Goal: Task Accomplishment & Management: Manage account settings

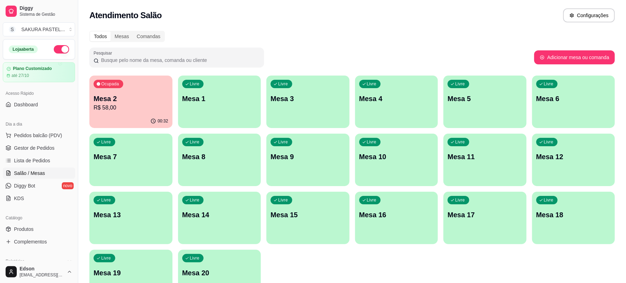
click at [100, 95] on p "Mesa 2" at bounding box center [131, 99] width 75 height 10
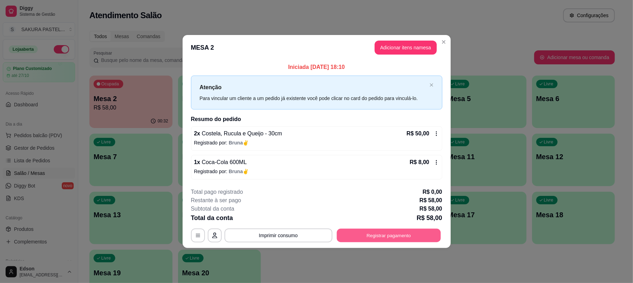
click at [404, 232] on button "Registrar pagamento" at bounding box center [389, 236] width 104 height 14
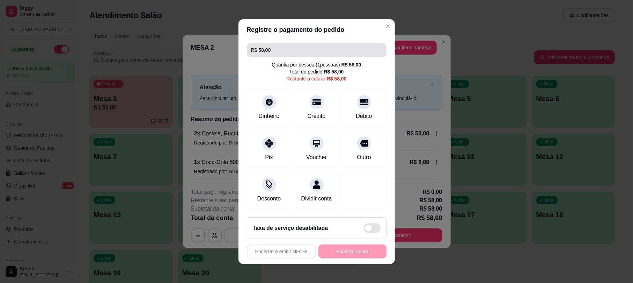
click at [310, 44] on input "R$ 58,00" at bounding box center [316, 50] width 131 height 14
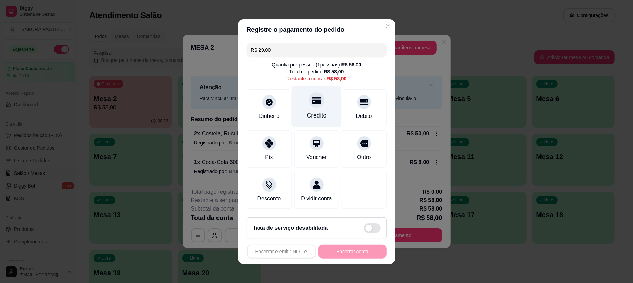
type input "R$ 29,00"
click at [312, 97] on icon at bounding box center [316, 99] width 9 height 7
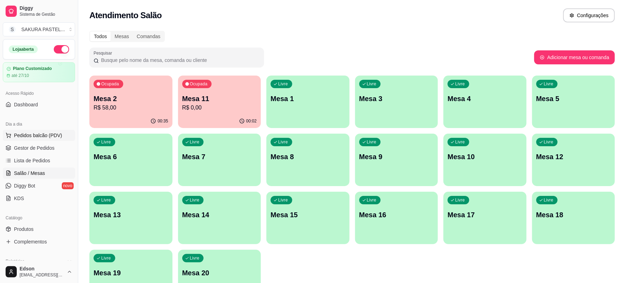
click at [26, 131] on button "Pedidos balcão (PDV)" at bounding box center [39, 135] width 72 height 11
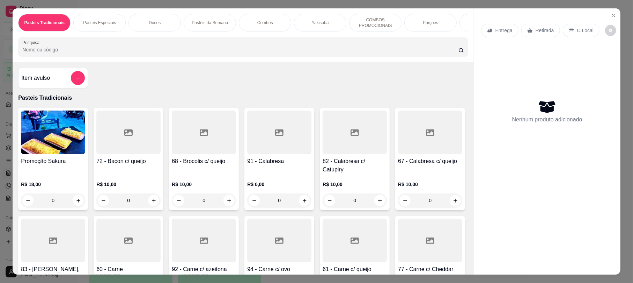
click at [543, 30] on p "Retirada" at bounding box center [545, 30] width 19 height 7
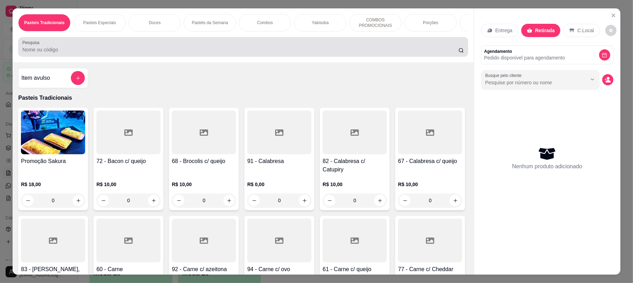
click at [269, 54] on div at bounding box center [243, 47] width 442 height 14
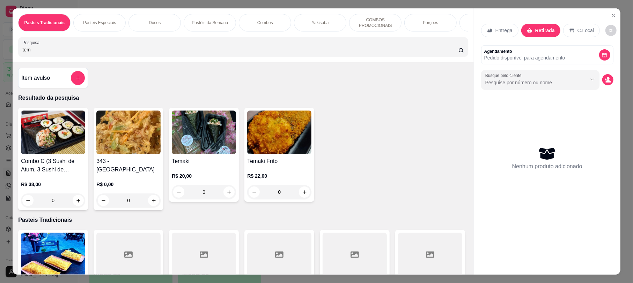
type input "tem"
click at [134, 154] on img at bounding box center [128, 132] width 64 height 44
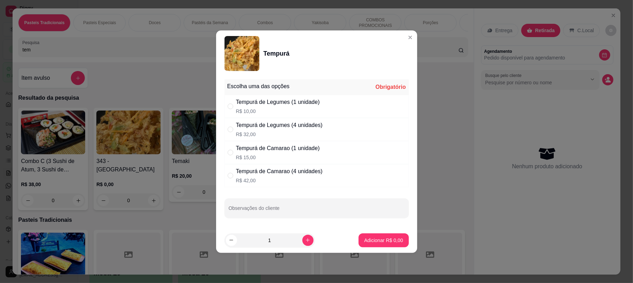
click at [269, 111] on p "R$ 10,00" at bounding box center [278, 111] width 84 height 7
radio input "true"
click at [306, 240] on icon "increase-product-quantity" at bounding box center [308, 240] width 4 height 4
type input "2"
click at [362, 238] on p "Adicionar R$ 20,00" at bounding box center [382, 240] width 41 height 7
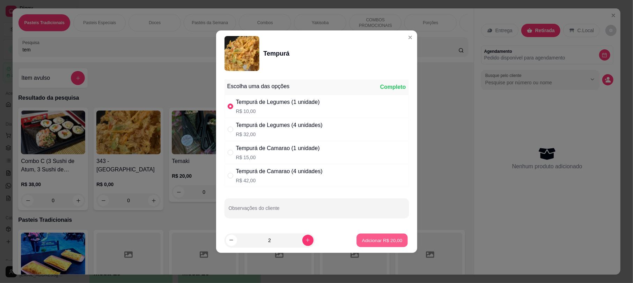
type input "2"
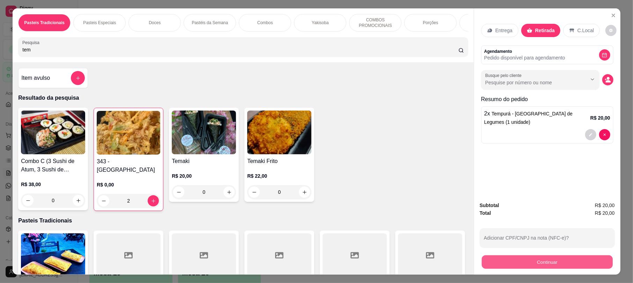
click at [551, 257] on button "Continuar" at bounding box center [547, 262] width 131 height 14
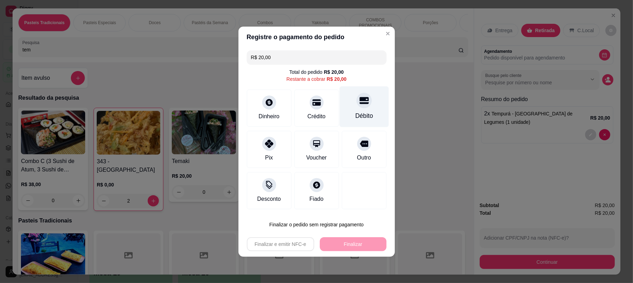
click at [355, 111] on div "Débito" at bounding box center [364, 115] width 18 height 9
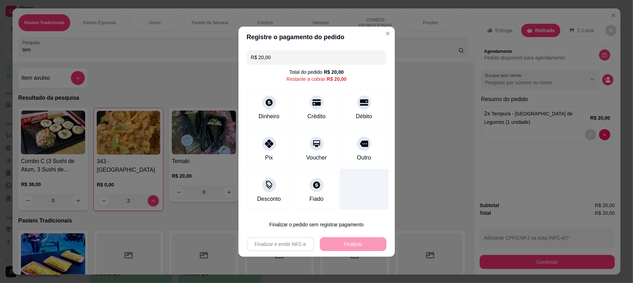
type input "R$ 0,00"
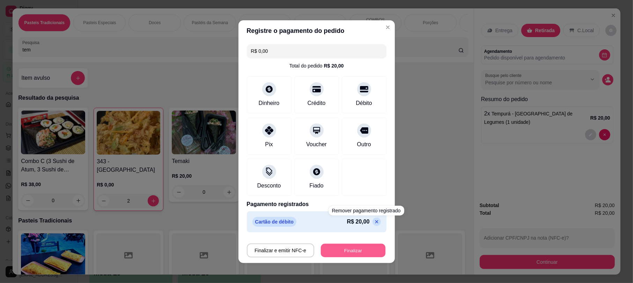
click at [357, 251] on button "Finalizar" at bounding box center [353, 250] width 65 height 14
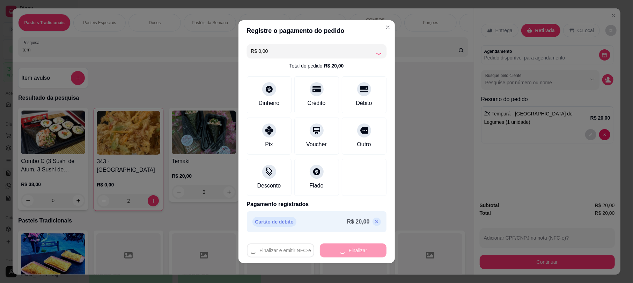
type input "0"
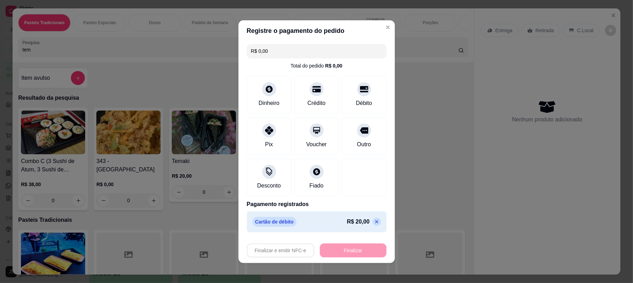
type input "-R$ 20,00"
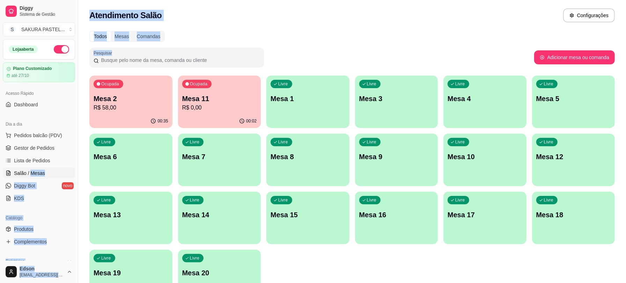
drag, startPoint x: 31, startPoint y: 167, endPoint x: 412, endPoint y: 20, distance: 408.5
click at [416, 36] on div "Diggy Sistema de Gestão S SAKURA PASTEL ... Loja aberta Plano Customizado até 2…" at bounding box center [313, 165] width 626 height 330
click at [372, 90] on div "Livre Mesa 3" at bounding box center [396, 97] width 83 height 44
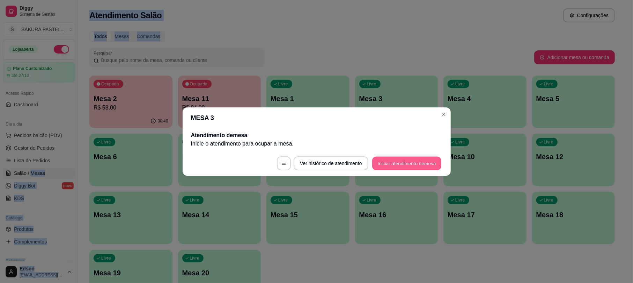
click at [422, 158] on button "Iniciar atendimento de mesa" at bounding box center [406, 163] width 69 height 14
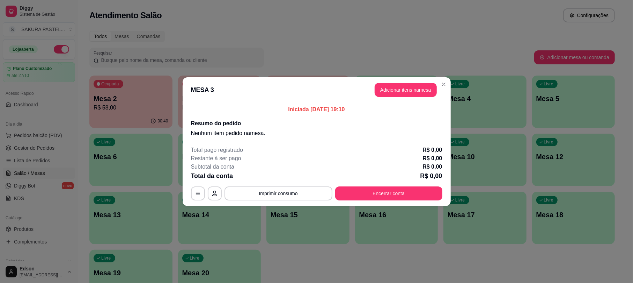
click at [404, 102] on div "Iniciada [DATE] 19:10 Resumo do pedido Nenhum item pedido na mesa ." at bounding box center [317, 121] width 268 height 38
click at [407, 94] on button "Adicionar itens na mesa" at bounding box center [406, 90] width 62 height 14
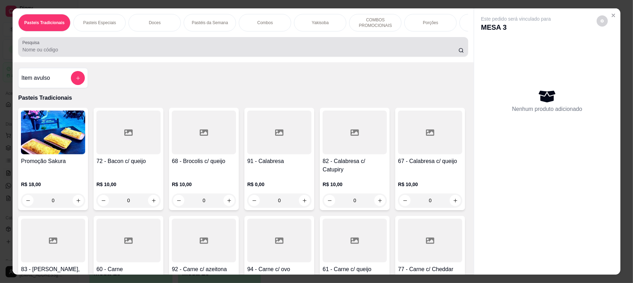
click at [289, 53] on input "Pesquisa" at bounding box center [240, 49] width 436 height 7
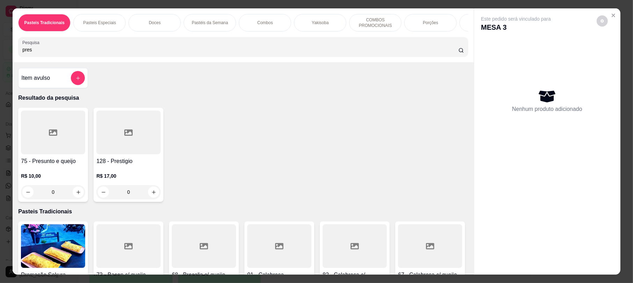
type input "pres"
click at [53, 150] on div at bounding box center [53, 132] width 64 height 44
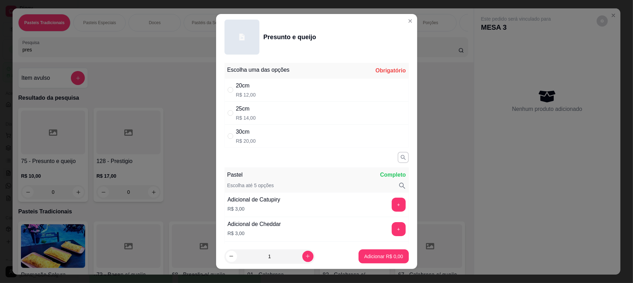
click at [236, 107] on div "25cm" at bounding box center [246, 108] width 20 height 8
radio input "true"
click at [373, 255] on p "Adicionar R$ 14,00" at bounding box center [382, 256] width 41 height 7
type input "1"
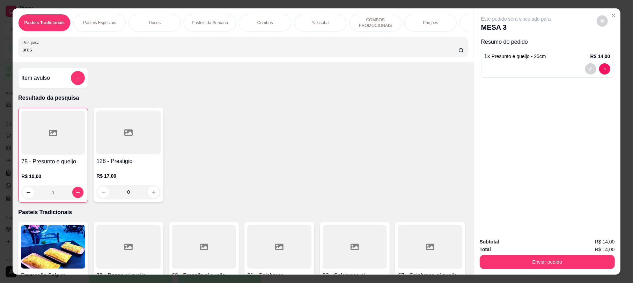
click at [217, 53] on input "pres" at bounding box center [240, 49] width 436 height 7
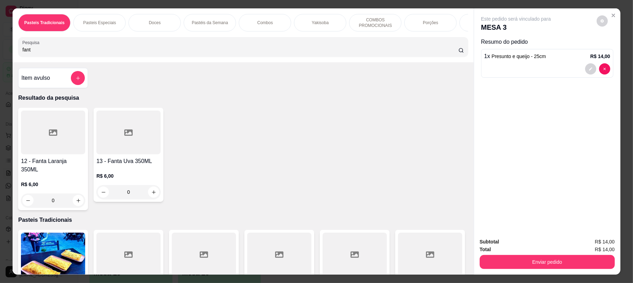
type input "fant"
click at [74, 201] on div "0" at bounding box center [53, 200] width 64 height 14
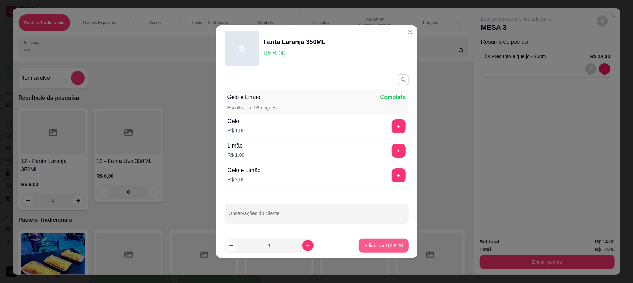
click at [391, 249] on p "Adicionar R$ 6,00" at bounding box center [383, 245] width 39 height 7
type input "1"
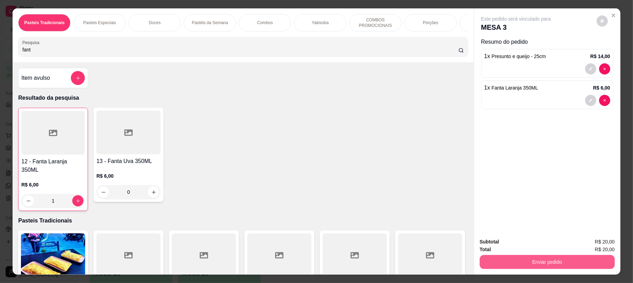
click at [535, 263] on button "Enviar pedido" at bounding box center [547, 262] width 135 height 14
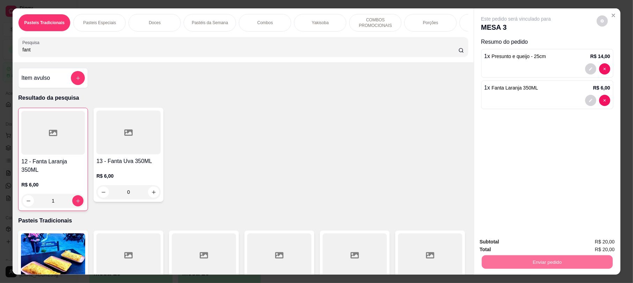
click at [593, 251] on button "Enviar pedido" at bounding box center [596, 244] width 38 height 13
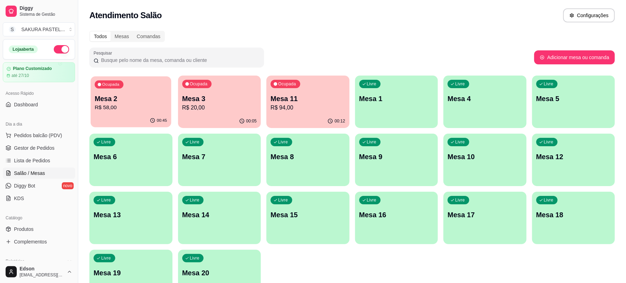
click at [100, 84] on icon "button" at bounding box center [99, 84] width 3 height 3
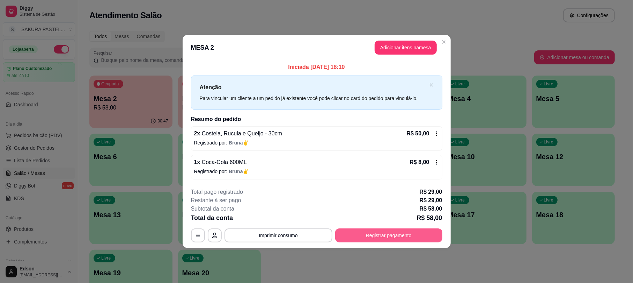
click at [405, 232] on button "Registrar pagamento" at bounding box center [388, 235] width 107 height 14
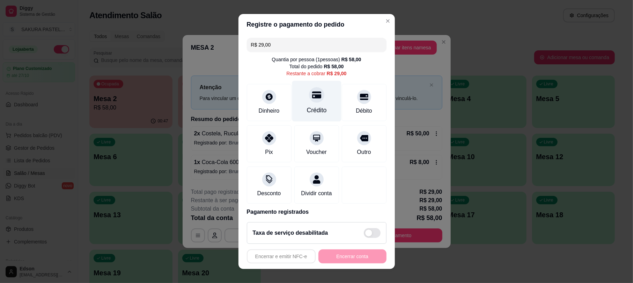
click at [312, 91] on icon at bounding box center [316, 94] width 9 height 9
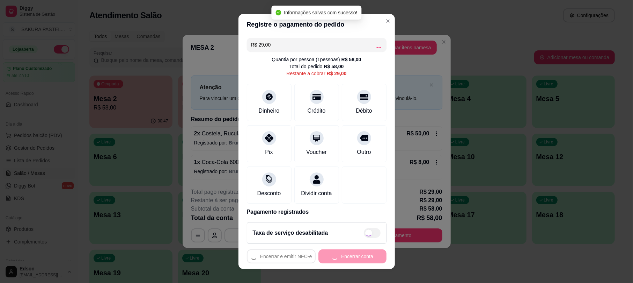
type input "R$ 0,00"
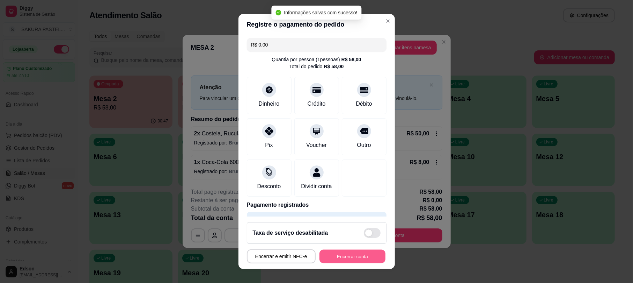
click at [329, 256] on button "Encerrar conta" at bounding box center [353, 256] width 66 height 14
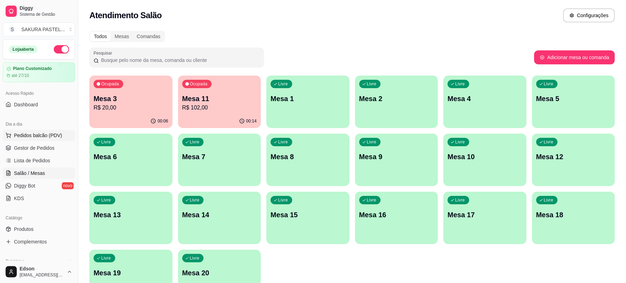
click at [52, 136] on span "Pedidos balcão (PDV)" at bounding box center [38, 135] width 48 height 7
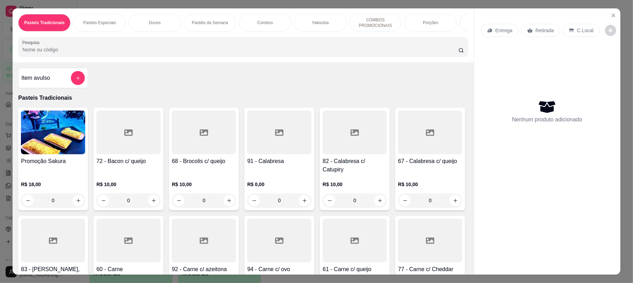
click at [161, 249] on div at bounding box center [128, 240] width 64 height 44
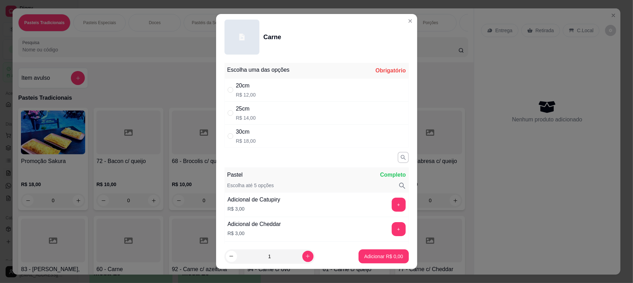
click at [249, 109] on div "25cm" at bounding box center [246, 108] width 20 height 8
radio input "true"
click at [366, 249] on div "Adicionar R$ 14,00" at bounding box center [382, 256] width 53 height 14
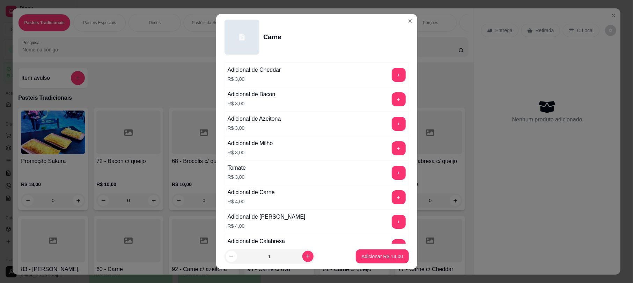
scroll to position [161, 0]
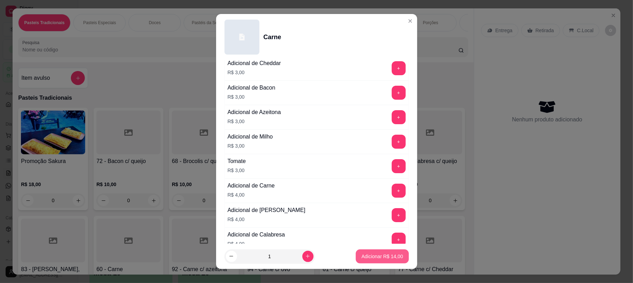
click at [382, 256] on p "Adicionar R$ 14,00" at bounding box center [383, 256] width 42 height 7
type input "1"
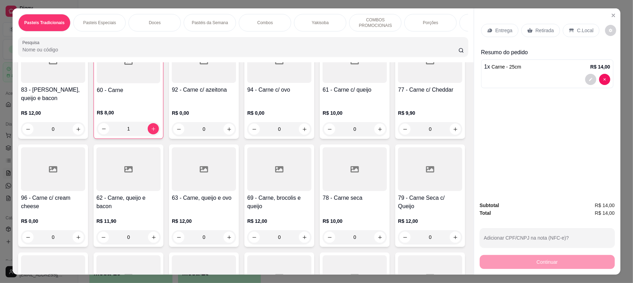
scroll to position [538, 0]
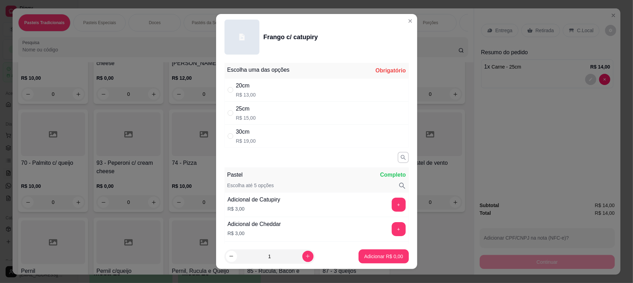
click at [278, 107] on div "25cm R$ 15,00" at bounding box center [317, 112] width 184 height 23
radio input "true"
click at [375, 249] on div "Adicionar R$ 15,00" at bounding box center [382, 256] width 53 height 14
click at [376, 249] on button "Adicionar R$ 15,00" at bounding box center [382, 256] width 51 height 14
type input "1"
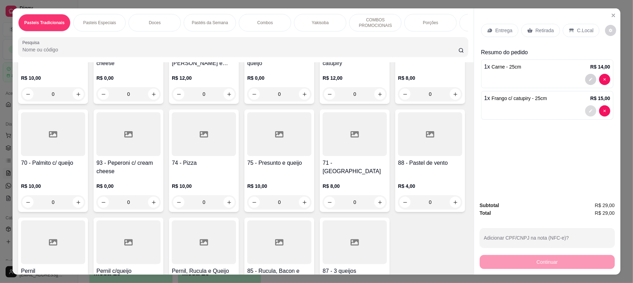
click at [589, 113] on icon "decrease-product-quantity" at bounding box center [591, 111] width 4 height 4
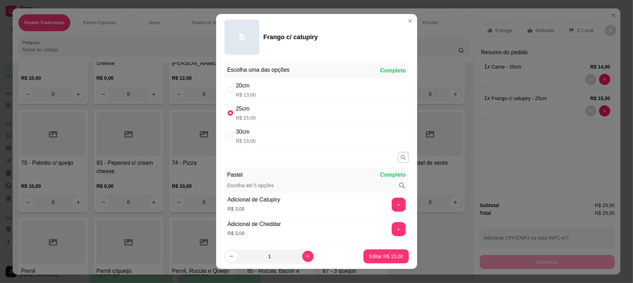
drag, startPoint x: 248, startPoint y: 131, endPoint x: 337, endPoint y: 224, distance: 129.3
click at [253, 136] on div "30cm R$ 19,00" at bounding box center [317, 135] width 184 height 23
radio input "false"
radio input "true"
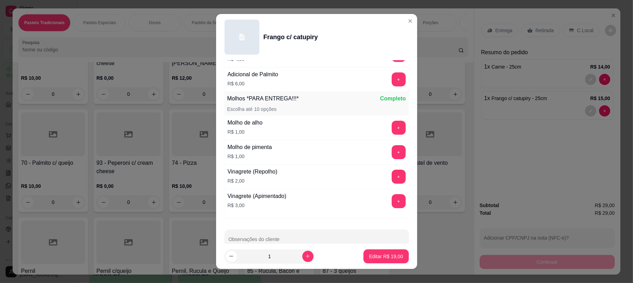
scroll to position [488, 0]
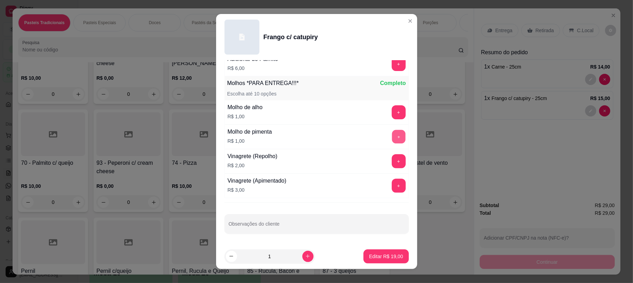
click at [392, 133] on button "+" at bounding box center [399, 137] width 14 height 14
click at [396, 258] on button "Editar R$ 20,00" at bounding box center [386, 256] width 45 height 14
type input "0"
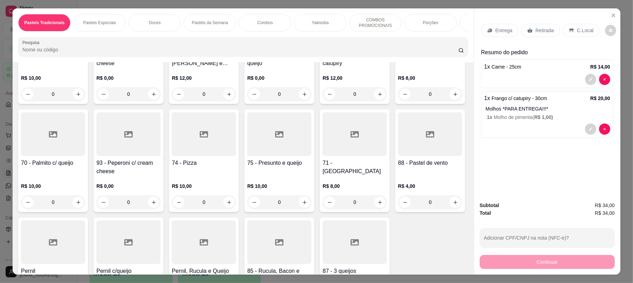
click at [507, 31] on p "Entrega" at bounding box center [504, 30] width 17 height 7
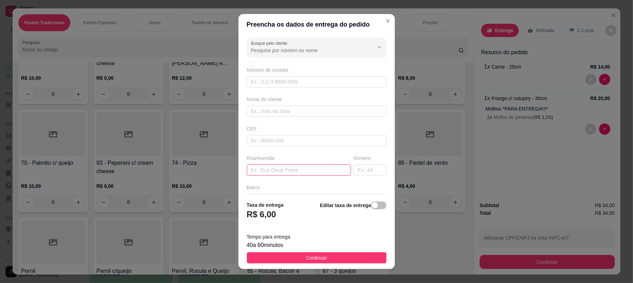
click at [278, 171] on input "text" at bounding box center [299, 169] width 104 height 11
drag, startPoint x: 322, startPoint y: 177, endPoint x: 318, endPoint y: 175, distance: 4.9
click at [321, 177] on div "Busque pelo cliente Número de contato Nome do cliente CEP Rua/[GEOGRAPHIC_DATA]" at bounding box center [317, 115] width 157 height 160
click at [314, 172] on input "text" at bounding box center [299, 169] width 104 height 11
paste input "[PERSON_NAME]"
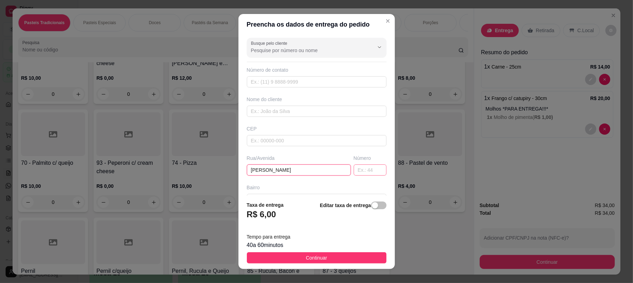
type input "[PERSON_NAME]"
click at [360, 168] on input "text" at bounding box center [370, 169] width 33 height 11
type input "31"
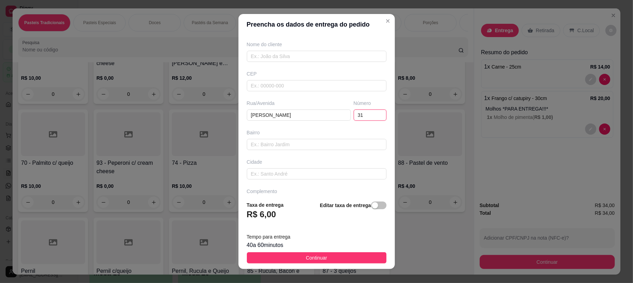
scroll to position [77, 0]
click at [263, 122] on input "text" at bounding box center [317, 123] width 140 height 11
paste input "morada do sol"
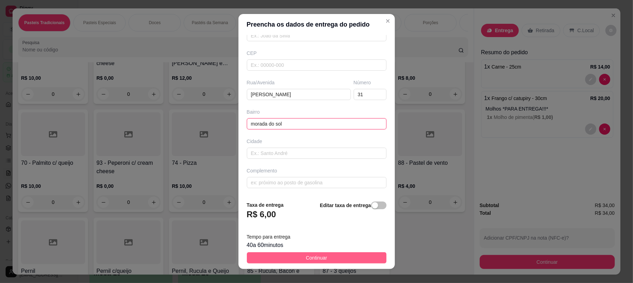
type input "morada do sol"
click at [335, 257] on button "Continuar" at bounding box center [317, 257] width 140 height 11
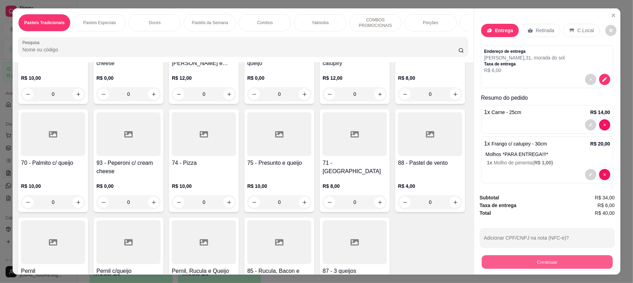
click at [516, 263] on button "Continuar" at bounding box center [547, 262] width 131 height 14
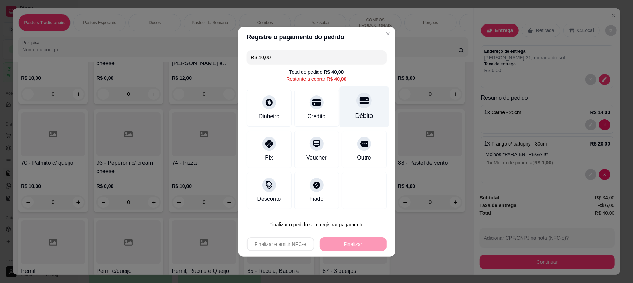
drag, startPoint x: 355, startPoint y: 110, endPoint x: 374, endPoint y: 262, distance: 152.4
click at [356, 111] on div "Débito" at bounding box center [364, 115] width 18 height 9
type input "R$ 0,00"
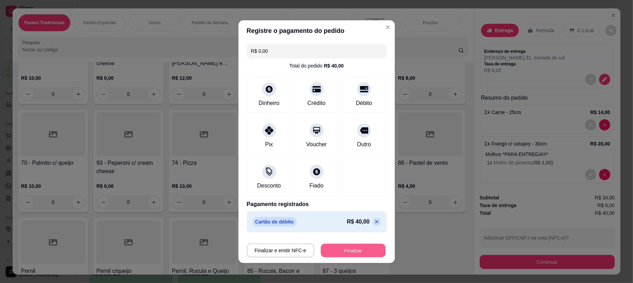
click at [357, 249] on button "Finalizar" at bounding box center [353, 250] width 65 height 14
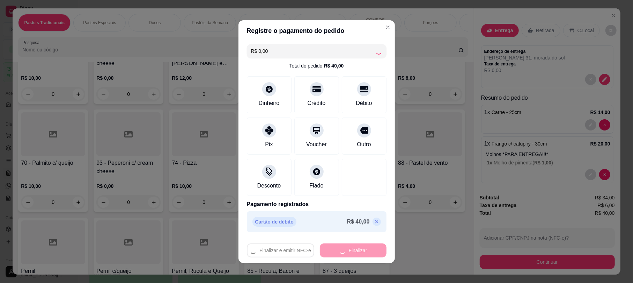
type input "0"
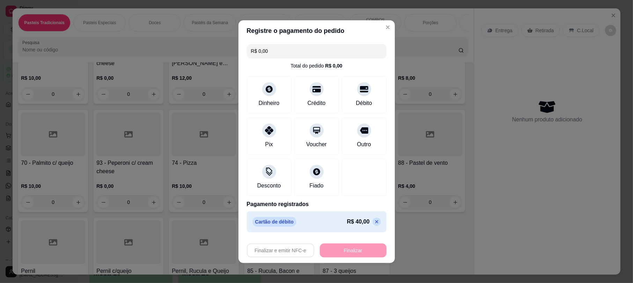
type input "-R$ 40,00"
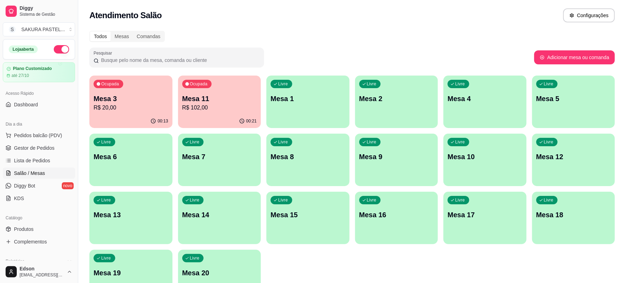
click at [144, 115] on div "00:13" at bounding box center [130, 121] width 83 height 14
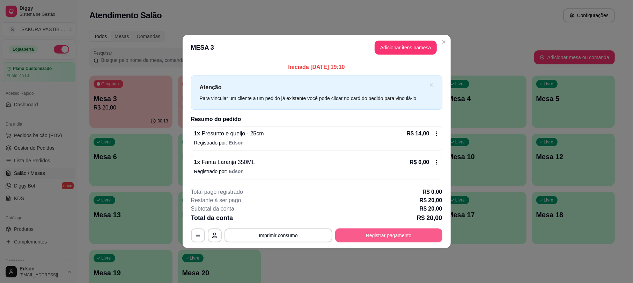
click at [417, 232] on button "Registrar pagamento" at bounding box center [388, 235] width 107 height 14
click at [400, 231] on button "Registrar pagamento" at bounding box center [388, 235] width 107 height 14
click at [270, 141] on div at bounding box center [269, 143] width 14 height 14
click at [386, 233] on button "Encerrar conta" at bounding box center [389, 236] width 104 height 14
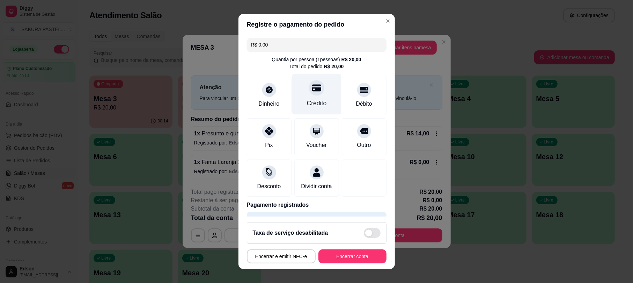
click at [312, 86] on icon at bounding box center [316, 88] width 9 height 7
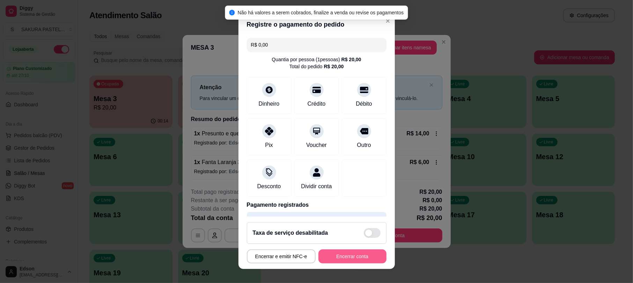
click at [348, 259] on button "Encerrar conta" at bounding box center [353, 256] width 68 height 14
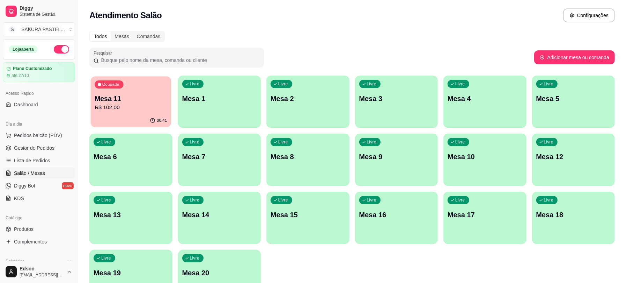
click at [140, 111] on p "R$ 102,00" at bounding box center [131, 107] width 72 height 8
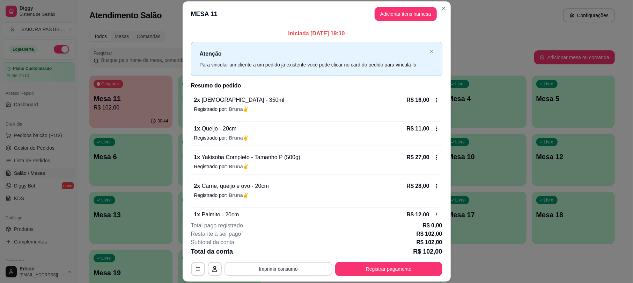
click at [281, 268] on button "Imprimir consumo" at bounding box center [279, 269] width 108 height 14
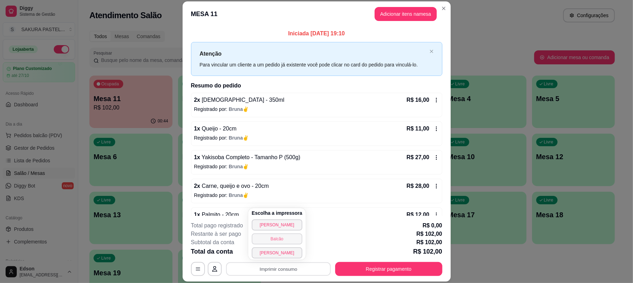
click at [286, 243] on button "Balcão" at bounding box center [277, 238] width 51 height 11
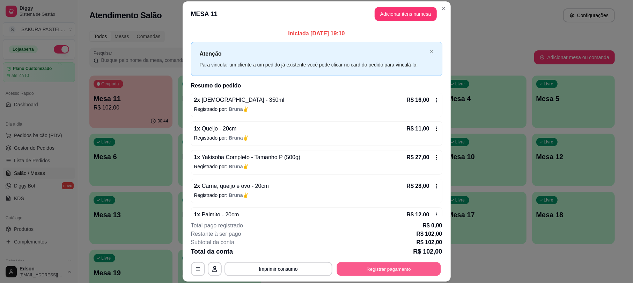
click at [399, 266] on button "Registrar pagamento" at bounding box center [389, 269] width 104 height 14
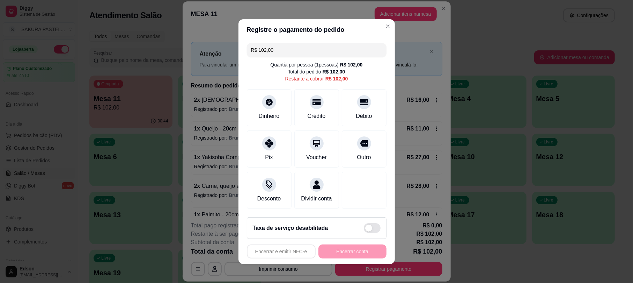
drag, startPoint x: 261, startPoint y: 99, endPoint x: 238, endPoint y: 116, distance: 28.5
click at [239, 116] on div "R$ 102,00 Quantia por pessoa ( 1 pessoas) R$ 102,00 Total do pedido R$ 102,00 R…" at bounding box center [317, 125] width 157 height 171
click at [266, 111] on div "Dinheiro" at bounding box center [269, 115] width 23 height 9
type input "R$ 0,00"
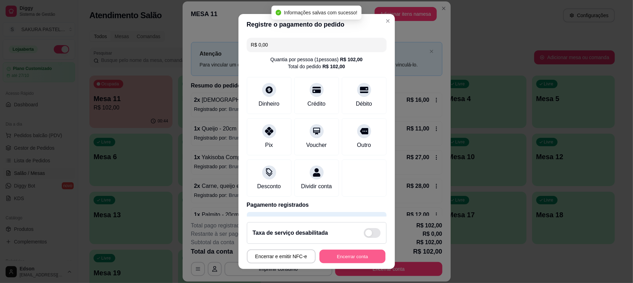
click at [341, 255] on button "Encerrar conta" at bounding box center [353, 256] width 66 height 14
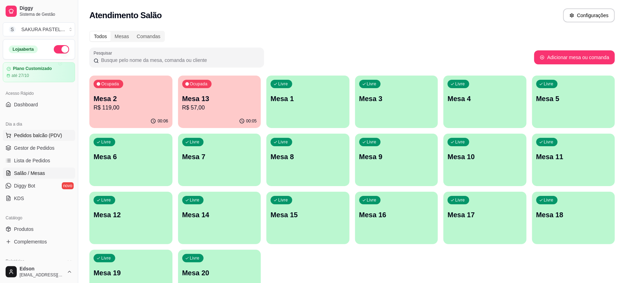
click at [37, 135] on span "Pedidos balcão (PDV)" at bounding box center [38, 135] width 48 height 7
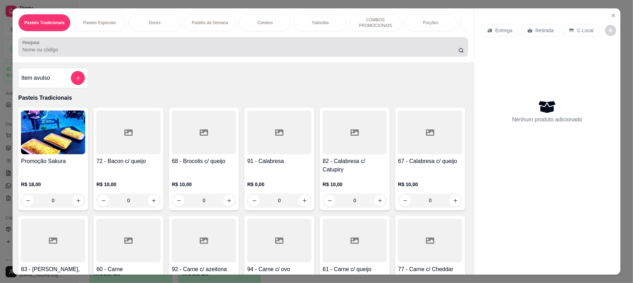
click at [111, 53] on input "Pesquisa" at bounding box center [240, 49] width 436 height 7
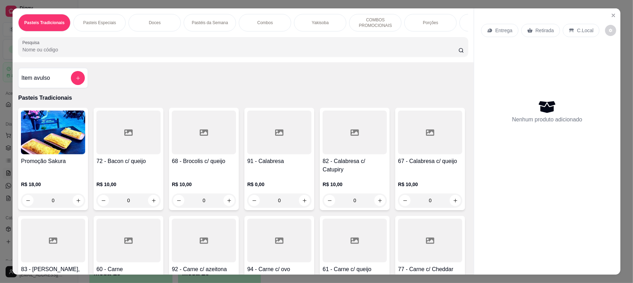
click at [51, 53] on input "Pesquisa" at bounding box center [240, 49] width 436 height 7
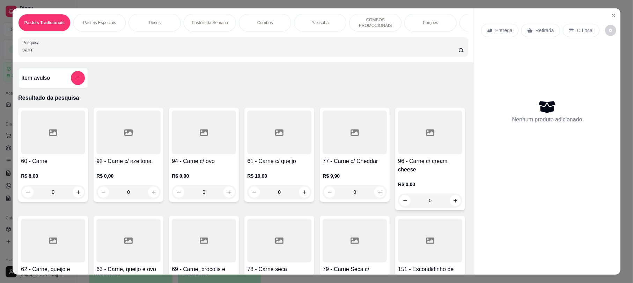
type input "carn"
click at [287, 154] on div at bounding box center [279, 132] width 64 height 44
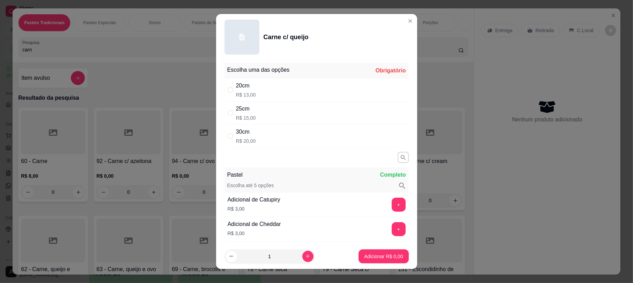
click at [274, 115] on div "25cm R$ 15,00" at bounding box center [317, 112] width 184 height 23
radio input "true"
click at [390, 259] on p "Adicionar R$ 15,00" at bounding box center [383, 256] width 42 height 7
type input "1"
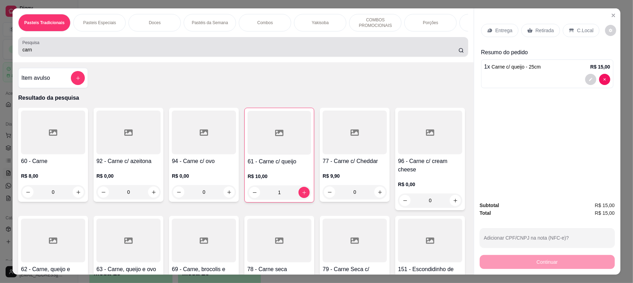
click at [187, 44] on div "Pesquisa carn" at bounding box center [243, 47] width 450 height 20
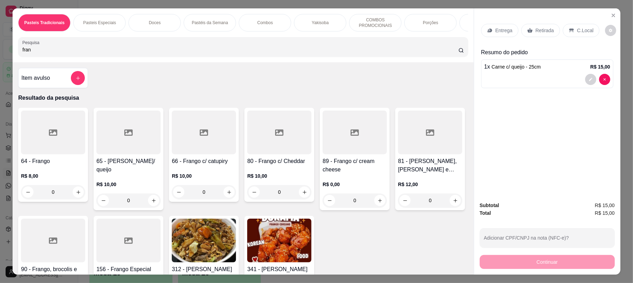
type input "fran"
click at [175, 162] on div "66 - Frango c/ catupiry R$ 10,00 0" at bounding box center [204, 155] width 70 height 94
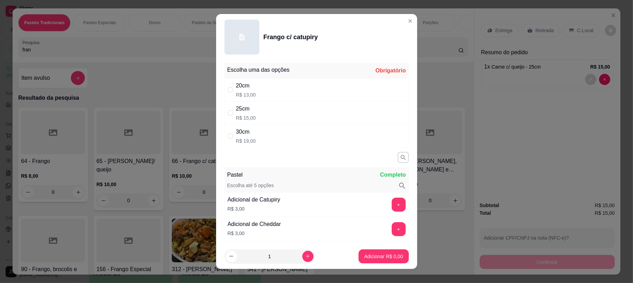
click at [245, 119] on p "R$ 15,00" at bounding box center [246, 117] width 20 height 7
radio input "true"
click at [369, 256] on p "Adicionar R$ 15,00" at bounding box center [382, 256] width 41 height 7
type input "1"
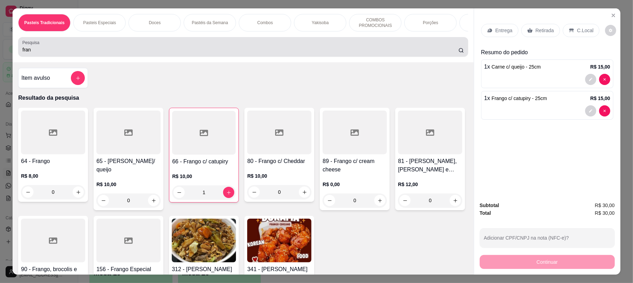
click at [217, 53] on input "fran" at bounding box center [240, 49] width 436 height 7
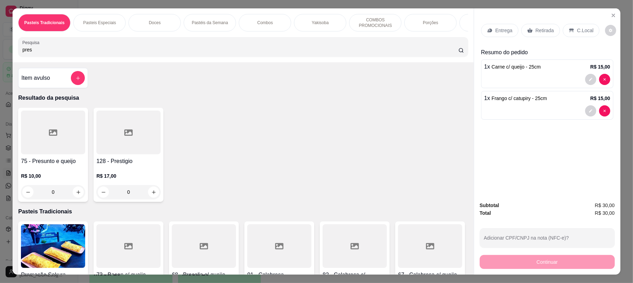
type input "pres"
click at [53, 154] on div at bounding box center [53, 132] width 64 height 44
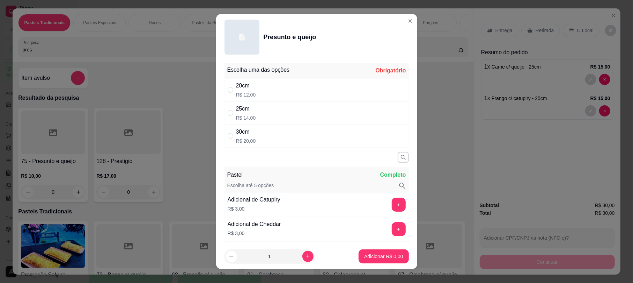
click at [276, 123] on div "25cm R$ 14,00" at bounding box center [317, 112] width 184 height 23
radio input "true"
click at [382, 253] on p "Adicionar R$ 14,00" at bounding box center [383, 256] width 42 height 7
type input "1"
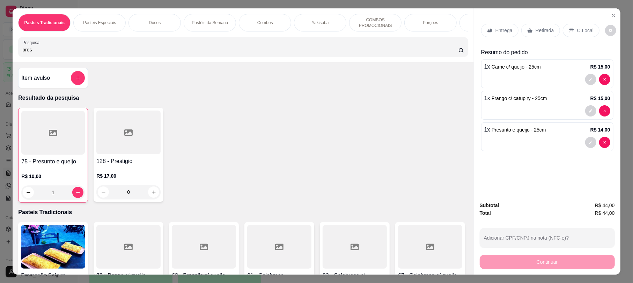
click at [530, 32] on div "Retirada" at bounding box center [541, 30] width 39 height 13
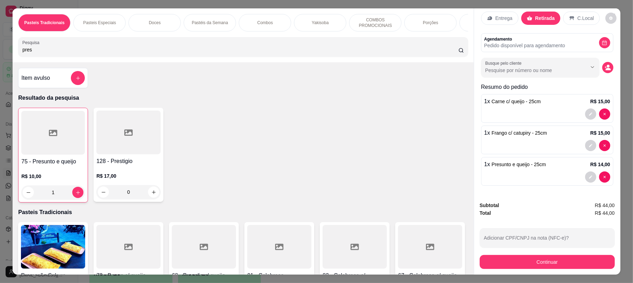
scroll to position [14, 0]
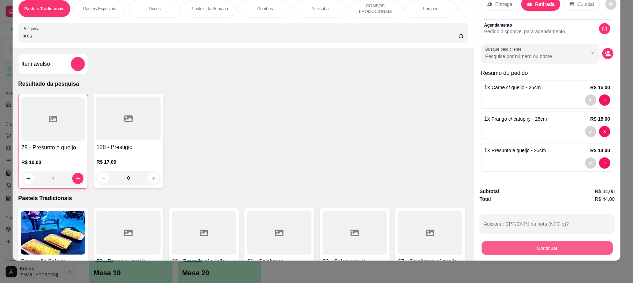
click at [529, 242] on button "Continuar" at bounding box center [547, 248] width 131 height 14
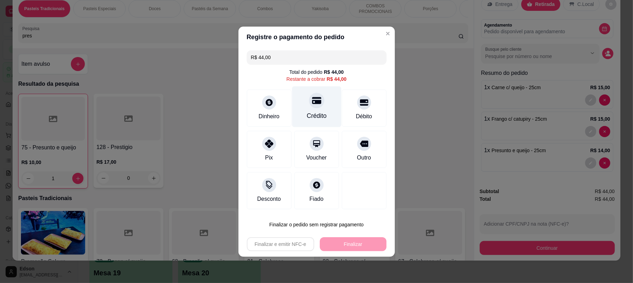
click at [320, 106] on div "Crédito" at bounding box center [316, 106] width 49 height 41
type input "R$ 0,00"
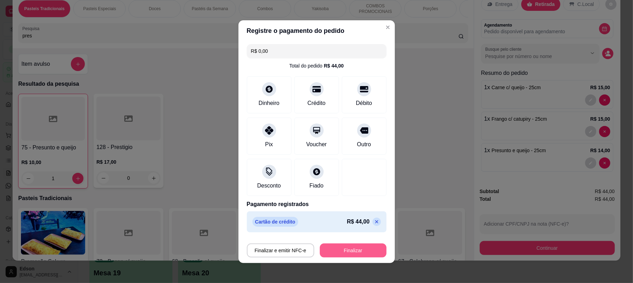
click at [348, 250] on button "Finalizar" at bounding box center [353, 250] width 67 height 14
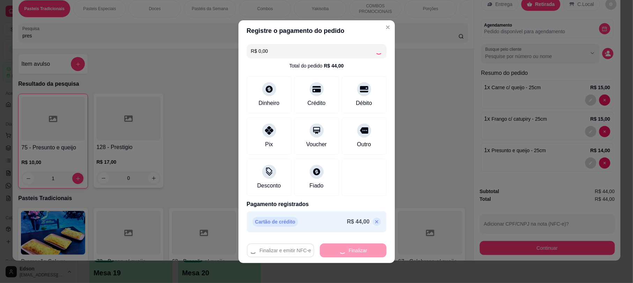
type input "0"
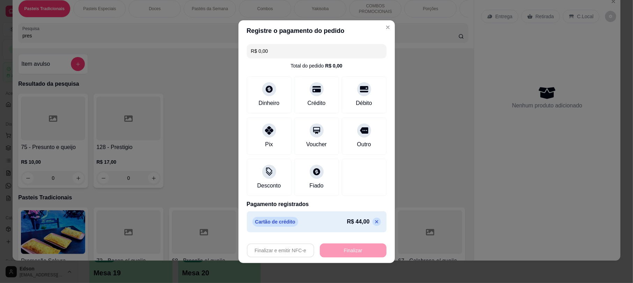
type input "-R$ 44,00"
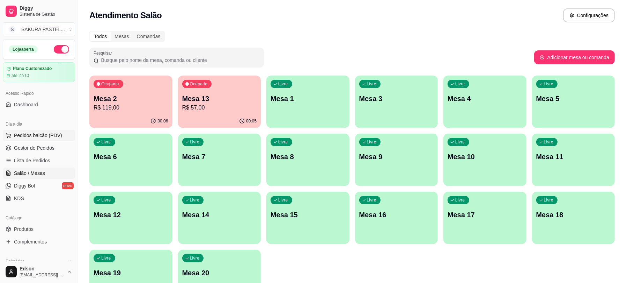
click at [40, 130] on button "Pedidos balcão (PDV)" at bounding box center [39, 135] width 72 height 11
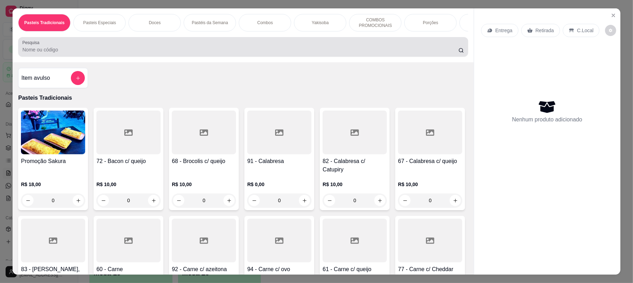
click at [114, 57] on div "Pesquisa" at bounding box center [243, 47] width 450 height 20
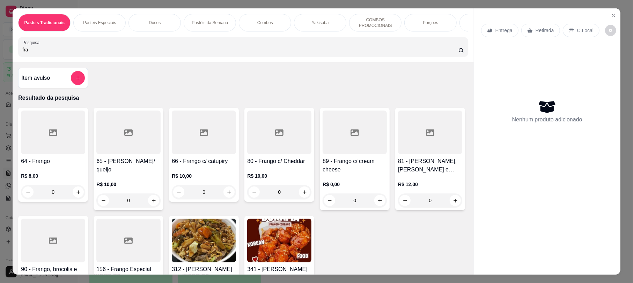
type input "fra"
click at [191, 143] on div at bounding box center [204, 132] width 64 height 44
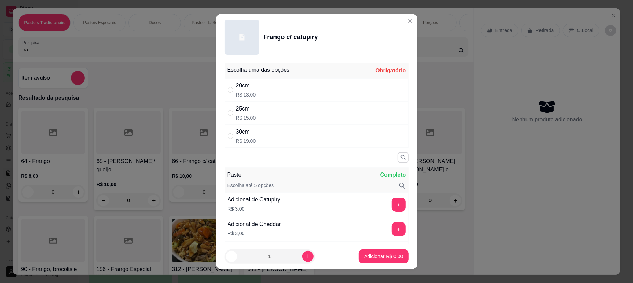
click at [229, 132] on div "30cm R$ 19,00" at bounding box center [317, 135] width 184 height 23
radio input "true"
click at [378, 252] on button "Adicionar R$ 19,00" at bounding box center [382, 256] width 53 height 14
type input "1"
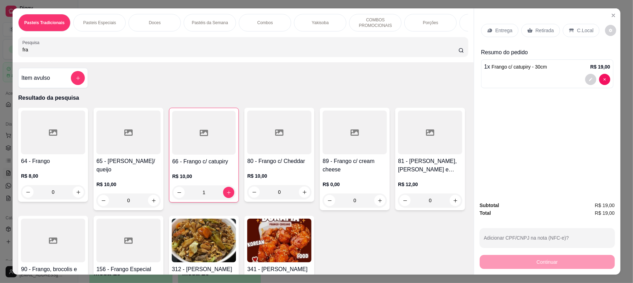
drag, startPoint x: 34, startPoint y: 59, endPoint x: 1, endPoint y: 67, distance: 33.1
click at [1, 67] on div "Pasteis Tradicionais Pasteis Especiais Doces Pastéis da Semana Combos Yakisoba …" at bounding box center [316, 141] width 633 height 283
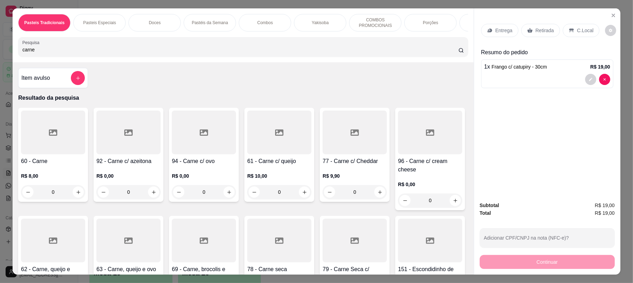
type input "carne"
click at [262, 141] on div at bounding box center [279, 132] width 64 height 44
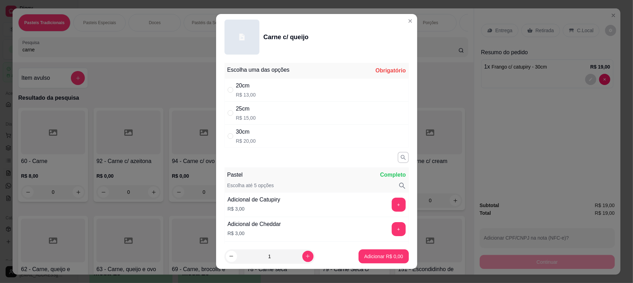
click at [249, 137] on div "30cm R$ 20,00" at bounding box center [246, 136] width 20 height 17
radio input "true"
click at [362, 258] on p "Adicionar R$ 20,00" at bounding box center [382, 256] width 41 height 7
type input "1"
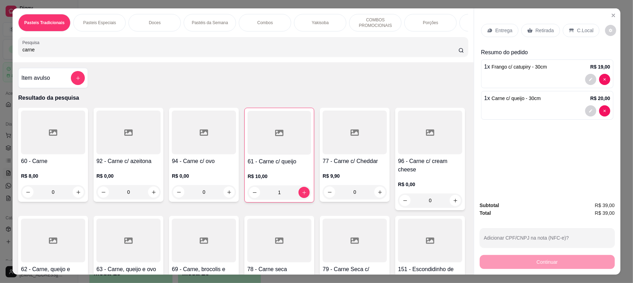
click at [541, 31] on p "Retirada" at bounding box center [545, 30] width 19 height 7
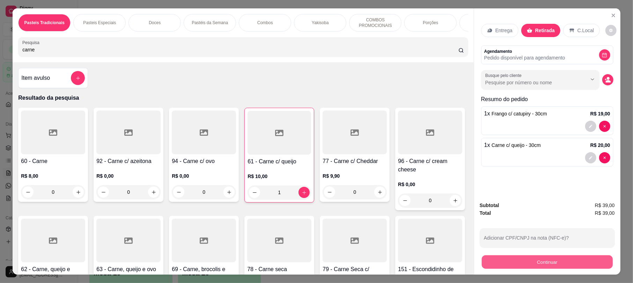
click at [540, 258] on button "Continuar" at bounding box center [547, 262] width 131 height 14
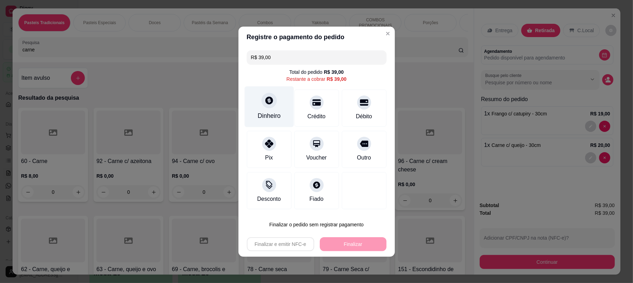
click at [269, 102] on icon at bounding box center [270, 100] width 8 height 8
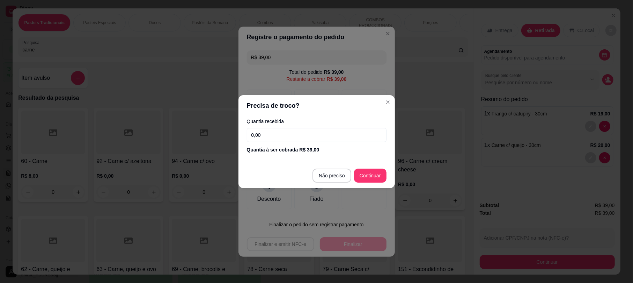
click at [286, 134] on input "0,00" at bounding box center [317, 135] width 140 height 14
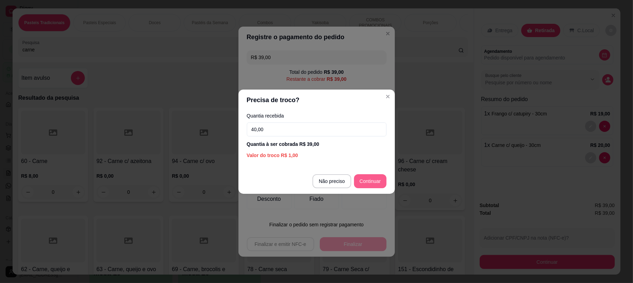
type input "40,00"
type input "R$ 0,00"
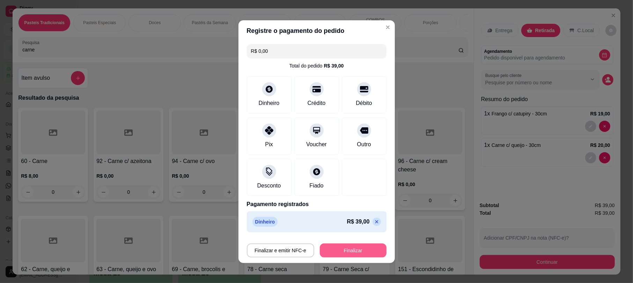
click at [347, 247] on button "Finalizar" at bounding box center [353, 250] width 67 height 14
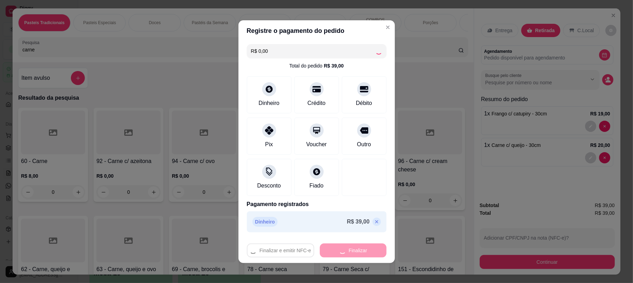
type input "0"
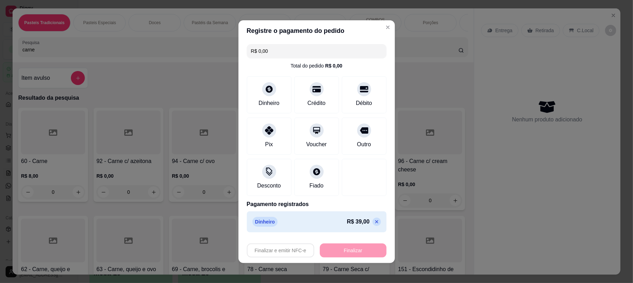
type input "-R$ 39,00"
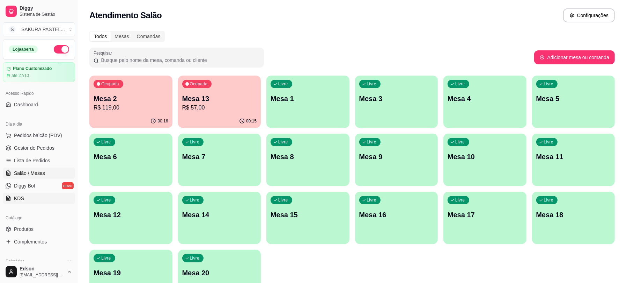
click at [26, 194] on link "KDS" at bounding box center [39, 198] width 72 height 11
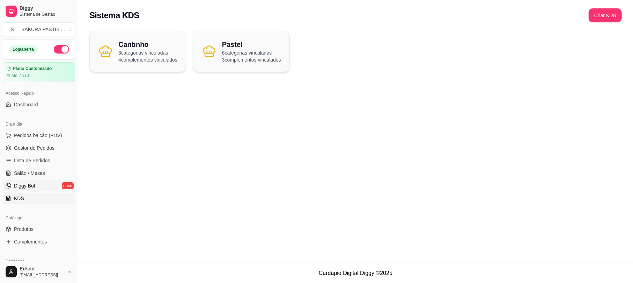
click at [10, 182] on link "Diggy Bot novo" at bounding box center [39, 185] width 72 height 11
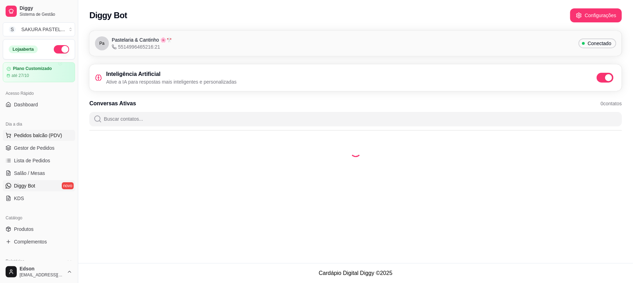
click at [17, 129] on div "Dia a dia" at bounding box center [39, 123] width 72 height 11
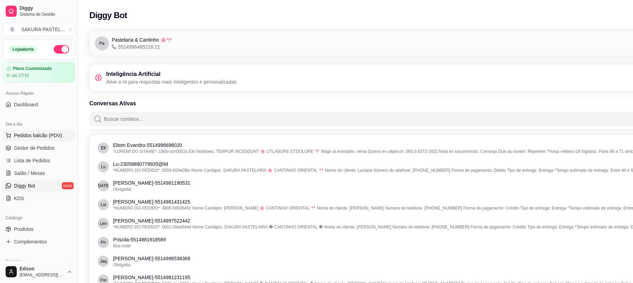
click at [16, 132] on span "Pedidos balcão (PDV)" at bounding box center [38, 135] width 48 height 7
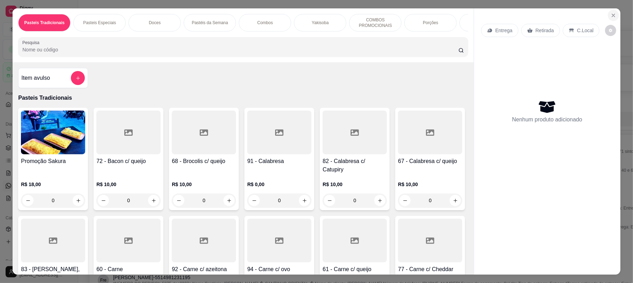
click at [613, 10] on button "Close" at bounding box center [613, 15] width 11 height 11
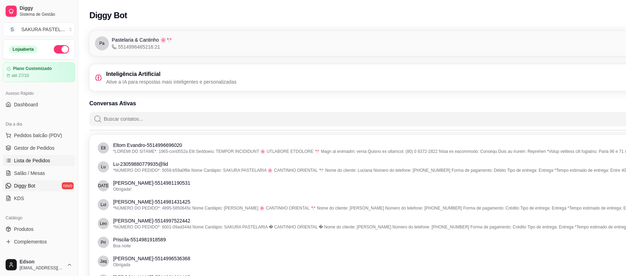
click at [38, 156] on link "Lista de Pedidos" at bounding box center [39, 160] width 72 height 11
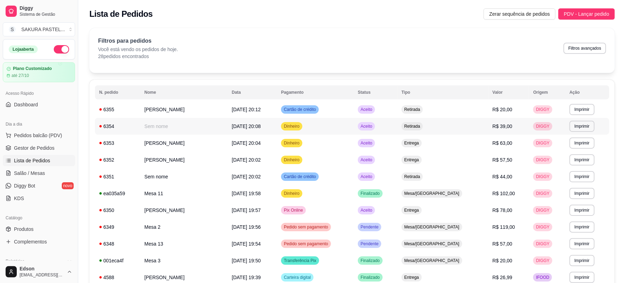
click at [507, 125] on td "R$ 39,00" at bounding box center [509, 126] width 41 height 17
click at [524, 176] on td "R$ 44,00" at bounding box center [509, 176] width 41 height 17
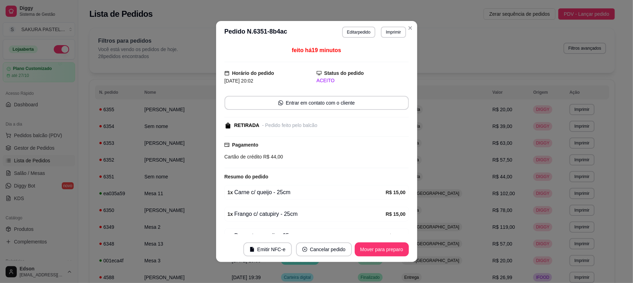
scroll to position [39, 0]
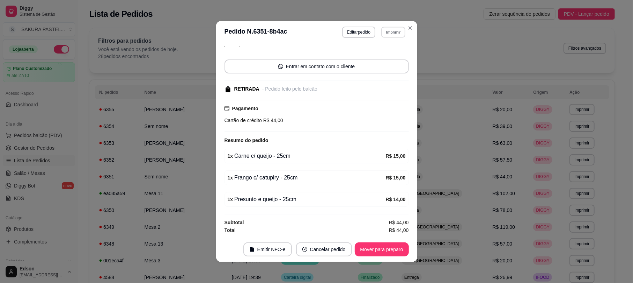
click at [387, 31] on button "Imprimir" at bounding box center [394, 32] width 24 height 11
click at [389, 88] on button "[PERSON_NAME]" at bounding box center [378, 84] width 51 height 11
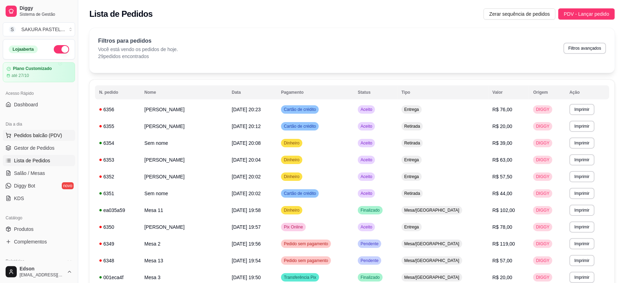
click at [45, 134] on span "Pedidos balcão (PDV)" at bounding box center [38, 135] width 48 height 7
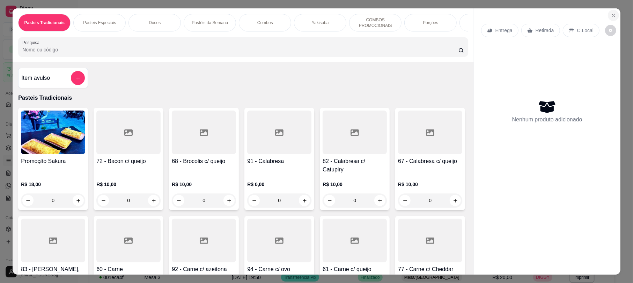
click at [608, 17] on button "Close" at bounding box center [613, 15] width 11 height 11
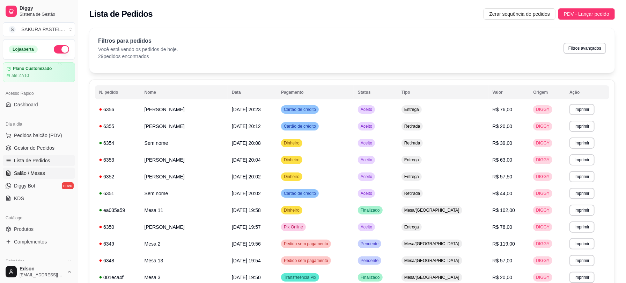
click at [42, 169] on span "Salão / Mesas" at bounding box center [29, 172] width 31 height 7
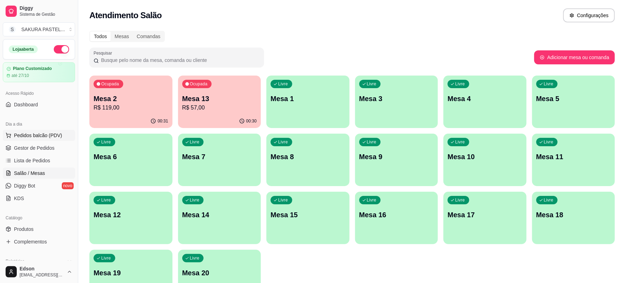
click at [49, 130] on button "Pedidos balcão (PDV)" at bounding box center [39, 135] width 72 height 11
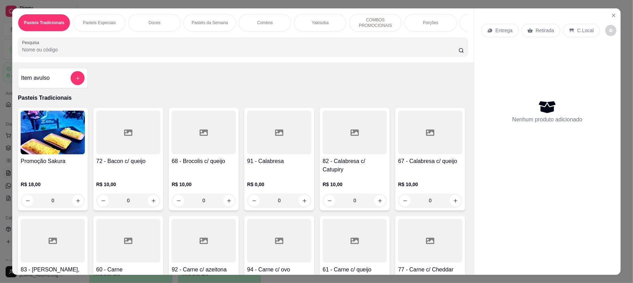
click at [536, 38] on div "Entrega Retirada C.Local" at bounding box center [547, 30] width 132 height 24
click at [539, 32] on p "Retirada" at bounding box center [545, 30] width 19 height 7
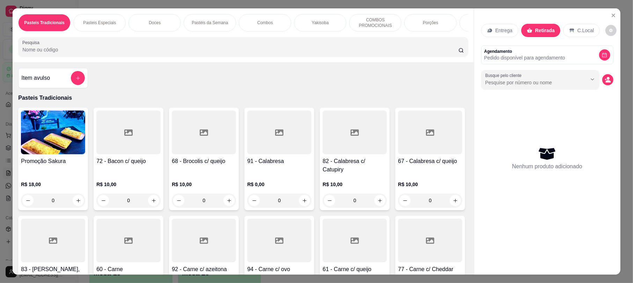
click at [329, 53] on input "Pesquisa" at bounding box center [240, 49] width 436 height 7
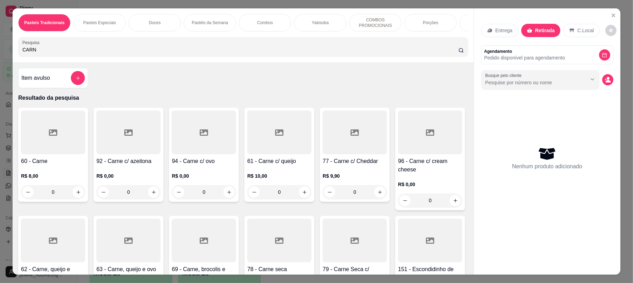
type input "CARN"
click at [289, 164] on div "61 - Carne c/ queijo R$ 10,00 0" at bounding box center [280, 155] width 70 height 94
click at [292, 98] on div "20cm R$ 13,00" at bounding box center [316, 89] width 184 height 23
radio input "true"
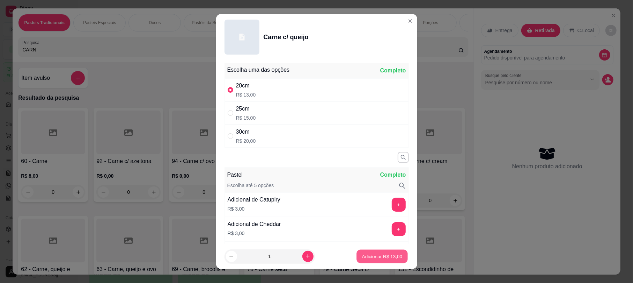
click at [374, 252] on button "Adicionar R$ 13,00" at bounding box center [382, 256] width 51 height 14
type input "1"
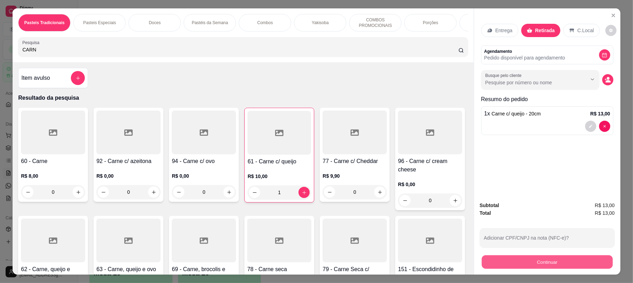
click at [523, 263] on button "Continuar" at bounding box center [547, 262] width 131 height 14
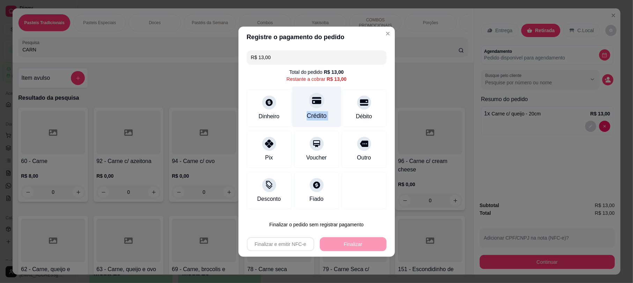
drag, startPoint x: 359, startPoint y: 105, endPoint x: 325, endPoint y: 101, distance: 34.8
click at [325, 101] on div "Dinheiro Crédito Débito" at bounding box center [317, 107] width 140 height 37
click at [325, 101] on div "Crédito" at bounding box center [316, 106] width 49 height 41
type input "R$ 0,00"
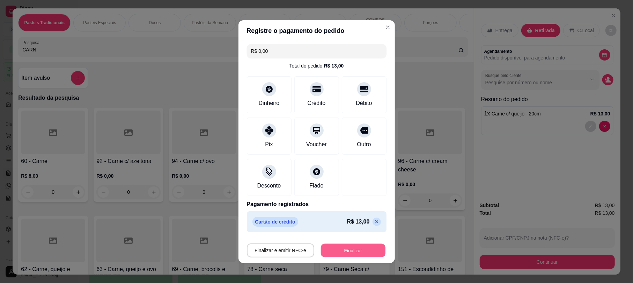
click at [355, 248] on button "Finalizar" at bounding box center [353, 250] width 65 height 14
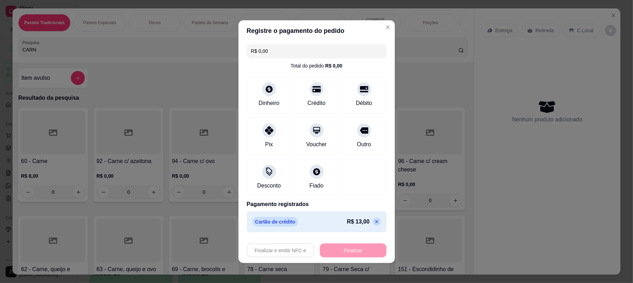
type input "0"
type input "-R$ 13,00"
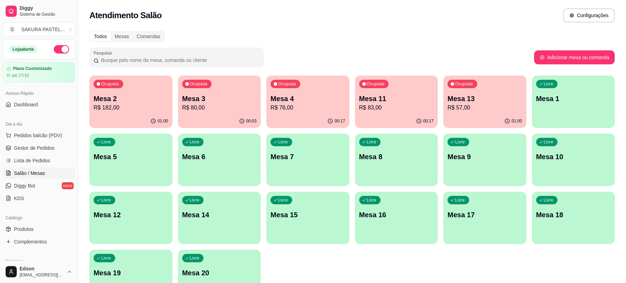
click at [210, 101] on p "Mesa 3" at bounding box center [219, 99] width 75 height 10
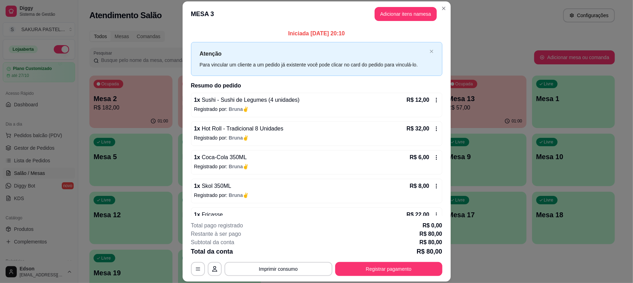
scroll to position [20, 0]
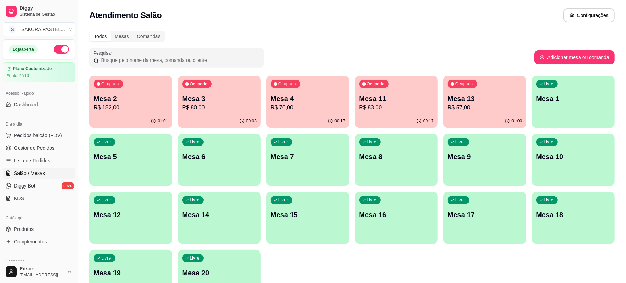
click at [221, 104] on p "R$ 80,00" at bounding box center [219, 107] width 75 height 8
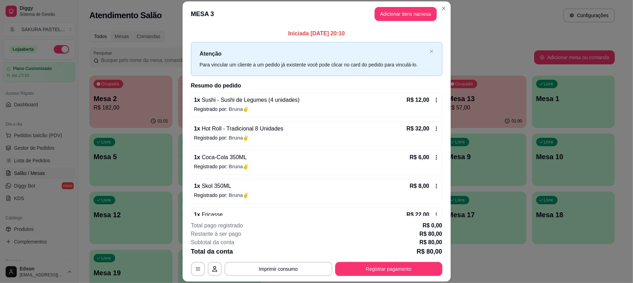
click at [434, 100] on icon at bounding box center [437, 100] width 6 height 6
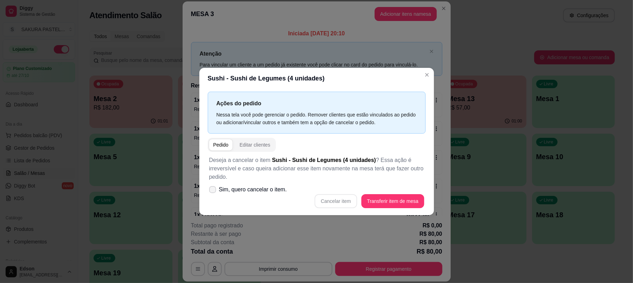
click at [277, 187] on span "Sim, quero cancelar o item." at bounding box center [253, 189] width 68 height 8
click at [213, 190] on input "Sim, quero cancelar o item." at bounding box center [211, 192] width 5 height 5
checkbox input "true"
click at [334, 196] on button "Cancelar item" at bounding box center [336, 201] width 43 height 14
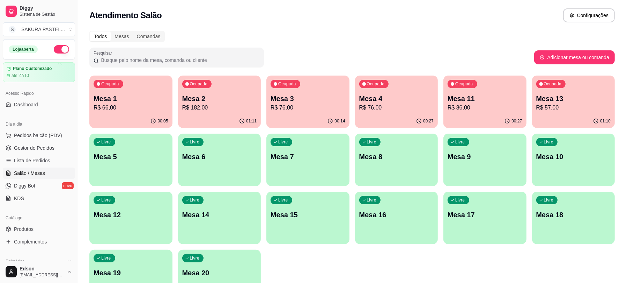
click at [533, 105] on div "Ocupada Mesa 13 R$ 57,00" at bounding box center [573, 94] width 83 height 39
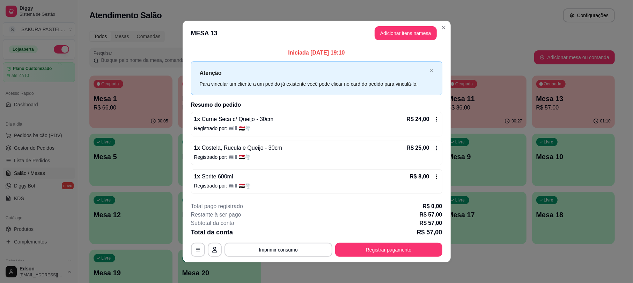
scroll to position [2, 0]
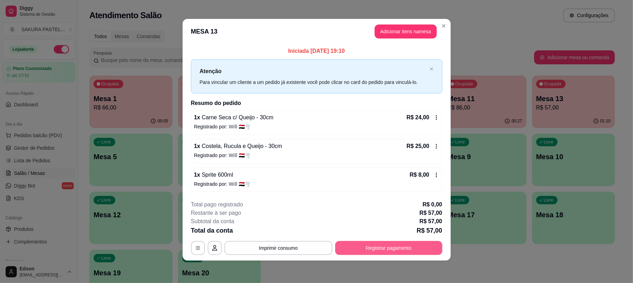
click at [380, 241] on div "**********" at bounding box center [317, 248] width 252 height 14
click at [365, 247] on button "Registrar pagamento" at bounding box center [389, 248] width 104 height 14
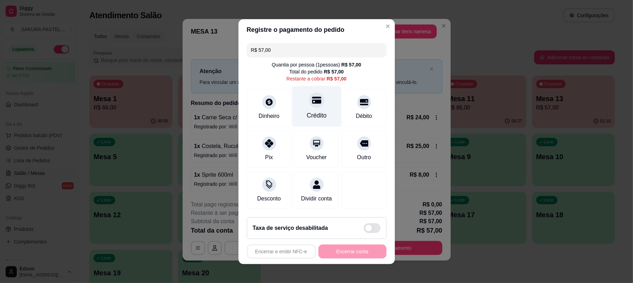
click at [292, 102] on div "Crédito" at bounding box center [316, 106] width 49 height 41
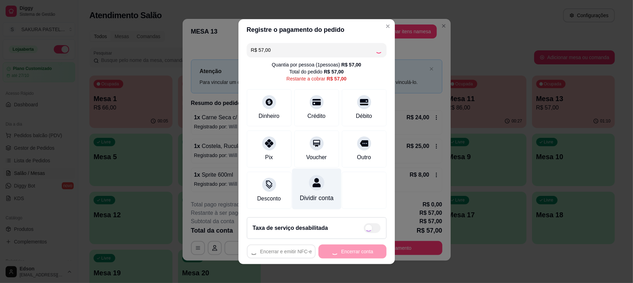
type input "R$ 0,00"
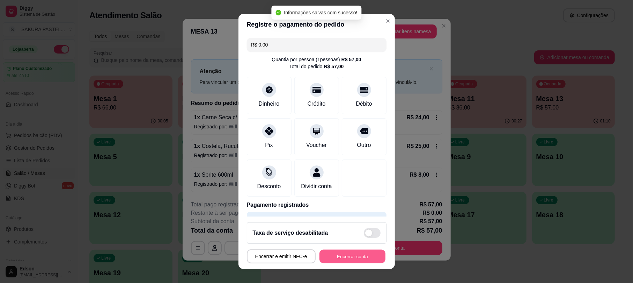
click at [343, 257] on button "Encerrar conta" at bounding box center [353, 256] width 66 height 14
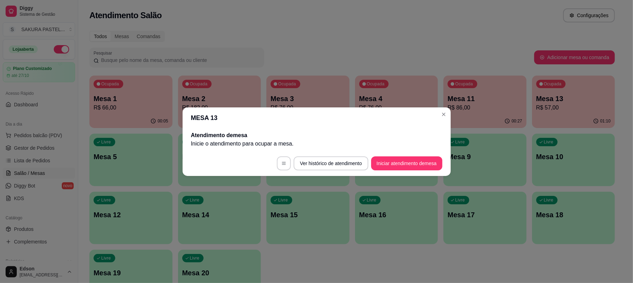
scroll to position [0, 0]
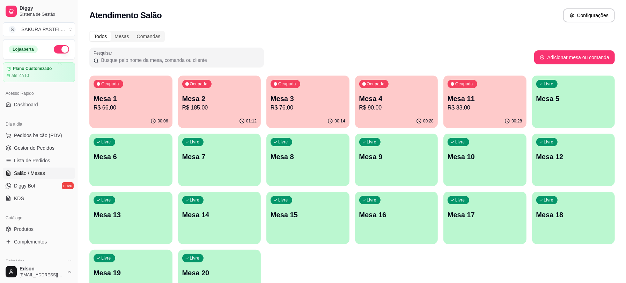
click at [468, 107] on p "R$ 83,00" at bounding box center [485, 107] width 75 height 8
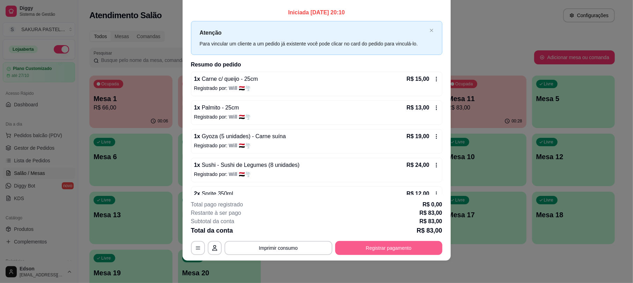
click at [390, 252] on button "Registrar pagamento" at bounding box center [388, 248] width 107 height 14
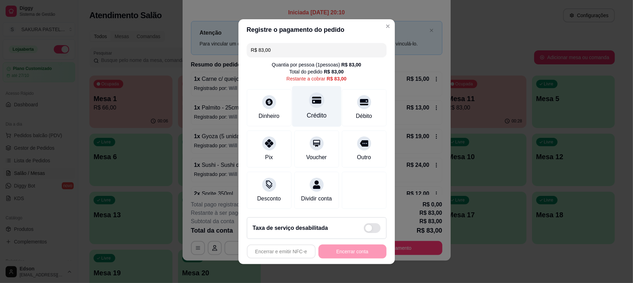
click at [321, 100] on div "Crédito" at bounding box center [316, 106] width 49 height 41
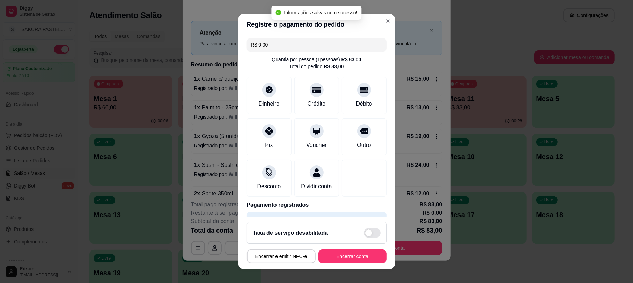
type input "R$ 0,00"
click at [358, 252] on button "Encerrar conta" at bounding box center [353, 256] width 68 height 14
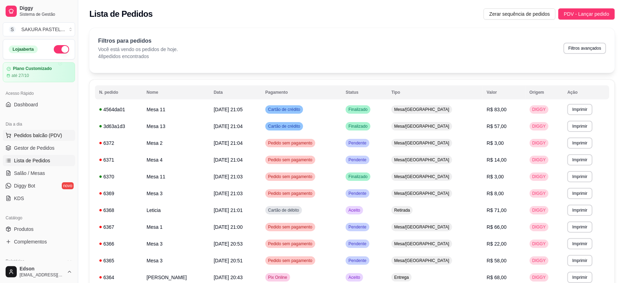
click at [17, 133] on span "Pedidos balcão (PDV)" at bounding box center [38, 135] width 48 height 7
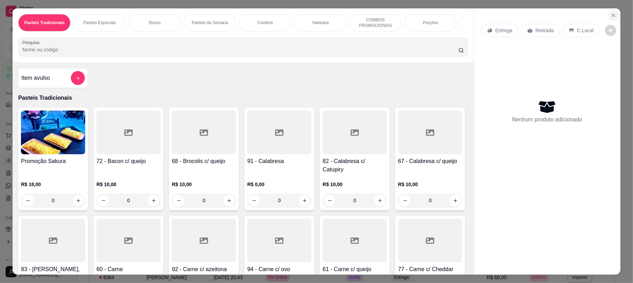
click at [611, 13] on icon "Close" at bounding box center [614, 16] width 6 height 6
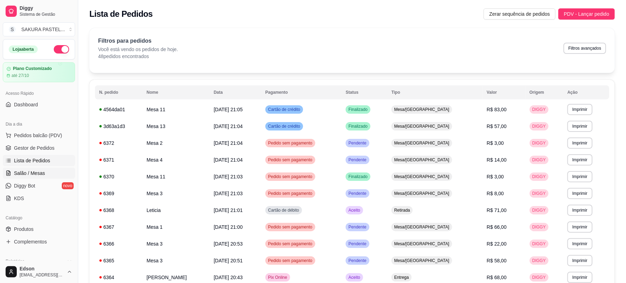
click at [22, 169] on span "Salão / Mesas" at bounding box center [29, 172] width 31 height 7
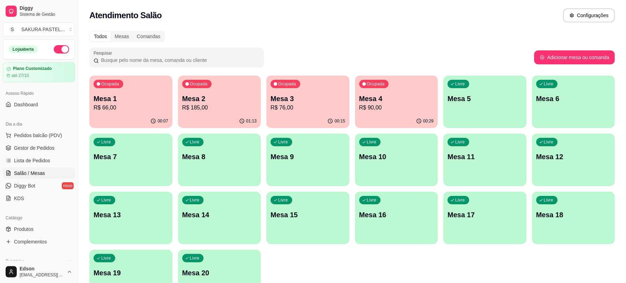
click at [218, 98] on p "Mesa 2" at bounding box center [219, 99] width 75 height 10
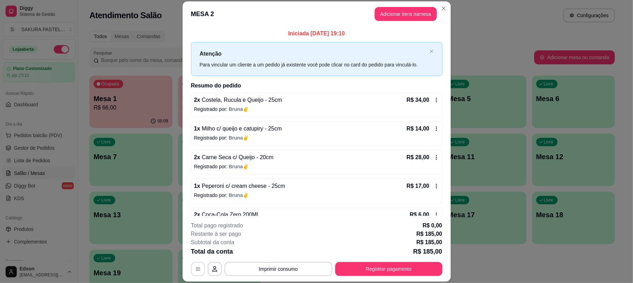
click at [195, 269] on icon "button" at bounding box center [198, 269] width 6 height 6
click at [284, 266] on button "Imprimir consumo" at bounding box center [279, 269] width 108 height 14
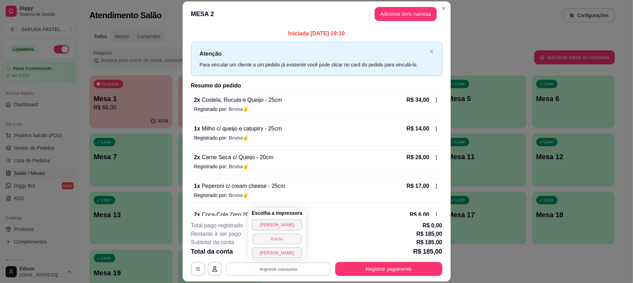
click at [280, 238] on button "Balcão" at bounding box center [277, 238] width 49 height 11
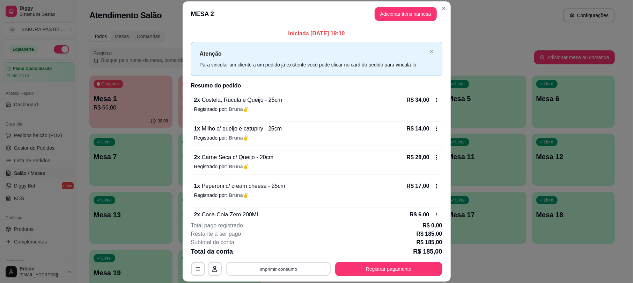
click at [283, 264] on button "Imprimir consumo" at bounding box center [278, 269] width 105 height 14
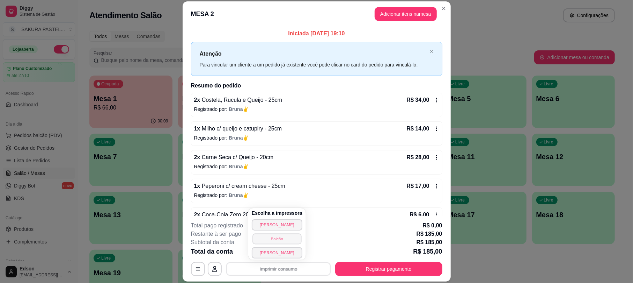
click at [284, 238] on button "Balcão" at bounding box center [277, 238] width 49 height 11
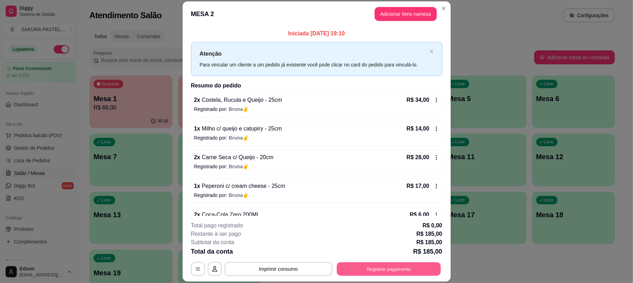
click at [407, 271] on button "Registrar pagamento" at bounding box center [389, 269] width 104 height 14
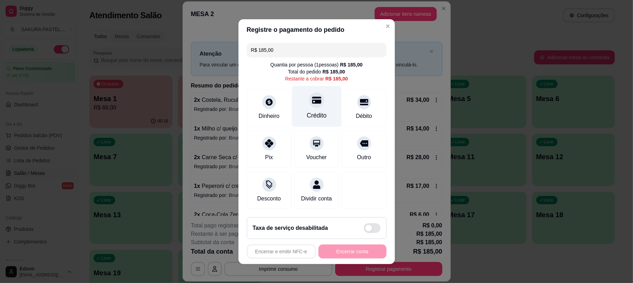
click at [306, 104] on div "Crédito" at bounding box center [316, 106] width 49 height 41
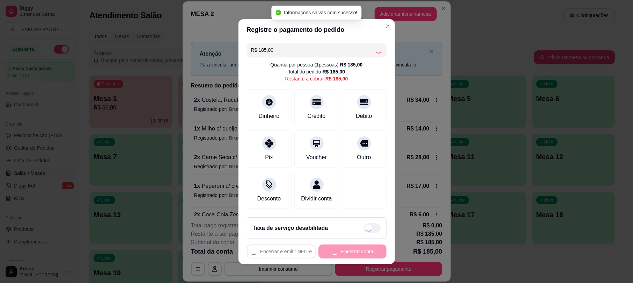
type input "R$ 0,00"
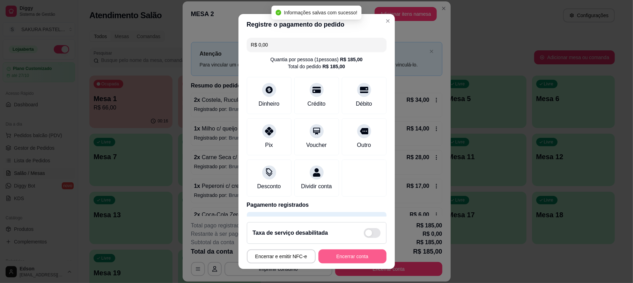
click at [342, 250] on button "Encerrar conta" at bounding box center [353, 256] width 68 height 14
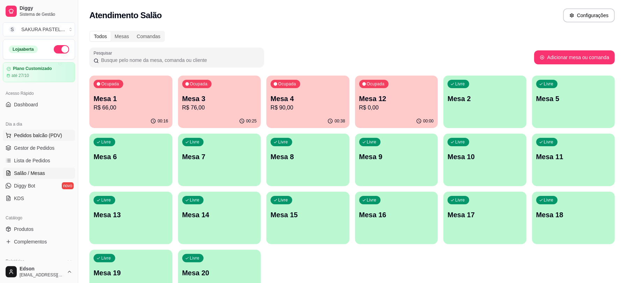
click at [57, 134] on span "Pedidos balcão (PDV)" at bounding box center [38, 135] width 48 height 7
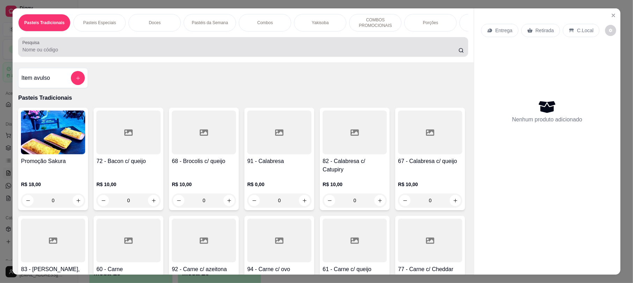
click at [53, 53] on input "Pesquisa" at bounding box center [240, 49] width 436 height 7
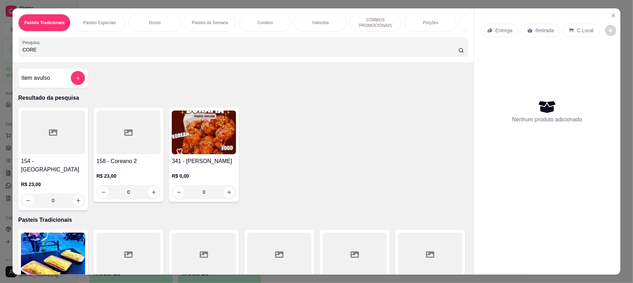
type input "CORE"
click at [54, 144] on div at bounding box center [53, 132] width 64 height 44
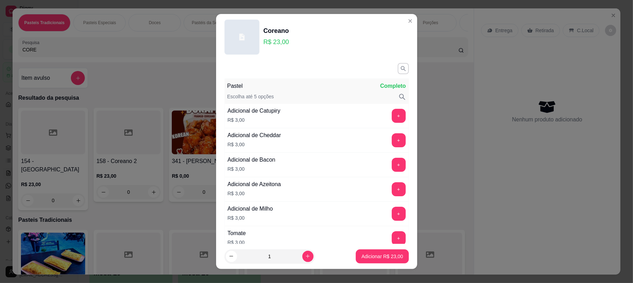
scroll to position [276, 0]
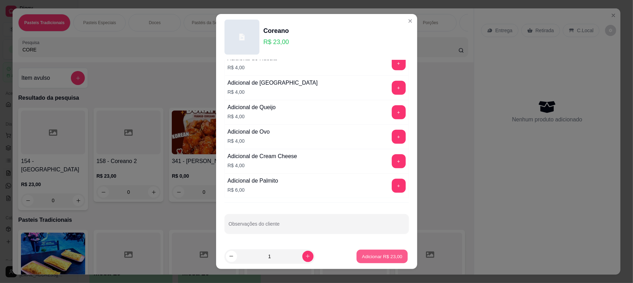
click at [370, 256] on p "Adicionar R$ 23,00" at bounding box center [382, 256] width 41 height 7
type input "1"
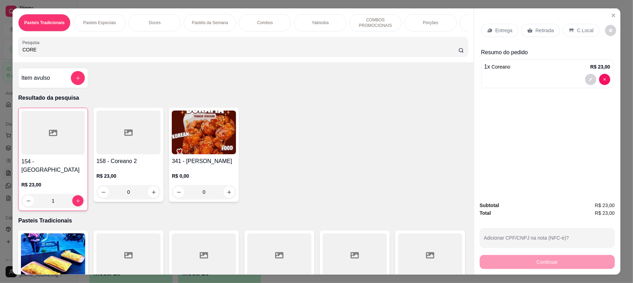
click at [543, 28] on p "Retirada" at bounding box center [545, 30] width 19 height 7
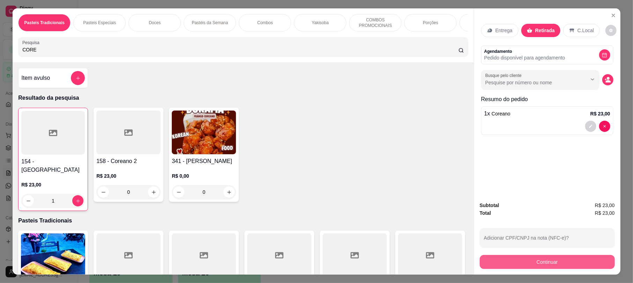
click at [544, 262] on button "Continuar" at bounding box center [547, 262] width 135 height 14
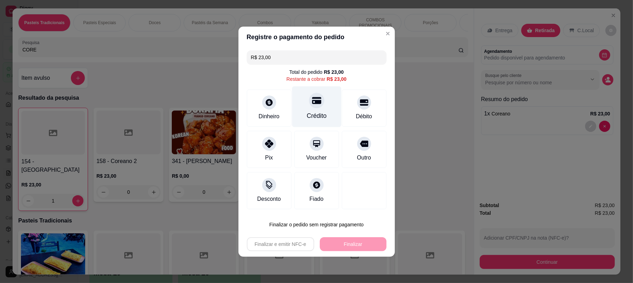
click at [324, 104] on div "Crédito" at bounding box center [316, 106] width 49 height 41
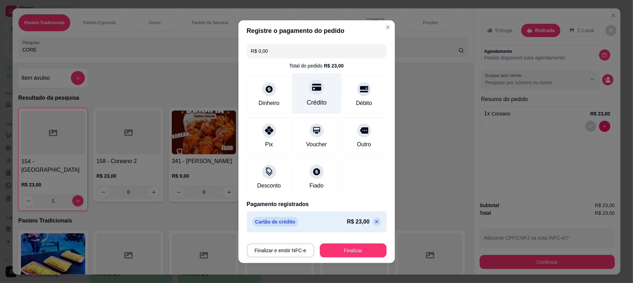
type input "R$ 0,00"
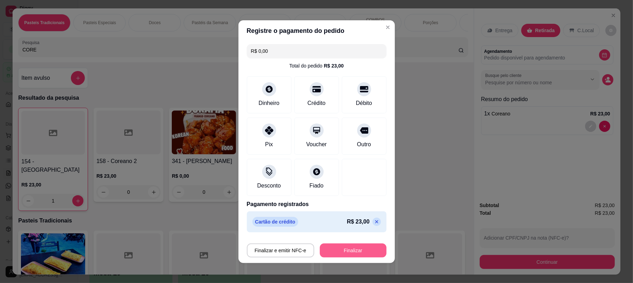
click at [344, 246] on button "Finalizar" at bounding box center [353, 250] width 67 height 14
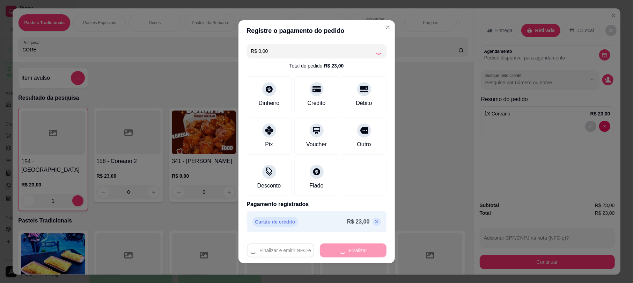
type input "0"
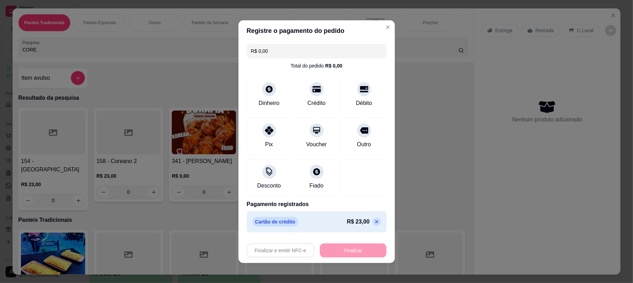
type input "-R$ 23,00"
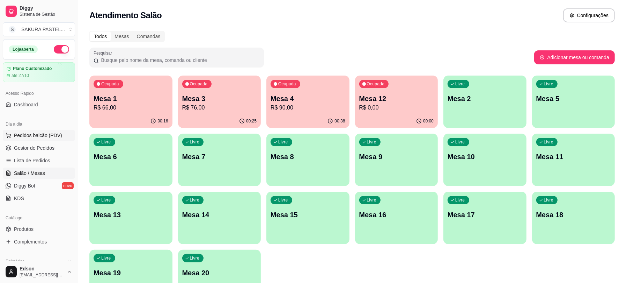
click at [43, 134] on span "Pedidos balcão (PDV)" at bounding box center [38, 135] width 48 height 7
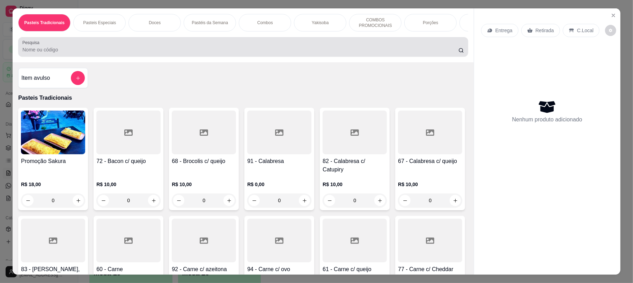
click at [115, 53] on input "Pesquisa" at bounding box center [240, 49] width 436 height 7
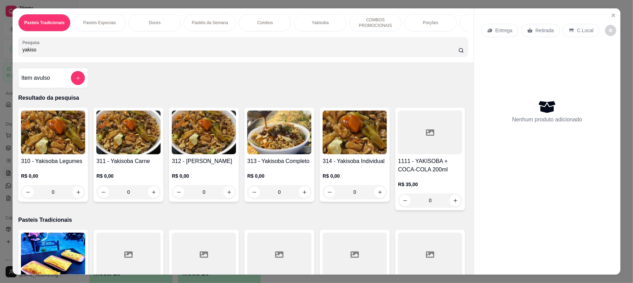
type input "yakiso"
click at [259, 150] on img at bounding box center [279, 132] width 64 height 44
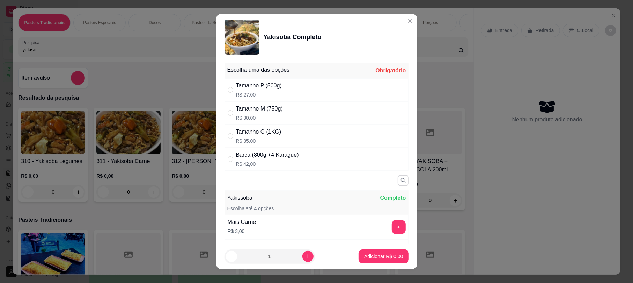
click at [293, 136] on div "Tamanho G (1KG) R$ 35,00" at bounding box center [317, 135] width 184 height 23
radio input "true"
click at [276, 118] on p "R$ 30,00" at bounding box center [259, 117] width 47 height 7
radio input "true"
radio input "false"
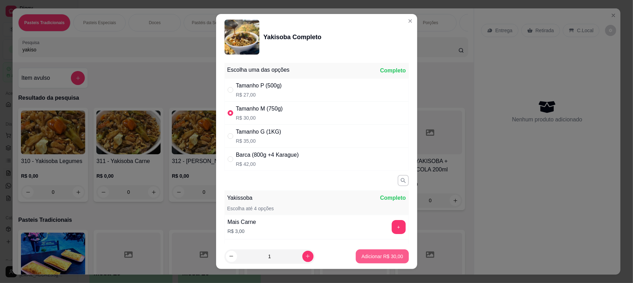
click at [362, 255] on p "Adicionar R$ 30,00" at bounding box center [383, 256] width 42 height 7
type input "1"
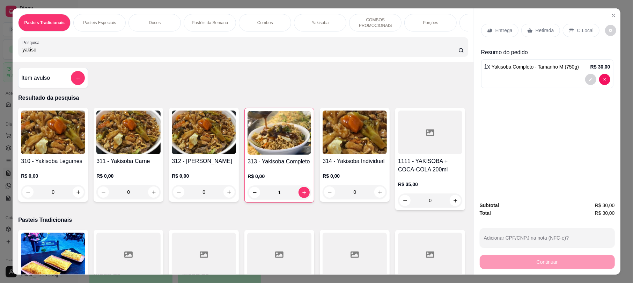
drag, startPoint x: 49, startPoint y: 57, endPoint x: 0, endPoint y: 55, distance: 49.3
click at [0, 55] on div "Pasteis Tradicionais Pasteis Especiais Doces Pastéis da Semana Combos Yakisoba …" at bounding box center [316, 141] width 633 height 283
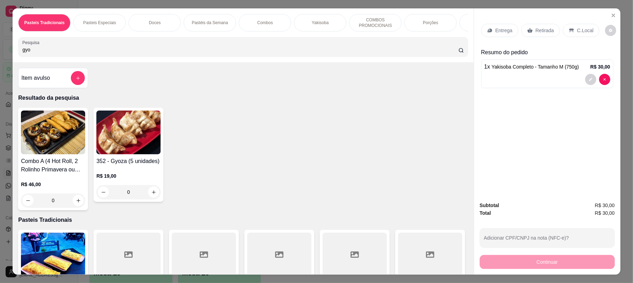
type input "gyo"
click at [114, 154] on img at bounding box center [128, 132] width 64 height 44
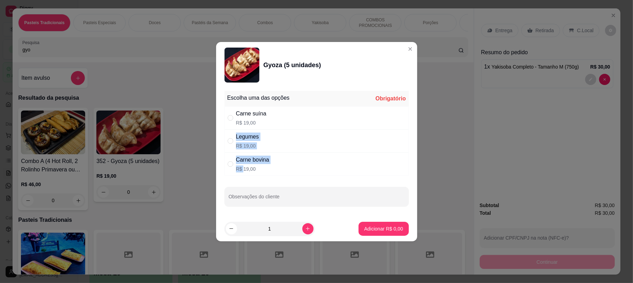
drag, startPoint x: 233, startPoint y: 161, endPoint x: 243, endPoint y: 170, distance: 13.6
click at [243, 170] on div "Escolha uma das opções Obrigatório Carne suína R$ 19,00 Legumes R$ 19,00 Carne …" at bounding box center [316, 152] width 201 height 128
click at [287, 164] on div "Carne bovina R$ 19,00" at bounding box center [317, 163] width 184 height 23
radio input "true"
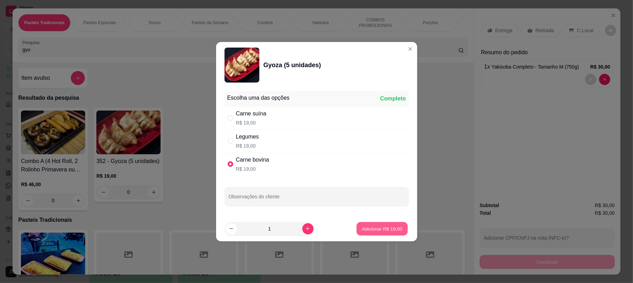
click at [371, 223] on button "Adicionar R$ 19,00" at bounding box center [382, 229] width 51 height 14
type input "1"
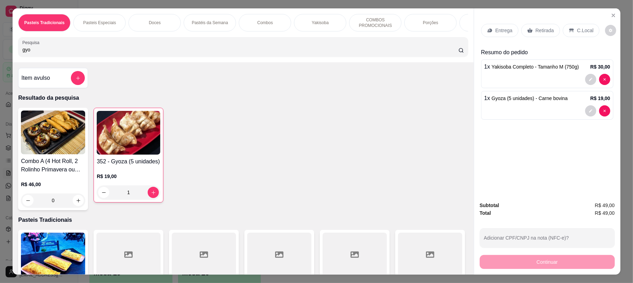
click at [548, 31] on p "Retirada" at bounding box center [545, 30] width 19 height 7
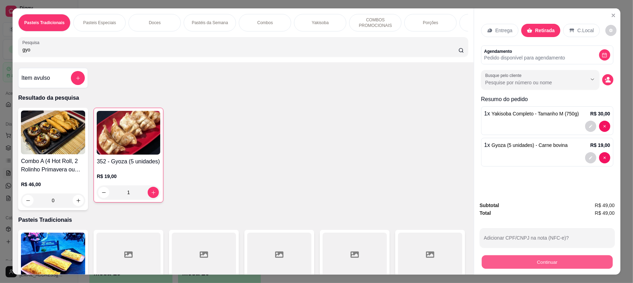
click at [552, 262] on button "Continuar" at bounding box center [547, 262] width 131 height 14
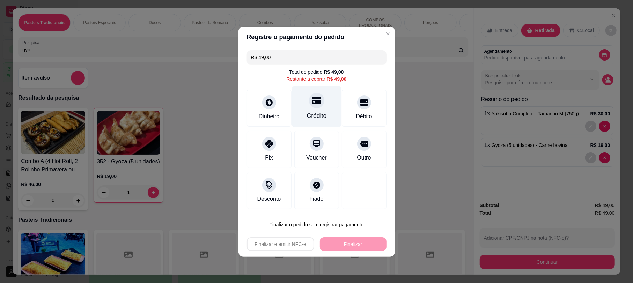
click at [316, 114] on div "Crédito" at bounding box center [317, 115] width 20 height 9
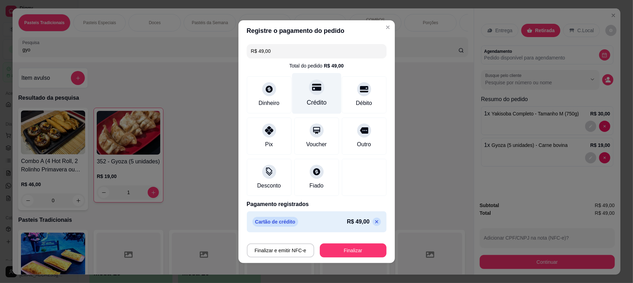
type input "R$ 0,00"
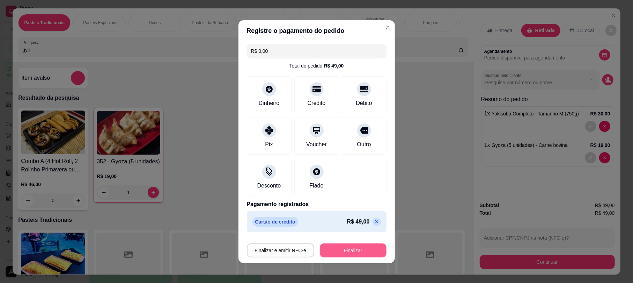
click at [320, 252] on button "Finalizar" at bounding box center [353, 250] width 67 height 14
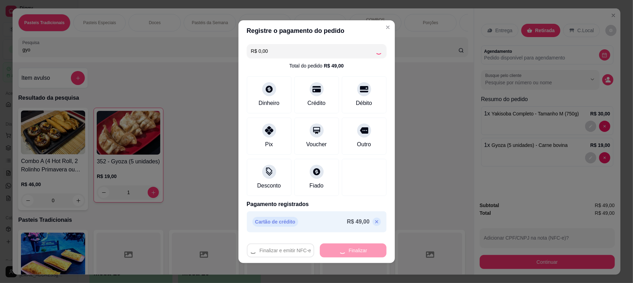
type input "0"
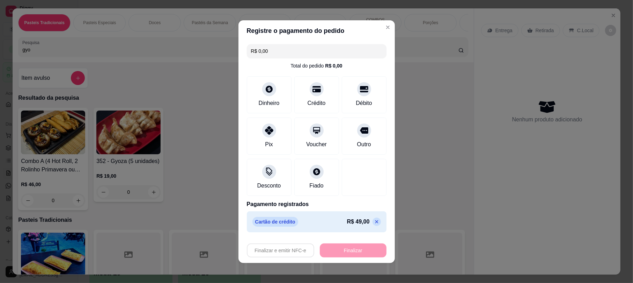
type input "-R$ 49,00"
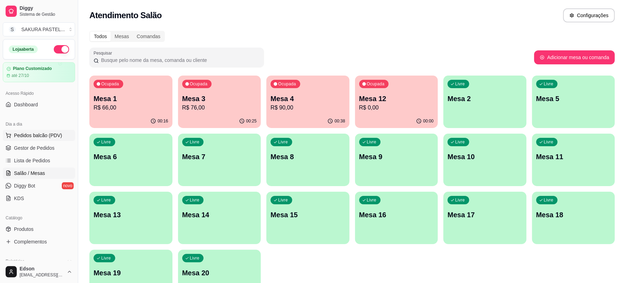
click at [33, 136] on span "Pedidos balcão (PDV)" at bounding box center [38, 135] width 48 height 7
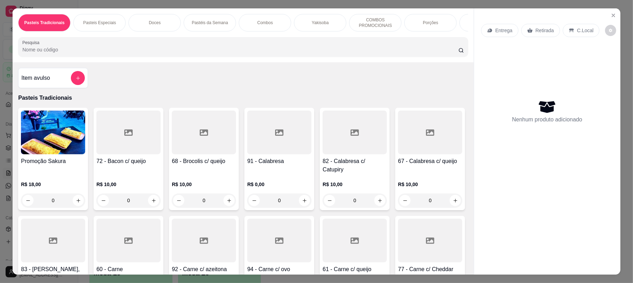
click at [540, 36] on div "Retirada" at bounding box center [541, 30] width 39 height 13
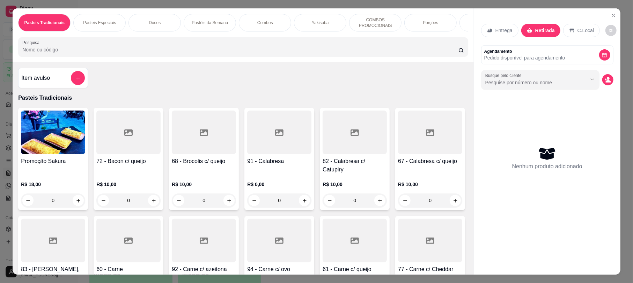
click at [355, 53] on input "Pesquisa" at bounding box center [240, 49] width 436 height 7
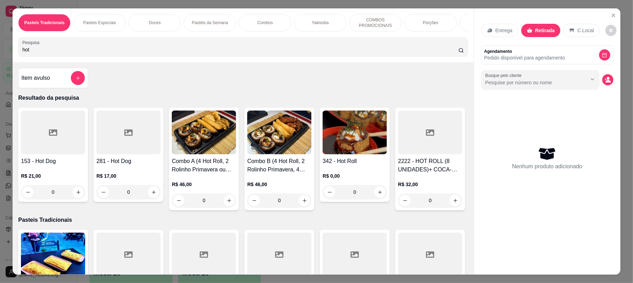
type input "hot"
click at [342, 154] on img at bounding box center [355, 132] width 64 height 44
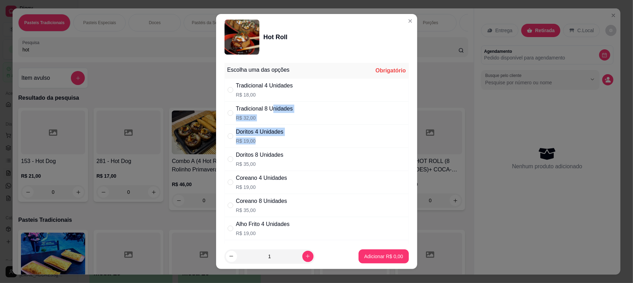
drag, startPoint x: 259, startPoint y: 143, endPoint x: 270, endPoint y: 109, distance: 35.8
click at [270, 109] on div "Escolha uma das opções Obrigatório Tradicional 4 Unidades R$ 18,00 Tradicional …" at bounding box center [317, 163] width 184 height 200
click at [273, 109] on div "Tradicional 8 Unidades" at bounding box center [264, 108] width 57 height 8
radio input "true"
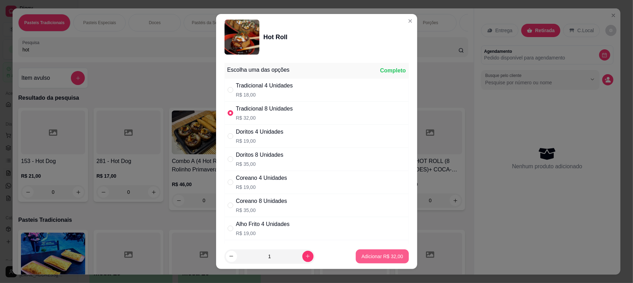
click at [367, 256] on p "Adicionar R$ 32,00" at bounding box center [383, 256] width 42 height 7
type input "1"
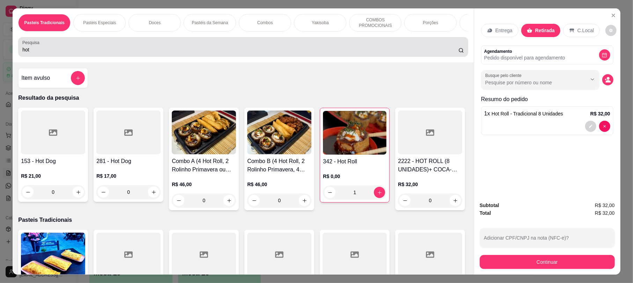
click at [142, 57] on div "Pesquisa hot" at bounding box center [243, 47] width 450 height 20
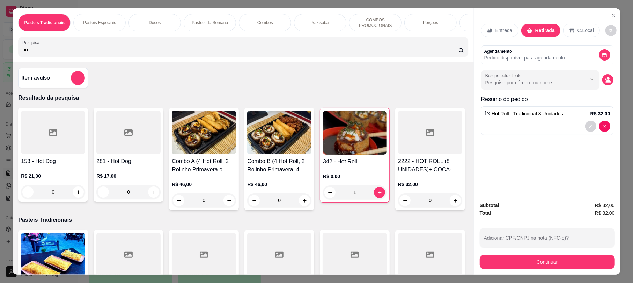
type input "h"
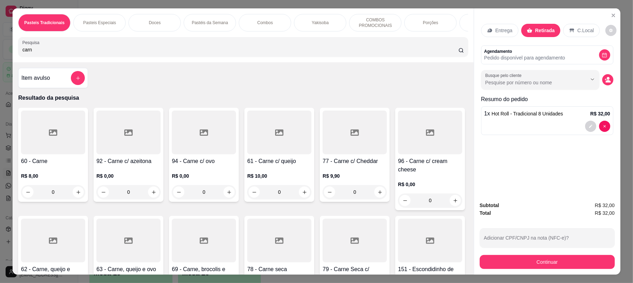
type input "carn"
click at [276, 165] on div "61 - Carne c/ queijo R$ 10,00 0" at bounding box center [280, 155] width 70 height 94
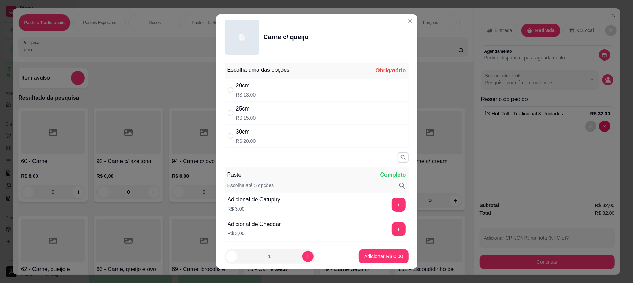
click at [261, 111] on div "25cm R$ 15,00" at bounding box center [317, 112] width 184 height 23
radio input "true"
click at [376, 256] on p "Adicionar R$ 15,00" at bounding box center [383, 256] width 42 height 7
type input "1"
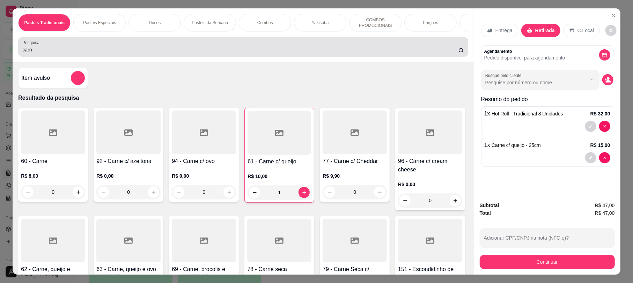
click at [178, 52] on div "carn" at bounding box center [243, 47] width 442 height 14
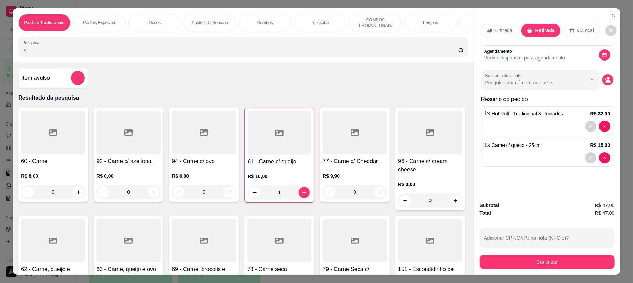
type input "c"
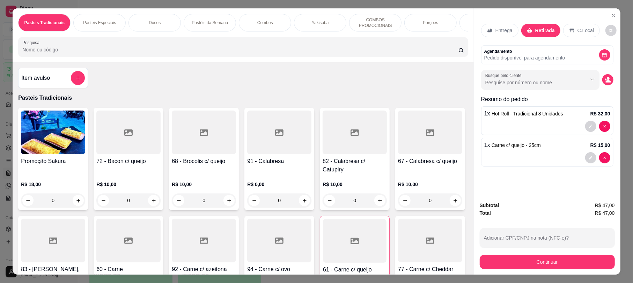
click at [59, 53] on input "Pesquisa" at bounding box center [240, 49] width 436 height 7
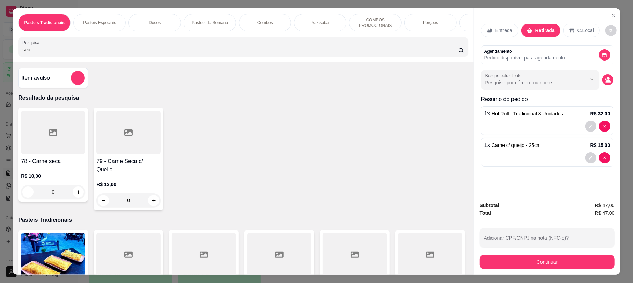
type input "sec"
click at [127, 154] on div at bounding box center [128, 132] width 64 height 44
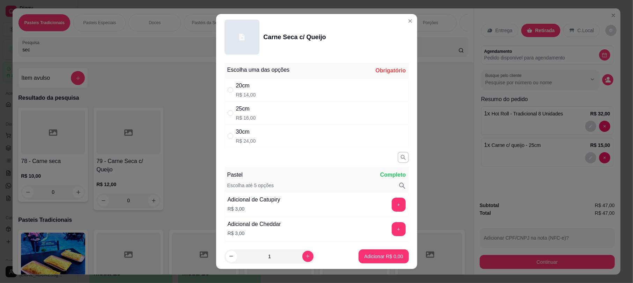
click at [291, 122] on div "25cm R$ 16,00" at bounding box center [317, 112] width 184 height 23
radio input "true"
click at [365, 256] on p "Adicionar R$ 16,00" at bounding box center [382, 256] width 41 height 7
type input "1"
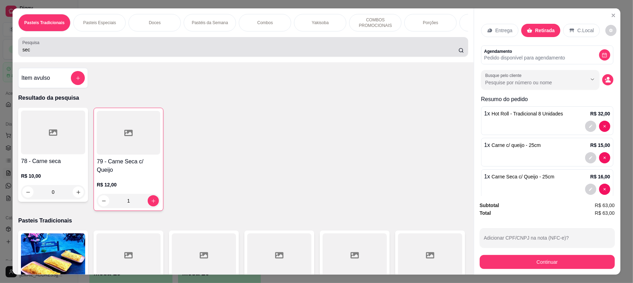
click at [92, 53] on input "sec" at bounding box center [240, 49] width 436 height 7
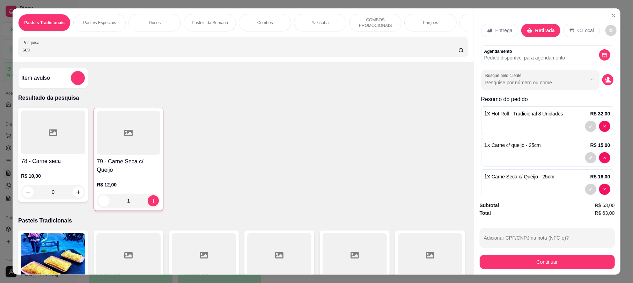
click at [92, 53] on input "sec" at bounding box center [240, 49] width 436 height 7
click at [543, 161] on div at bounding box center [548, 157] width 126 height 11
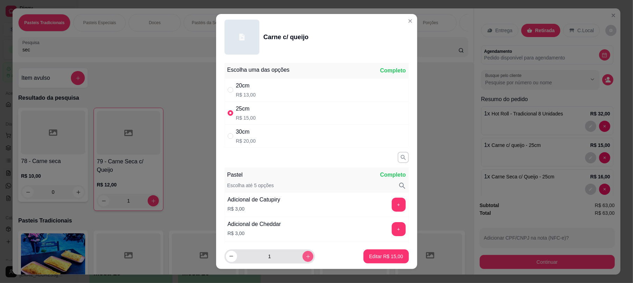
click at [306, 256] on icon "increase-product-quantity" at bounding box center [307, 255] width 3 height 3
type input "3"
click at [375, 254] on p "Editar R$ 45,00" at bounding box center [386, 256] width 34 height 7
type input "3"
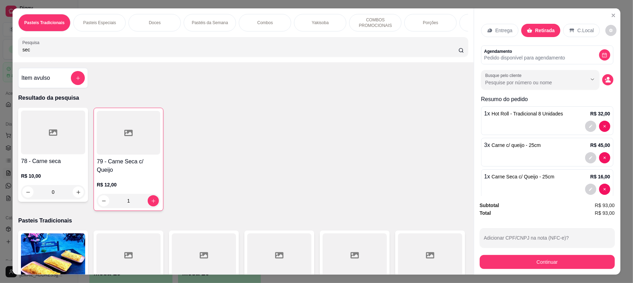
drag, startPoint x: 375, startPoint y: 254, endPoint x: 382, endPoint y: 253, distance: 6.6
drag, startPoint x: 382, startPoint y: 253, endPoint x: 308, endPoint y: 162, distance: 116.8
click at [302, 162] on div "78 - Carne seca R$ 10,00 0 79 - Carne Seca c/ Queijo R$ 12,00 1" at bounding box center [243, 159] width 450 height 103
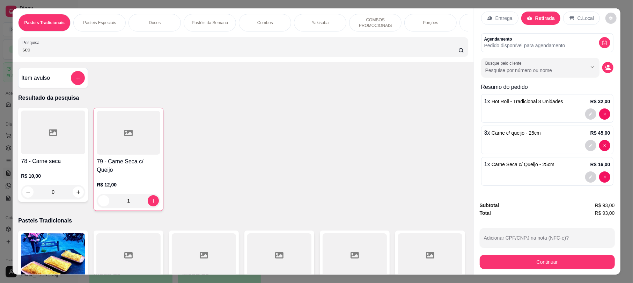
scroll to position [20, 0]
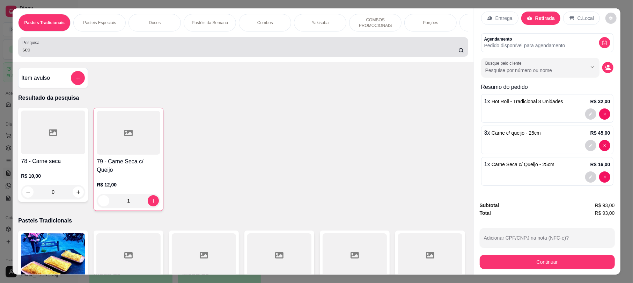
click at [68, 52] on div "sec" at bounding box center [243, 47] width 442 height 14
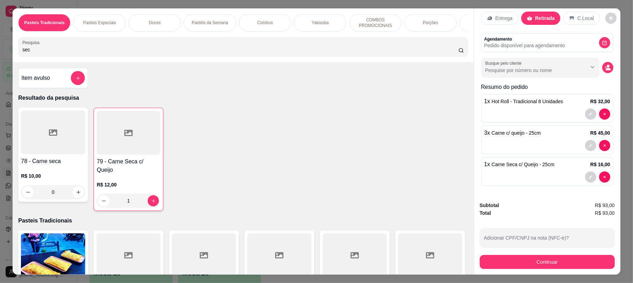
click at [68, 52] on div "sec" at bounding box center [243, 47] width 442 height 14
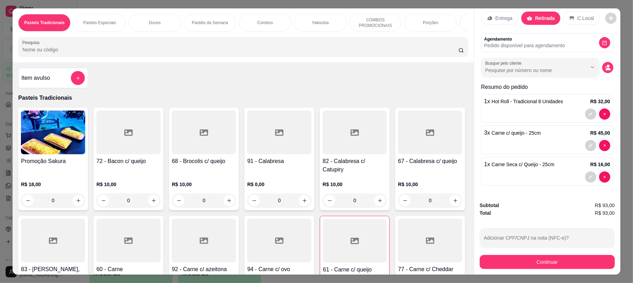
scroll to position [0, 0]
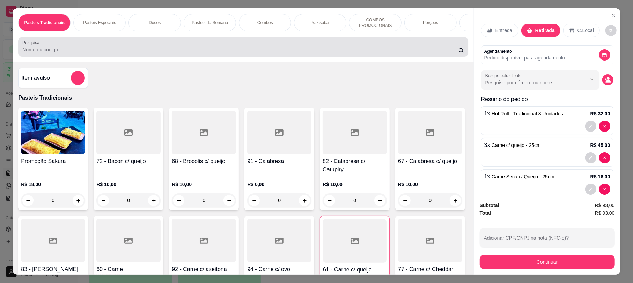
click at [168, 53] on input "Pesquisa" at bounding box center [240, 49] width 436 height 7
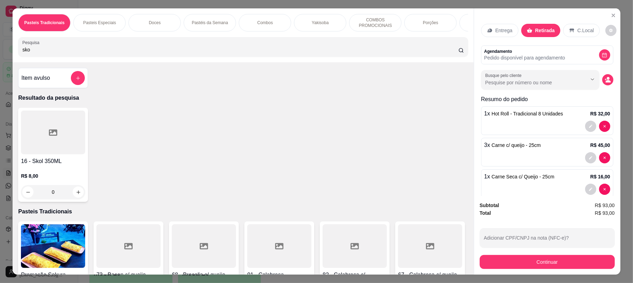
type input "sko"
click at [73, 199] on div "0" at bounding box center [53, 192] width 64 height 14
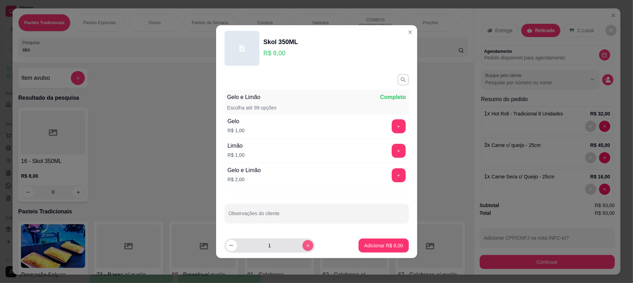
click at [305, 244] on icon "increase-product-quantity" at bounding box center [307, 244] width 5 height 5
type input "3"
click at [363, 242] on p "Adicionar R$ 24,00" at bounding box center [383, 245] width 42 height 7
type input "3"
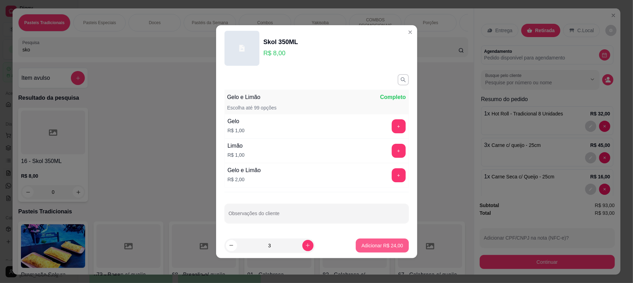
type input "3"
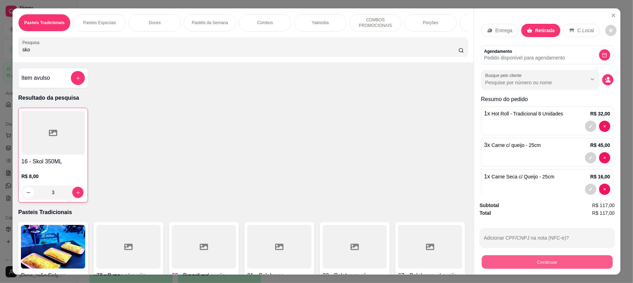
click at [544, 259] on button "Continuar" at bounding box center [547, 262] width 131 height 14
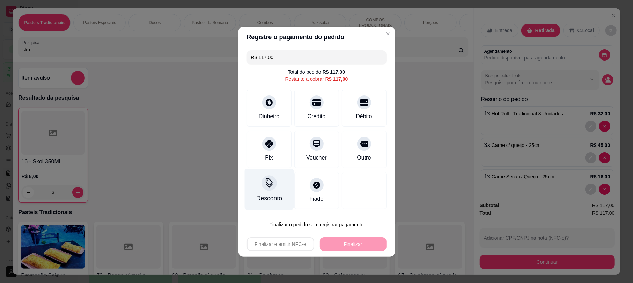
click at [271, 182] on icon at bounding box center [269, 181] width 7 height 7
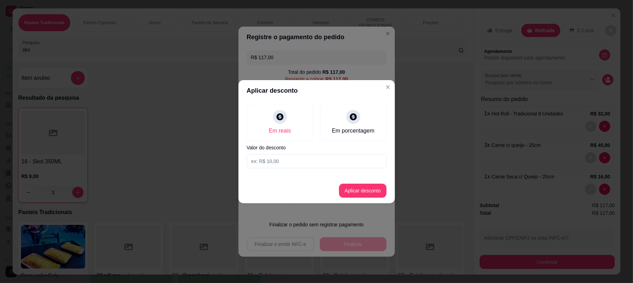
click at [280, 160] on input at bounding box center [317, 161] width 140 height 14
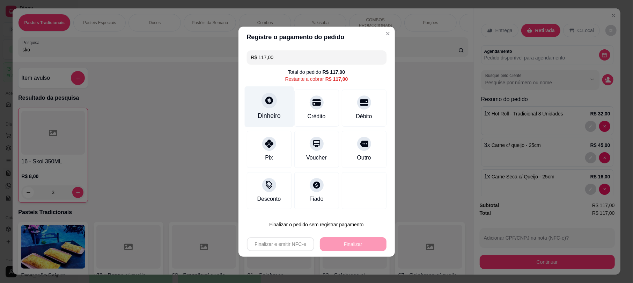
click at [276, 110] on div "Dinheiro" at bounding box center [269, 106] width 49 height 41
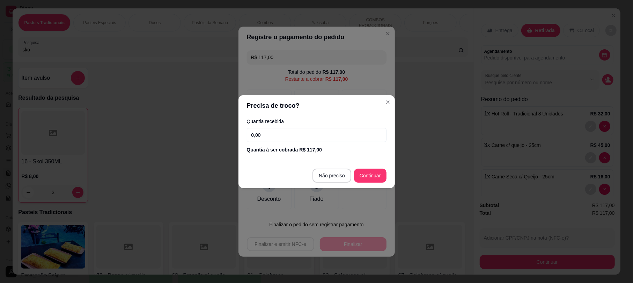
click at [282, 129] on input "0,00" at bounding box center [317, 135] width 140 height 14
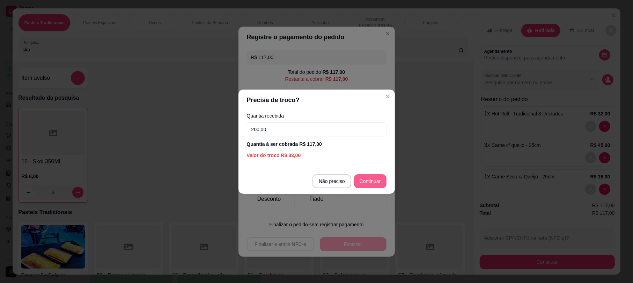
type input "200,00"
type input "R$ 0,00"
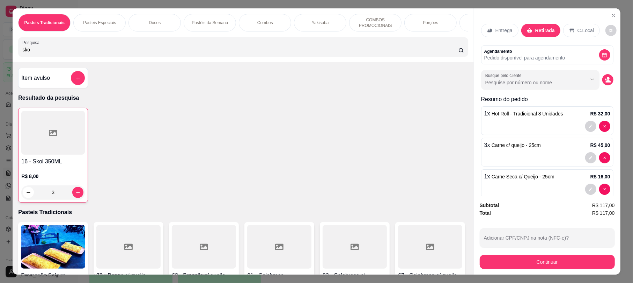
click at [513, 30] on div "Entrega" at bounding box center [499, 30] width 37 height 13
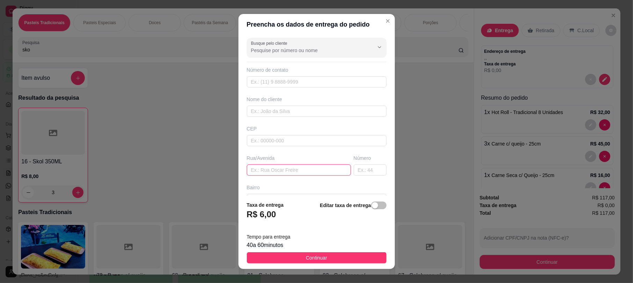
click at [287, 171] on input "text" at bounding box center [299, 169] width 104 height 11
type input "[DATE] (2° campainha)"
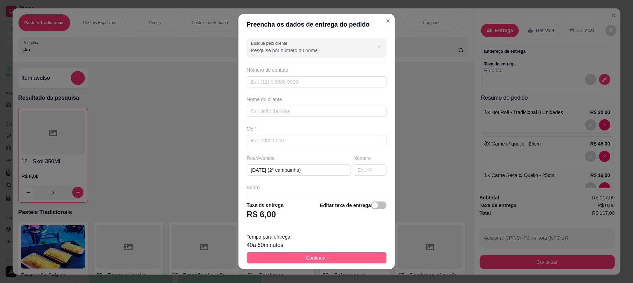
click at [310, 254] on span "Continuar" at bounding box center [316, 258] width 21 height 8
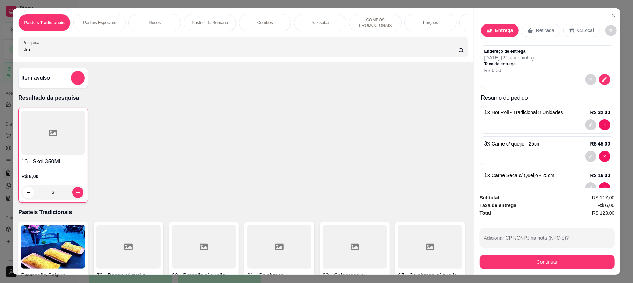
scroll to position [58, 0]
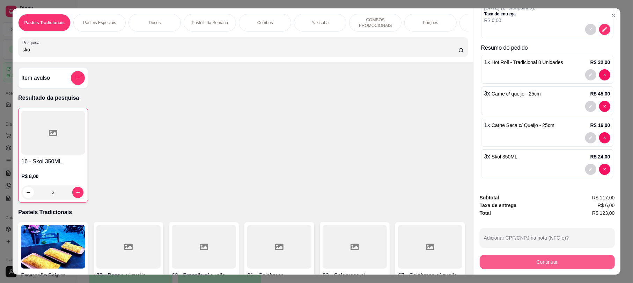
click at [545, 262] on button "Continuar" at bounding box center [547, 262] width 135 height 14
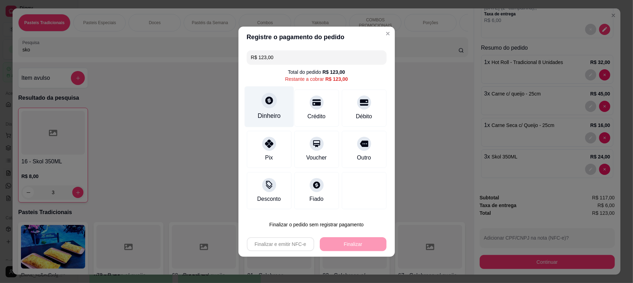
click at [276, 115] on div "Dinheiro" at bounding box center [269, 115] width 23 height 9
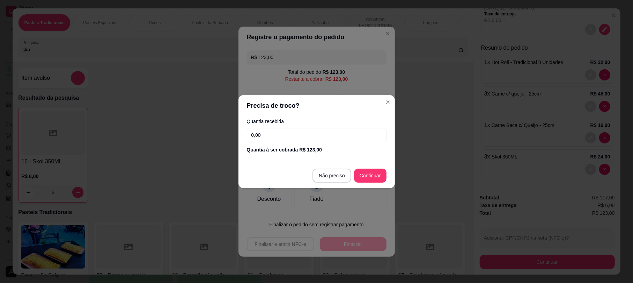
click at [314, 130] on input "0,00" at bounding box center [317, 135] width 140 height 14
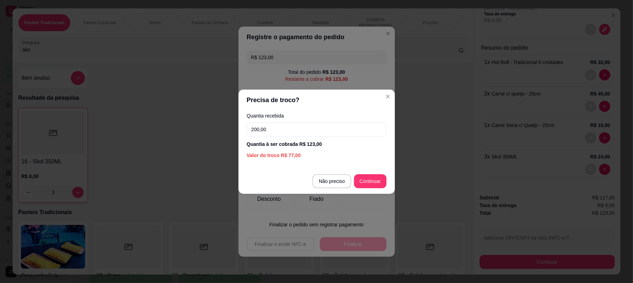
type input "200,00"
type input "R$ 0,00"
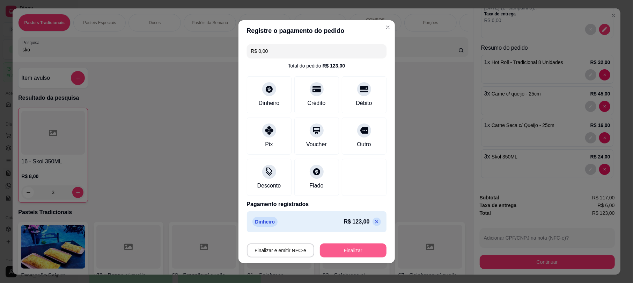
click at [365, 252] on button "Finalizar" at bounding box center [353, 250] width 67 height 14
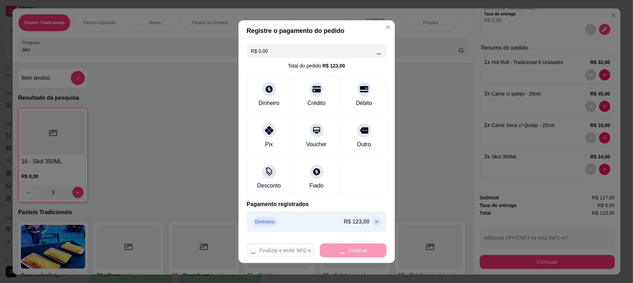
type input "0"
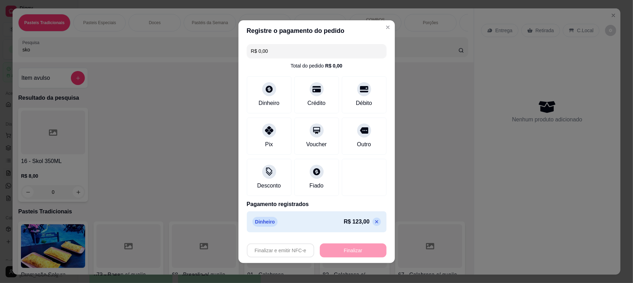
type input "-R$ 123,00"
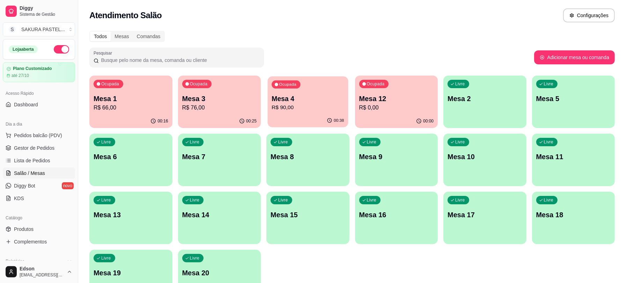
click at [315, 103] on p "R$ 90,00" at bounding box center [308, 107] width 72 height 8
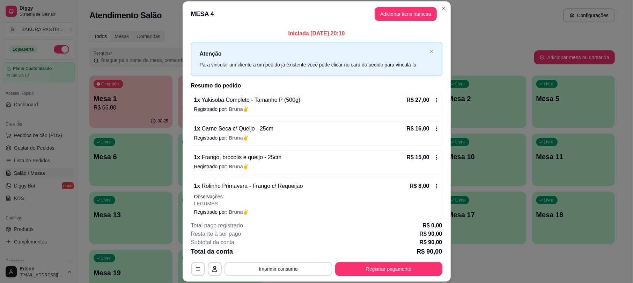
click at [262, 270] on button "Imprimir consumo" at bounding box center [279, 269] width 108 height 14
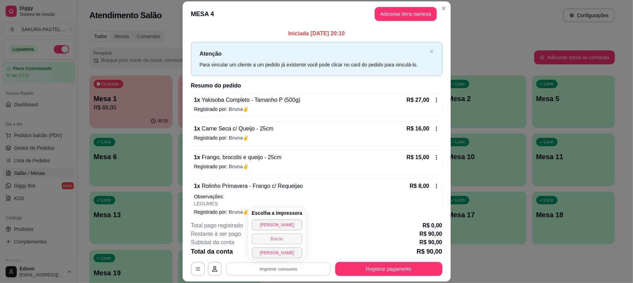
click at [267, 240] on button "Balcão" at bounding box center [277, 238] width 51 height 11
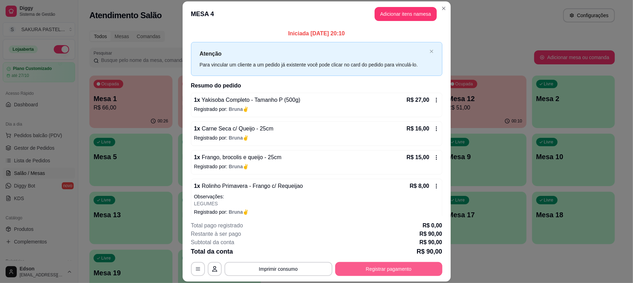
click at [396, 266] on button "Registrar pagamento" at bounding box center [388, 269] width 107 height 14
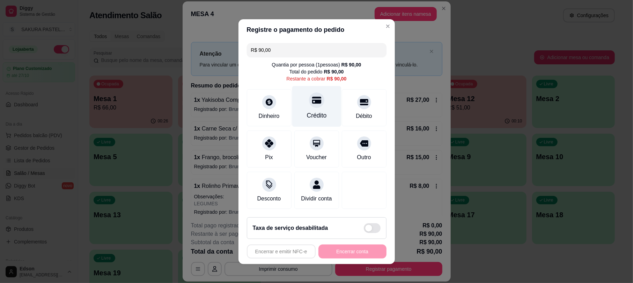
drag, startPoint x: 338, startPoint y: 102, endPoint x: 321, endPoint y: 100, distance: 16.9
click at [342, 102] on div "Débito" at bounding box center [364, 107] width 45 height 37
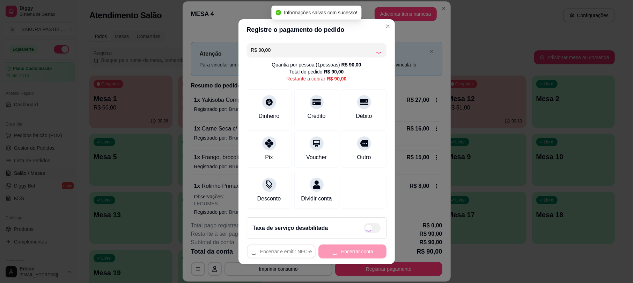
type input "R$ 0,00"
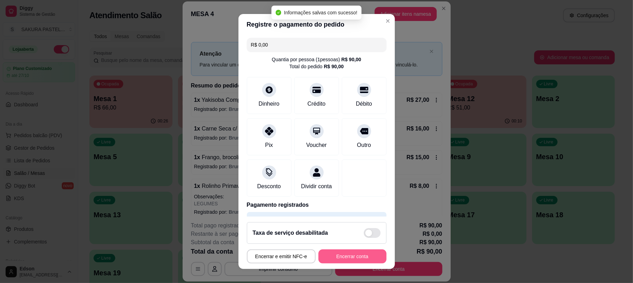
click at [359, 257] on button "Encerrar conta" at bounding box center [353, 256] width 68 height 14
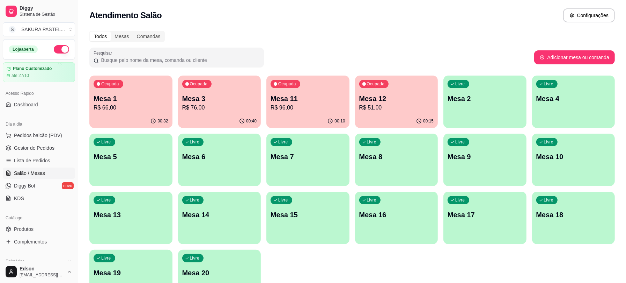
click at [204, 100] on p "Mesa 3" at bounding box center [219, 99] width 75 height 10
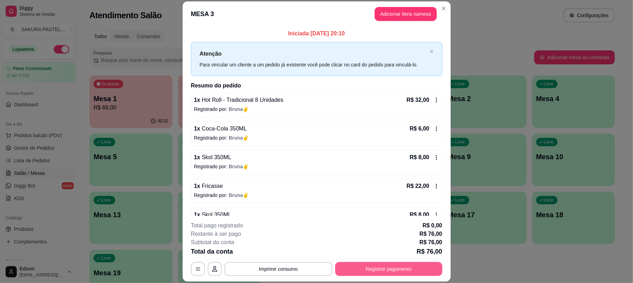
click at [408, 268] on button "Registrar pagamento" at bounding box center [388, 269] width 107 height 14
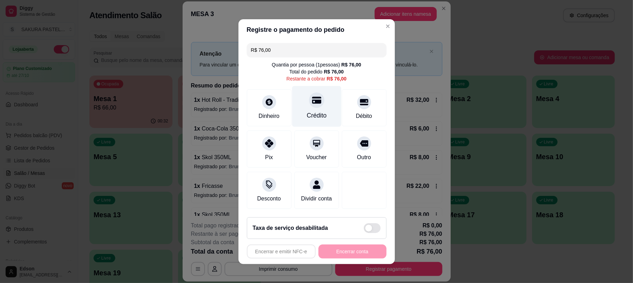
click at [314, 111] on div "Crédito" at bounding box center [317, 115] width 20 height 9
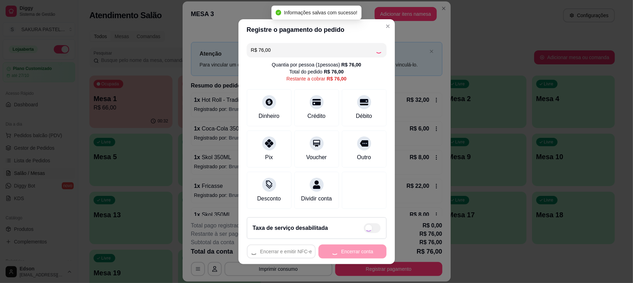
type input "R$ 0,00"
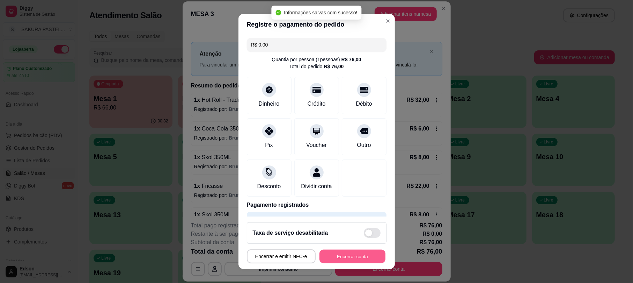
click at [349, 254] on button "Encerrar conta" at bounding box center [353, 256] width 66 height 14
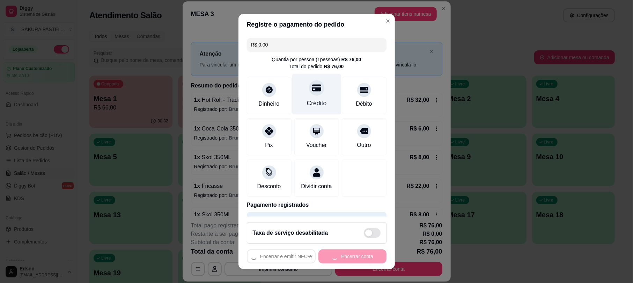
click at [319, 97] on div "Crédito" at bounding box center [316, 94] width 49 height 41
click at [360, 256] on div "Encerrar e emitir NFC-e Encerrar conta" at bounding box center [317, 256] width 140 height 14
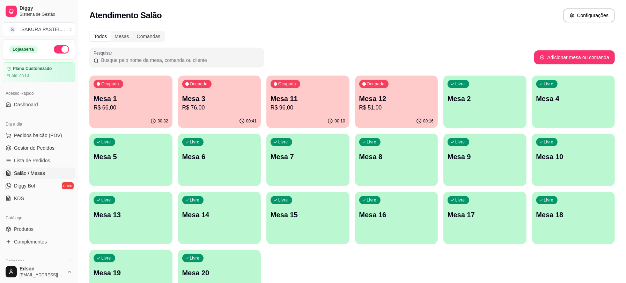
click at [136, 88] on div "Ocupada Mesa 1 R$ 66,00" at bounding box center [130, 94] width 83 height 39
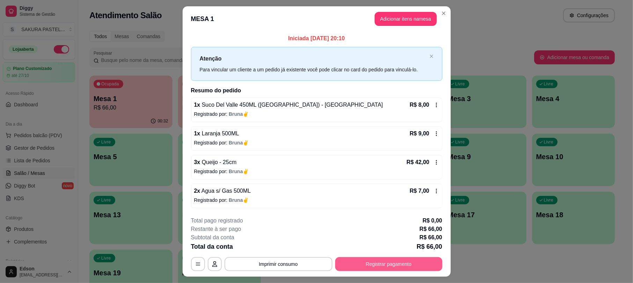
click at [409, 262] on button "Registrar pagamento" at bounding box center [388, 264] width 107 height 14
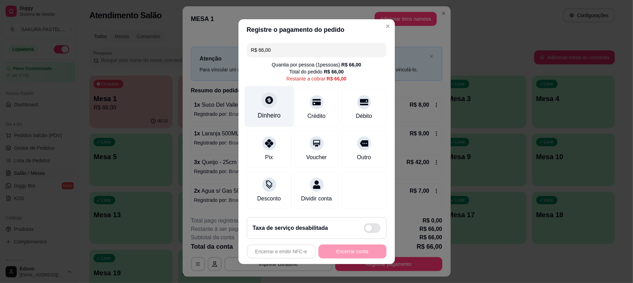
click at [270, 104] on div "Dinheiro" at bounding box center [269, 106] width 49 height 41
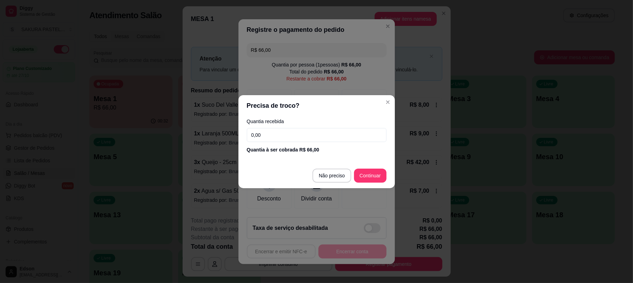
click at [308, 126] on div "Quantia recebida 0,00 Quantia à ser cobrada R$ 66,00" at bounding box center [317, 136] width 157 height 40
click at [308, 130] on input "0,00" at bounding box center [317, 135] width 140 height 14
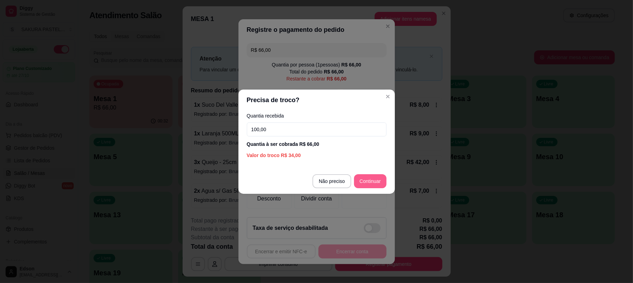
type input "100,00"
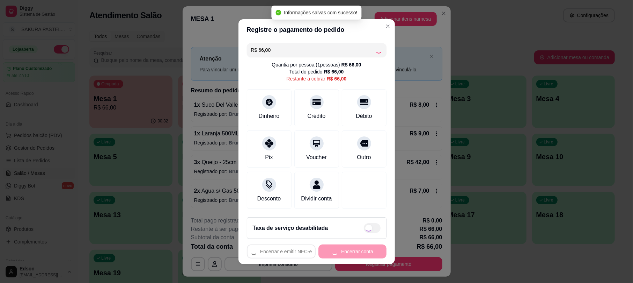
type input "R$ 0,00"
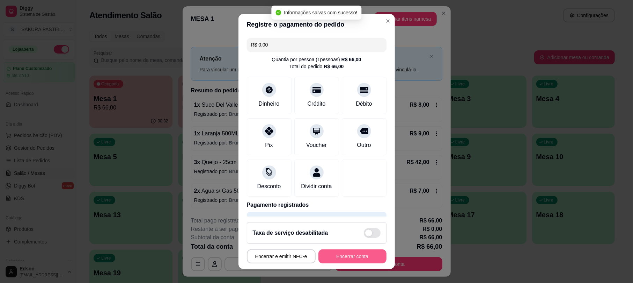
click at [355, 259] on button "Encerrar conta" at bounding box center [353, 256] width 68 height 14
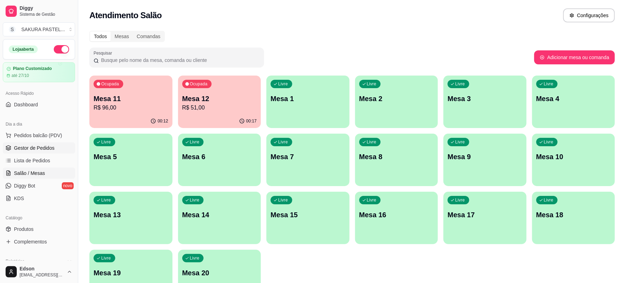
click at [45, 149] on span "Gestor de Pedidos" at bounding box center [34, 147] width 41 height 7
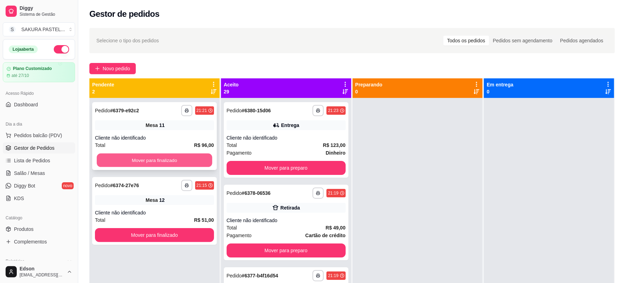
click at [143, 157] on button "Mover para finalizado" at bounding box center [155, 160] width 116 height 14
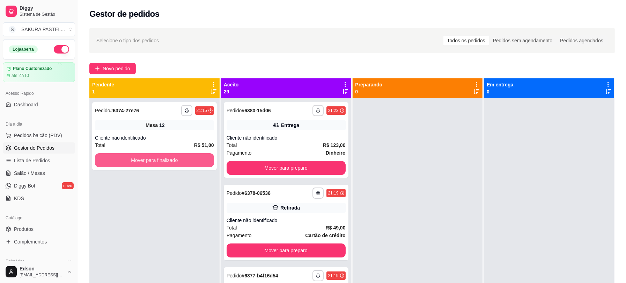
click at [143, 157] on button "Mover para finalizado" at bounding box center [154, 160] width 119 height 14
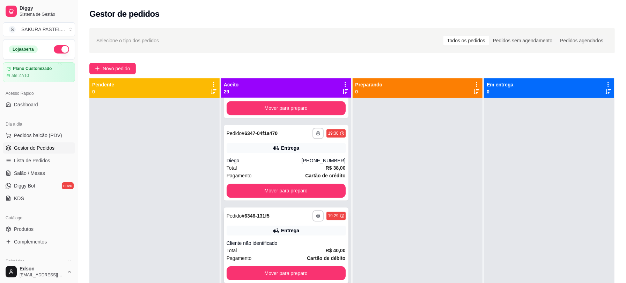
scroll to position [2178, 0]
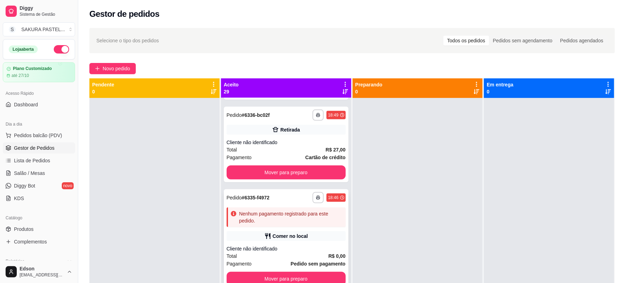
click at [308, 270] on div "**********" at bounding box center [286, 238] width 125 height 99
click at [320, 273] on button "Mover para preparo" at bounding box center [286, 278] width 119 height 14
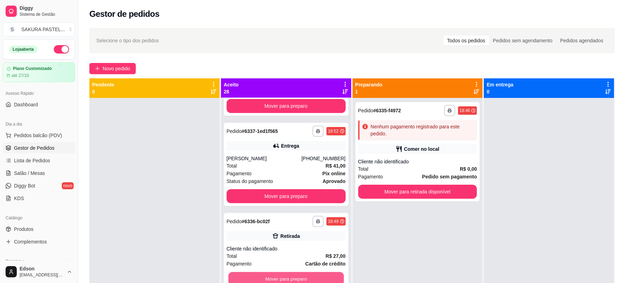
click at [320, 273] on button "Mover para preparo" at bounding box center [287, 279] width 116 height 14
click at [320, 203] on button "Mover para preparo" at bounding box center [286, 196] width 119 height 14
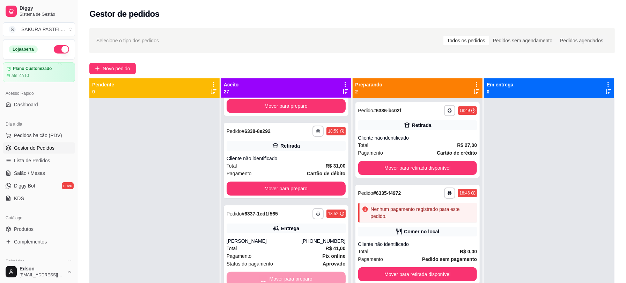
scroll to position [1899, 0]
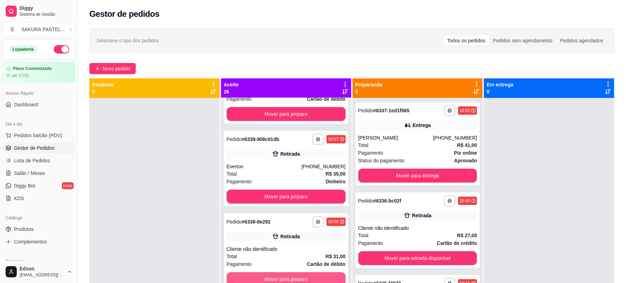
click at [320, 273] on button "Mover para preparo" at bounding box center [286, 279] width 119 height 14
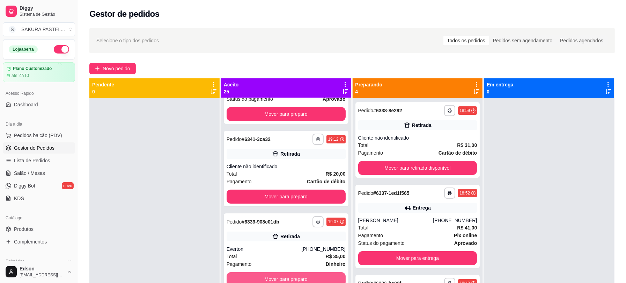
click at [320, 273] on button "Mover para preparo" at bounding box center [286, 279] width 119 height 14
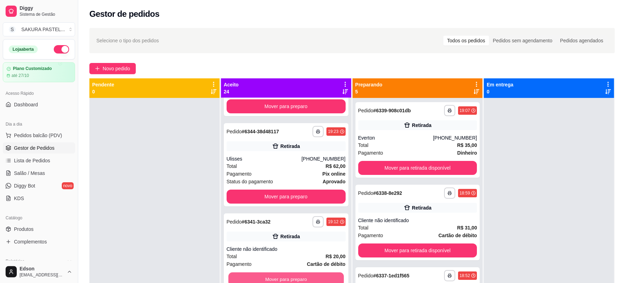
click at [320, 273] on button "Mover para preparo" at bounding box center [287, 279] width 116 height 14
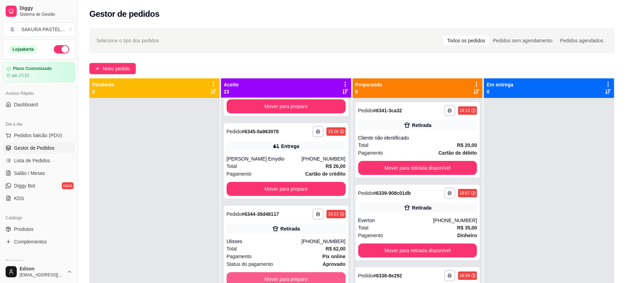
click at [320, 273] on button "Mover para preparo" at bounding box center [286, 279] width 119 height 14
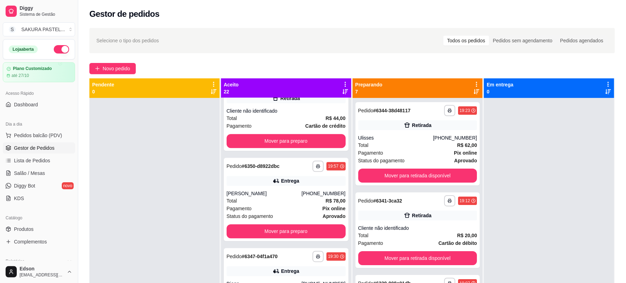
scroll to position [1561, 0]
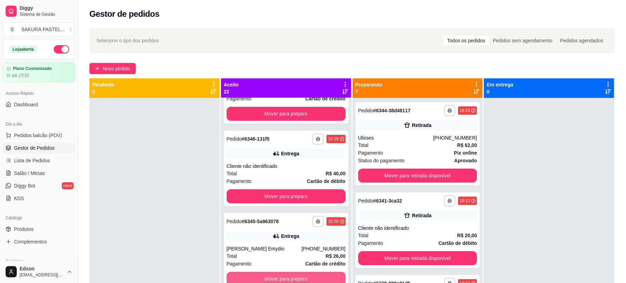
click at [317, 274] on button "Mover para preparo" at bounding box center [286, 278] width 119 height 14
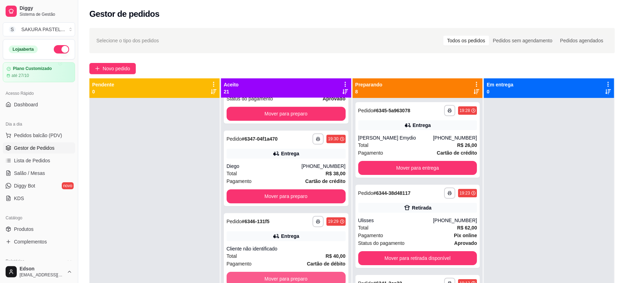
scroll to position [1479, 0]
click at [317, 274] on button "Mover para preparo" at bounding box center [287, 279] width 116 height 14
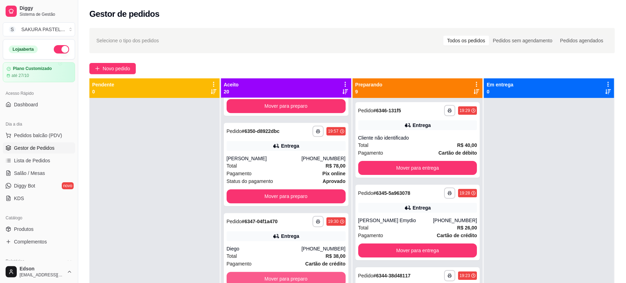
click at [317, 274] on button "Mover para preparo" at bounding box center [286, 278] width 119 height 14
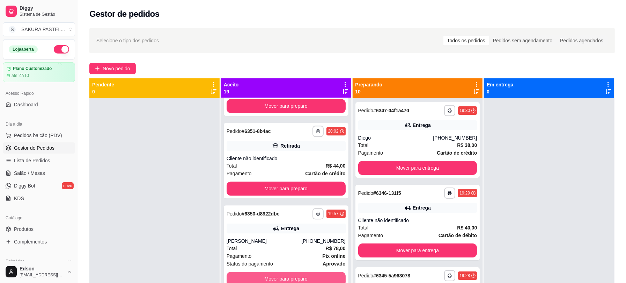
click at [317, 274] on button "Mover para preparo" at bounding box center [286, 278] width 119 height 14
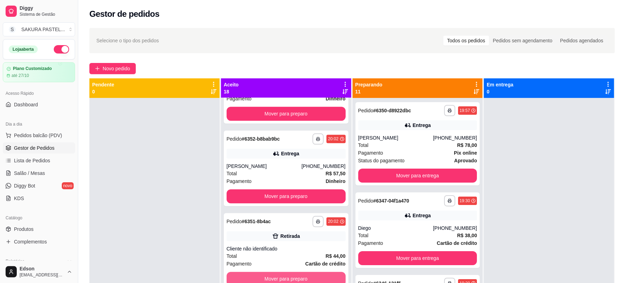
scroll to position [1224, 0]
click at [317, 274] on button "Mover para preparo" at bounding box center [286, 279] width 119 height 14
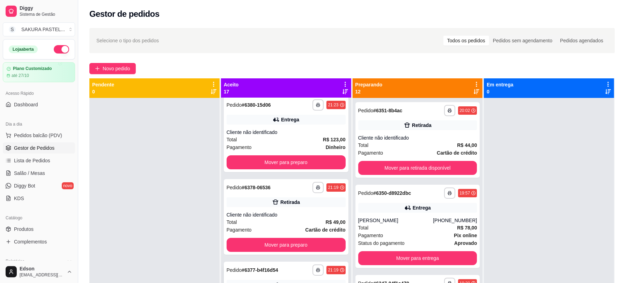
scroll to position [0, 0]
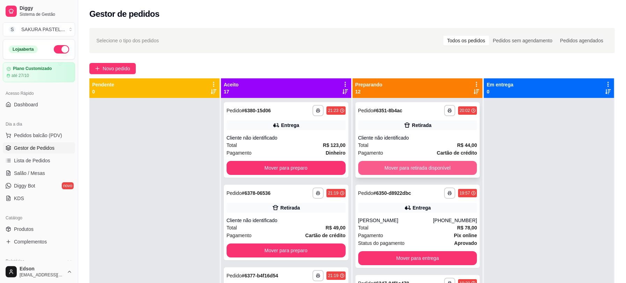
click at [390, 169] on button "Mover para retirada disponível" at bounding box center [417, 168] width 119 height 14
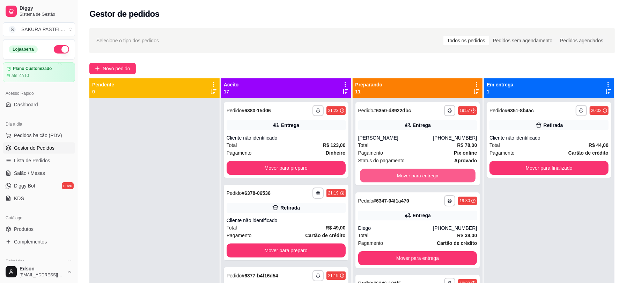
click at [390, 169] on button "Mover para entrega" at bounding box center [418, 176] width 116 height 14
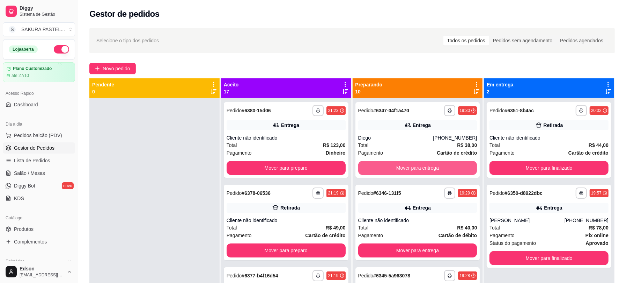
click at [390, 169] on button "Mover para entrega" at bounding box center [417, 168] width 119 height 14
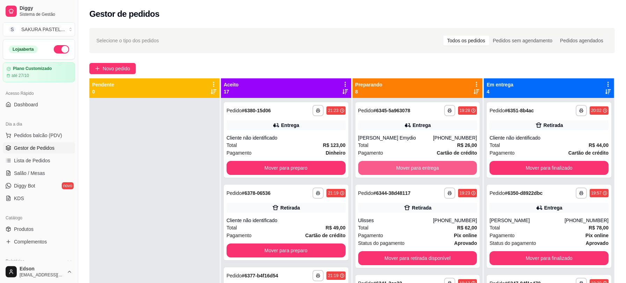
click at [390, 169] on button "Mover para entrega" at bounding box center [417, 168] width 119 height 14
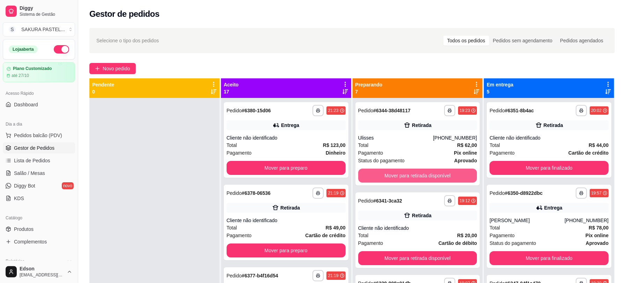
click at [390, 169] on button "Mover para retirada disponível" at bounding box center [417, 175] width 119 height 14
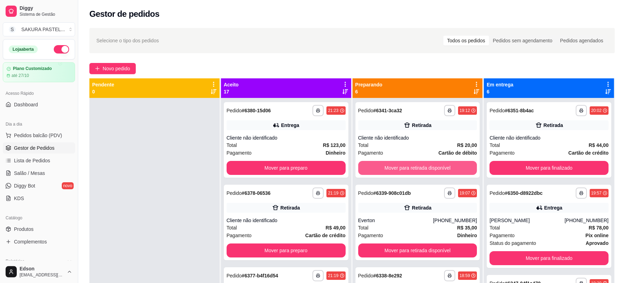
click at [390, 169] on button "Mover para retirada disponível" at bounding box center [417, 168] width 119 height 14
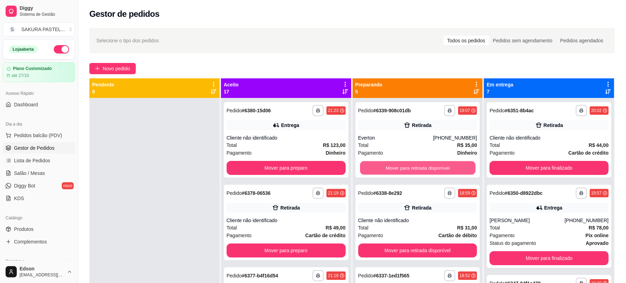
click at [390, 169] on button "Mover para retirada disponível" at bounding box center [418, 168] width 116 height 14
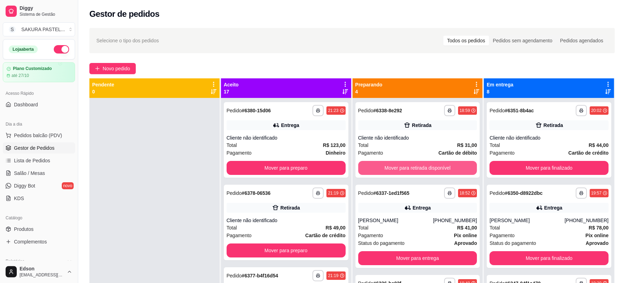
click at [390, 169] on button "Mover para retirada disponível" at bounding box center [417, 168] width 119 height 14
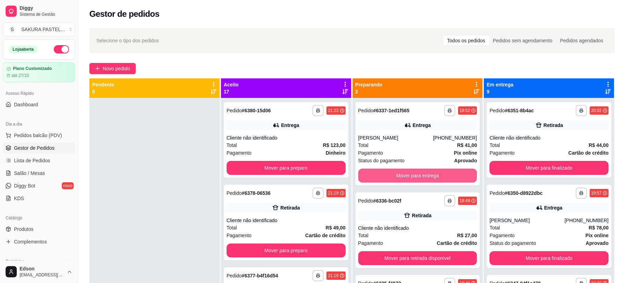
click at [390, 169] on button "Mover para entrega" at bounding box center [417, 175] width 119 height 14
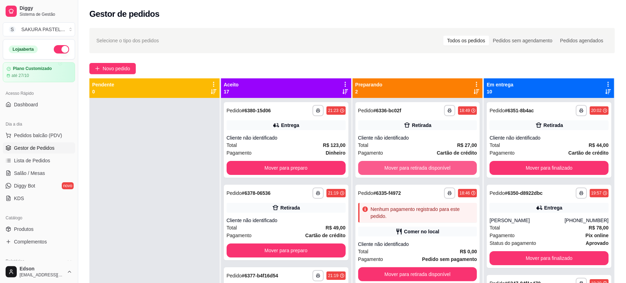
click at [390, 169] on button "Mover para retirada disponível" at bounding box center [417, 168] width 119 height 14
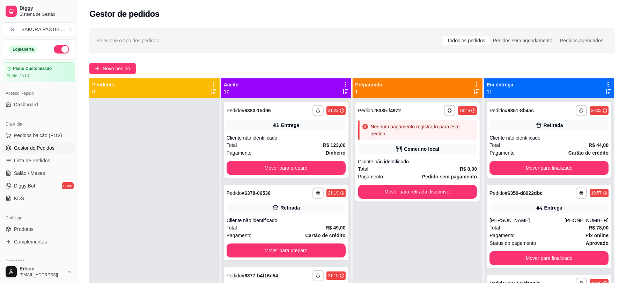
click at [390, 169] on div "Total R$ 0,00" at bounding box center [417, 169] width 119 height 8
click at [460, 195] on button "Mover para retirada disponível" at bounding box center [418, 192] width 116 height 14
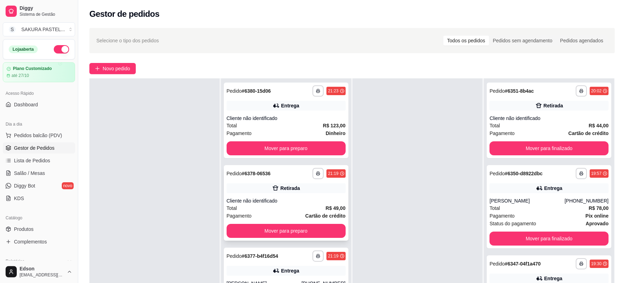
scroll to position [247, 0]
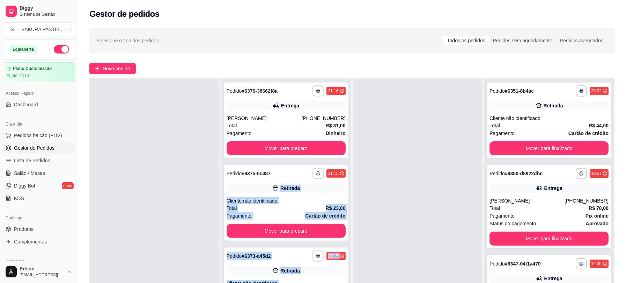
drag, startPoint x: 350, startPoint y: 165, endPoint x: 348, endPoint y: 177, distance: 12.0
click at [348, 177] on div "**********" at bounding box center [352, 219] width 526 height 283
click at [353, 180] on div at bounding box center [418, 219] width 130 height 283
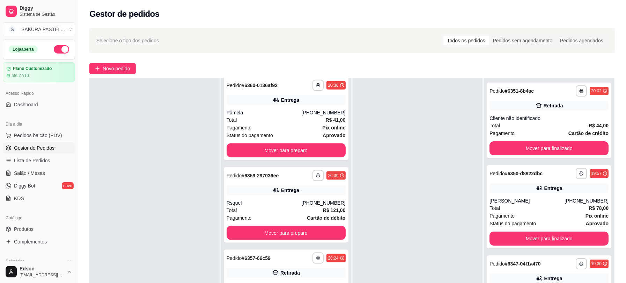
scroll to position [678, 0]
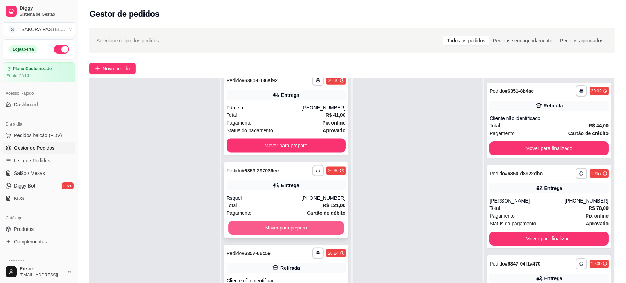
click at [324, 231] on button "Mover para preparo" at bounding box center [287, 228] width 116 height 14
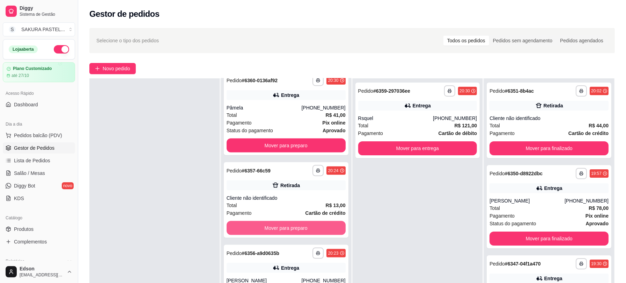
click at [324, 231] on button "Mover para preparo" at bounding box center [286, 228] width 119 height 14
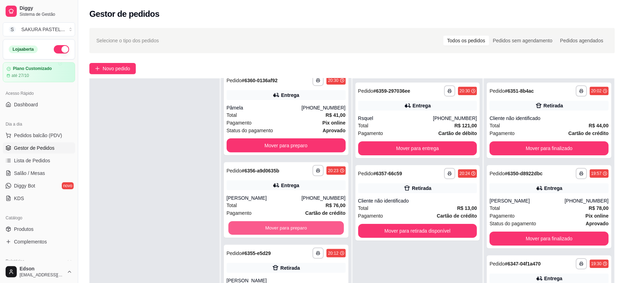
click at [324, 231] on button "Mover para preparo" at bounding box center [287, 228] width 116 height 14
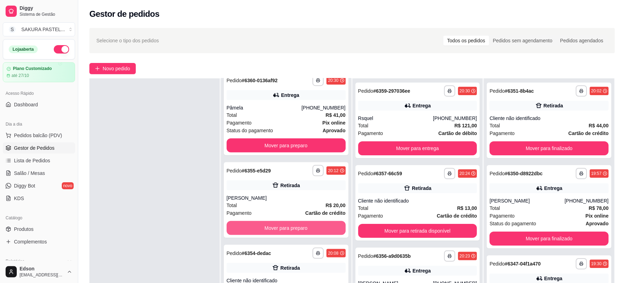
click at [324, 231] on button "Mover para preparo" at bounding box center [286, 228] width 119 height 14
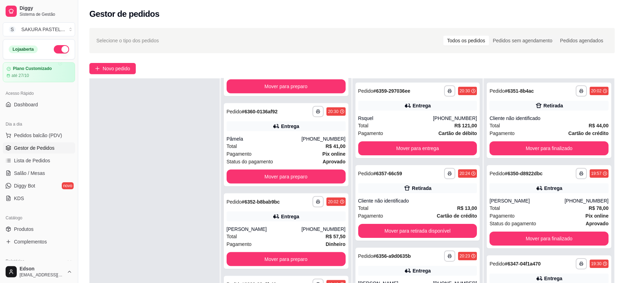
scroll to position [646, 0]
click at [324, 231] on div "[PHONE_NUMBER]" at bounding box center [324, 229] width 44 height 7
click at [291, 259] on button "Mover para preparo" at bounding box center [286, 259] width 119 height 14
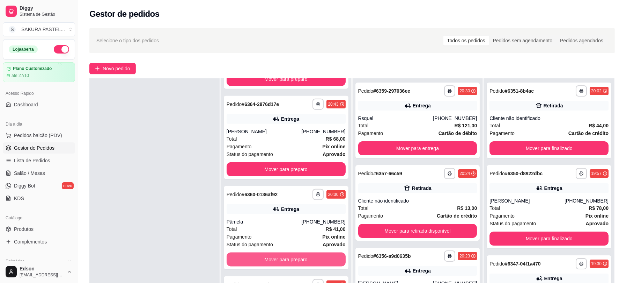
click at [291, 259] on button "Mover para preparo" at bounding box center [286, 259] width 119 height 14
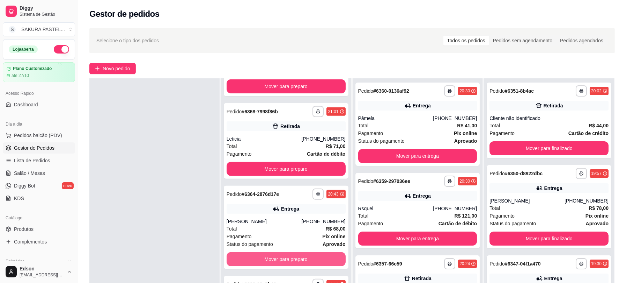
click at [291, 259] on button "Mover para preparo" at bounding box center [286, 259] width 119 height 14
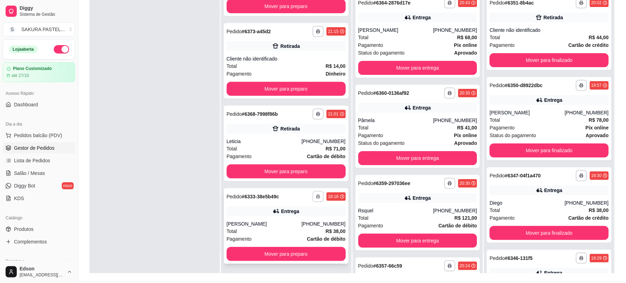
scroll to position [107, 0]
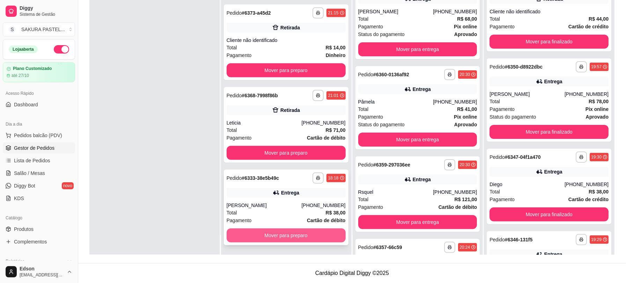
click at [315, 232] on button "Mover para preparo" at bounding box center [286, 235] width 119 height 14
click at [315, 234] on button "Mover para preparo" at bounding box center [286, 235] width 119 height 14
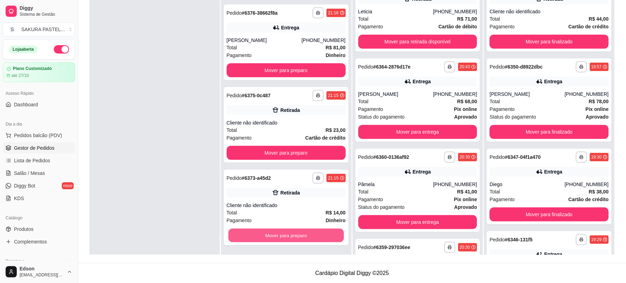
click at [315, 234] on button "Mover para preparo" at bounding box center [287, 236] width 116 height 14
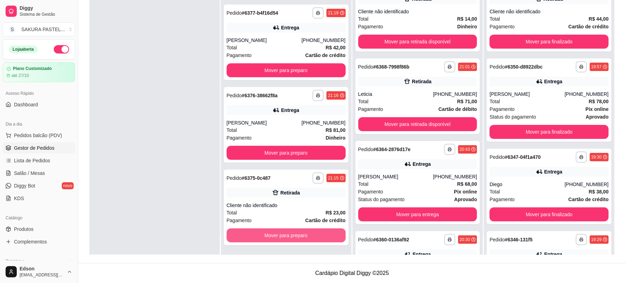
click at [315, 234] on button "Mover para preparo" at bounding box center [286, 235] width 119 height 14
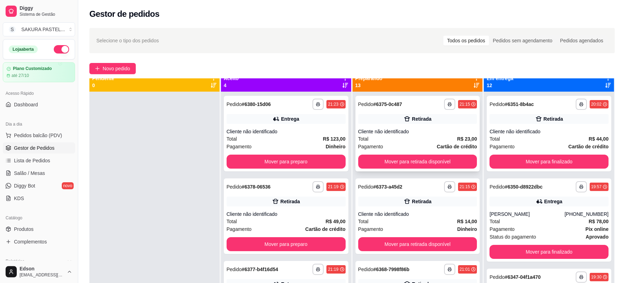
scroll to position [0, 0]
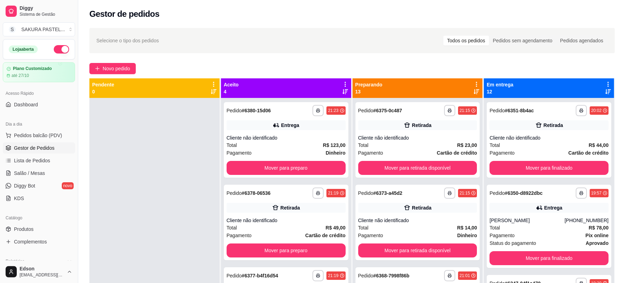
click at [474, 82] on icon at bounding box center [477, 84] width 6 height 6
click at [430, 106] on span "Com essa opção você tem a opção de mover todos os pedidos que estão em uma etap…" at bounding box center [429, 105] width 83 height 13
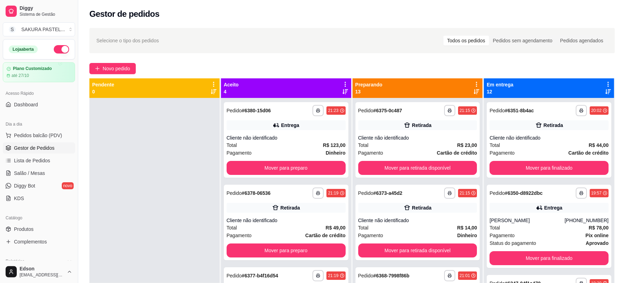
click at [335, 146] on p "Muito cuidado pois essa ação é IRREVERSÍVEL e NÃO PODERÁ ser desfeita." at bounding box center [316, 139] width 162 height 17
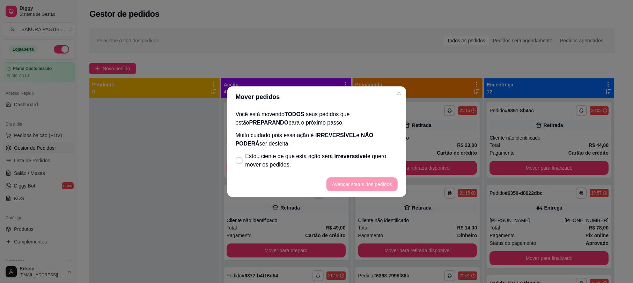
click at [343, 173] on footer "Avançar status dos pedidos" at bounding box center [316, 184] width 179 height 25
click at [350, 164] on span "Estou ciente de que esta ação será irreverssível e quero mover os pedidos." at bounding box center [322, 160] width 152 height 17
click at [240, 164] on input "Estou ciente de que esta ação será irreverssível e quero mover os pedidos." at bounding box center [237, 163] width 5 height 5
checkbox input "true"
click at [374, 185] on button "Avançar status dos pedidos" at bounding box center [362, 184] width 71 height 14
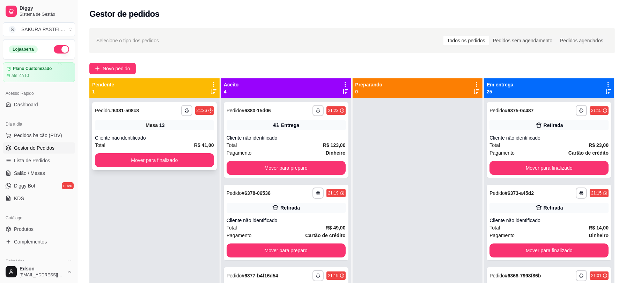
click at [167, 168] on div "**********" at bounding box center [154, 136] width 125 height 68
click at [169, 165] on button "Mover para finalizado" at bounding box center [155, 160] width 116 height 14
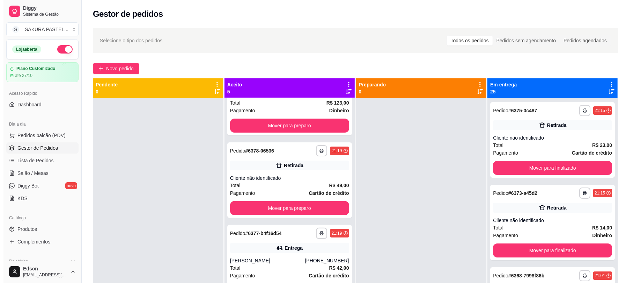
scroll to position [157, 0]
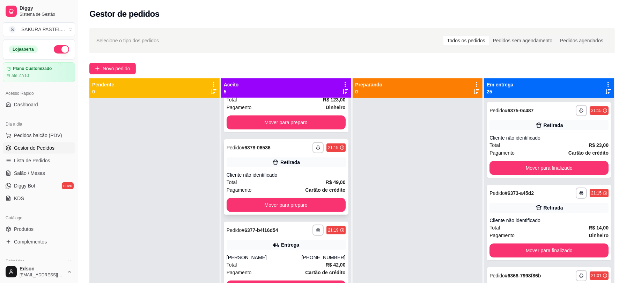
click at [318, 171] on div "Cliente não identificado" at bounding box center [286, 174] width 119 height 7
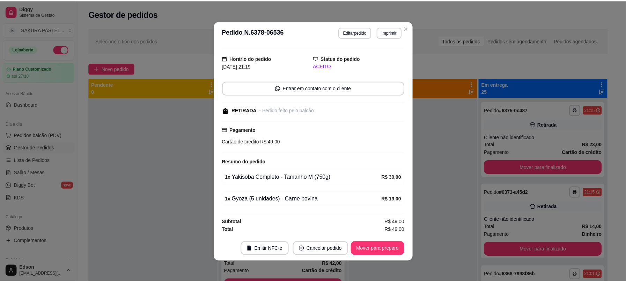
scroll to position [1, 0]
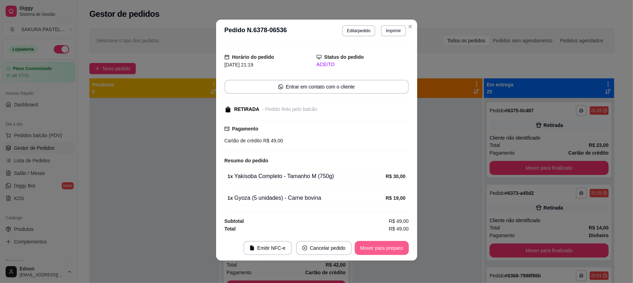
click at [404, 254] on div "Mover para preparo" at bounding box center [382, 248] width 54 height 14
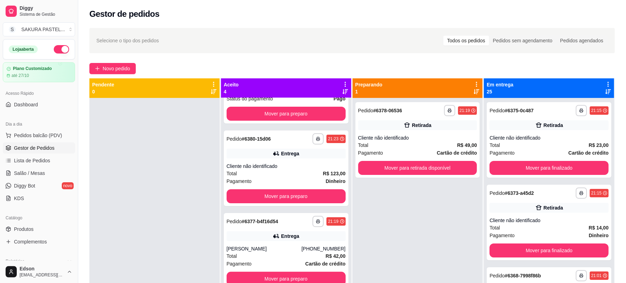
scroll to position [75, 0]
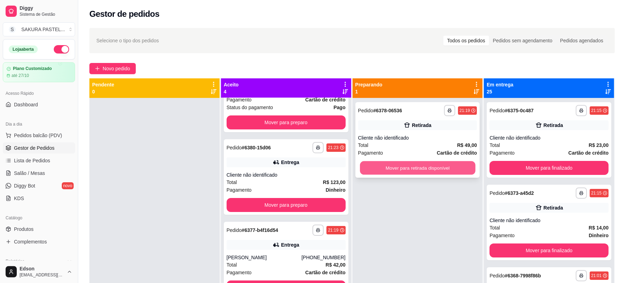
click at [430, 167] on button "Mover para retirada disponível" at bounding box center [418, 168] width 116 height 14
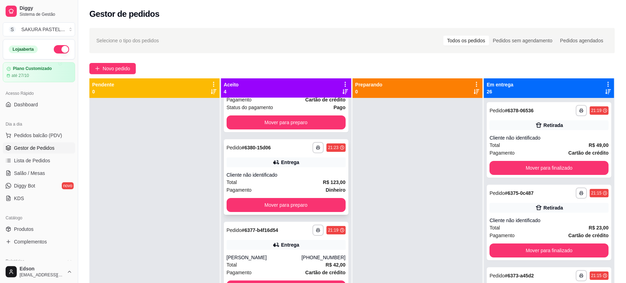
scroll to position [0, 0]
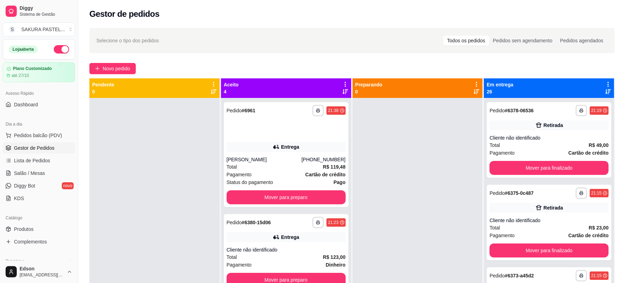
click at [606, 81] on icon at bounding box center [609, 84] width 6 height 6
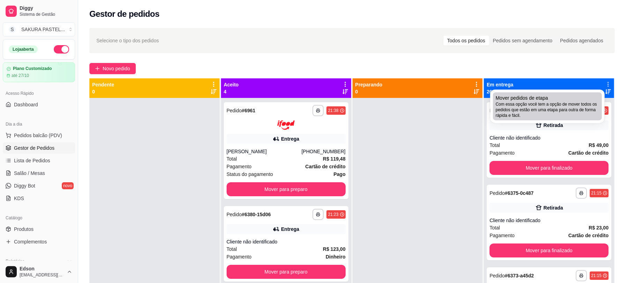
click at [505, 116] on span "Com essa opção você tem a opção de mover todos os pedidos que estão em uma etap…" at bounding box center [547, 109] width 103 height 17
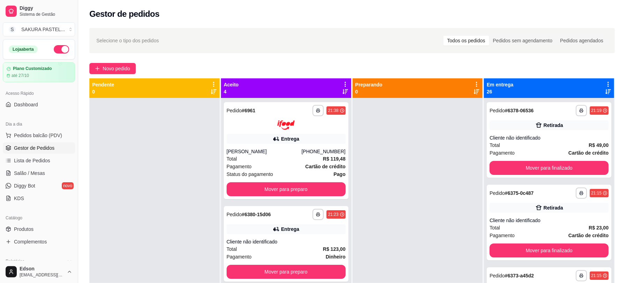
click at [326, 161] on span "Estou ciente de que esta ação será irreverssível e quero mover os pedidos." at bounding box center [321, 160] width 152 height 17
click at [240, 161] on input "Estou ciente de que esta ação será irreverssível e quero mover os pedidos." at bounding box center [237, 163] width 5 height 5
checkbox input "true"
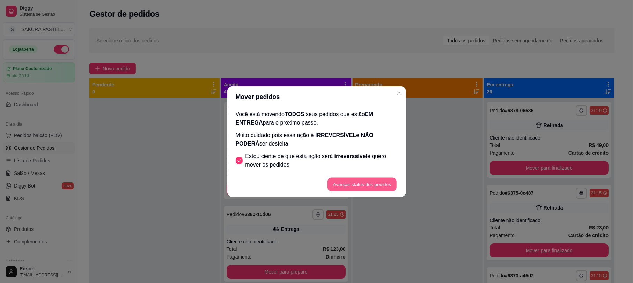
click at [358, 182] on button "Avançar status dos pedidos" at bounding box center [362, 184] width 69 height 14
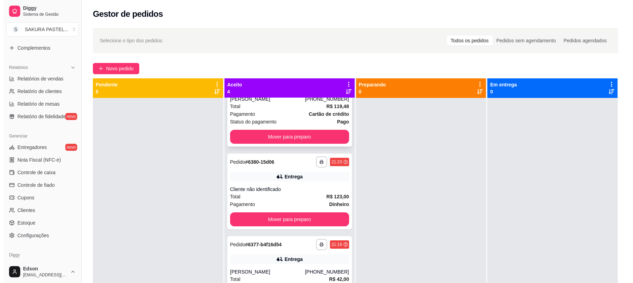
scroll to position [75, 0]
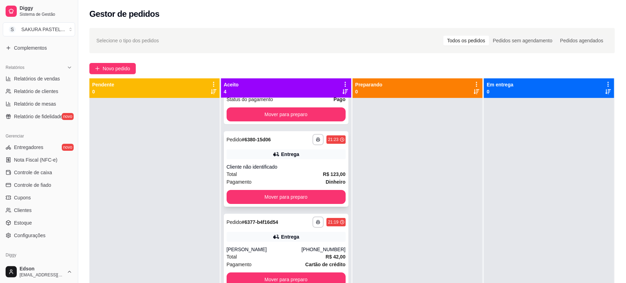
click at [305, 164] on div "Cliente não identificado" at bounding box center [286, 166] width 119 height 7
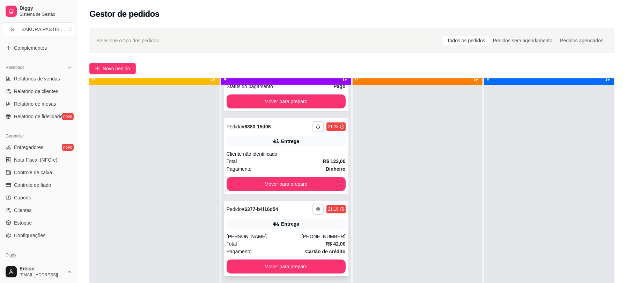
scroll to position [20, 0]
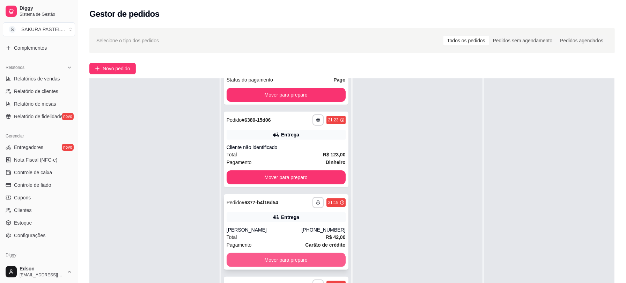
click at [306, 253] on button "Mover para preparo" at bounding box center [286, 260] width 119 height 14
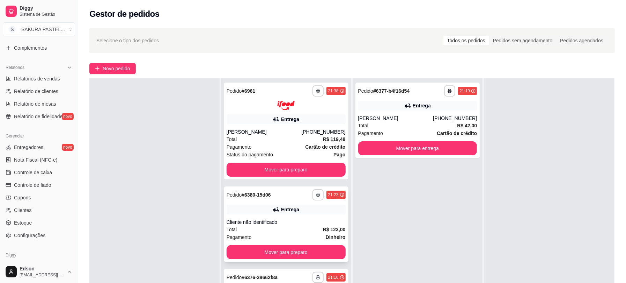
scroll to position [107, 0]
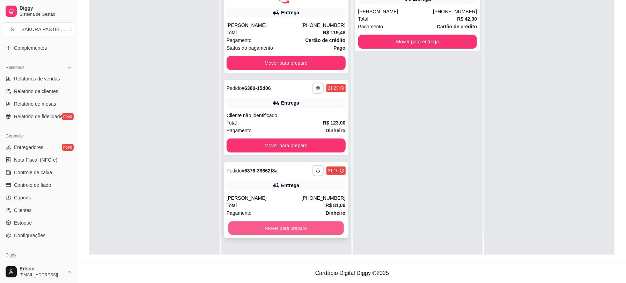
click at [319, 228] on button "Mover para preparo" at bounding box center [287, 228] width 116 height 14
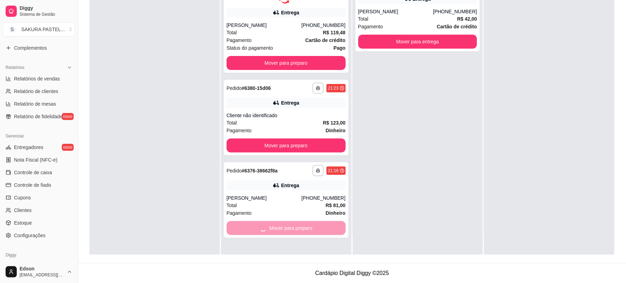
scroll to position [0, 0]
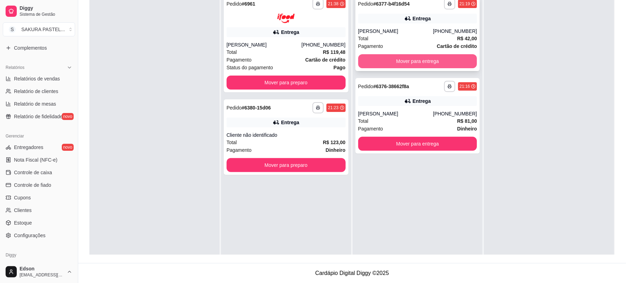
click at [426, 63] on button "Mover para entrega" at bounding box center [417, 61] width 119 height 14
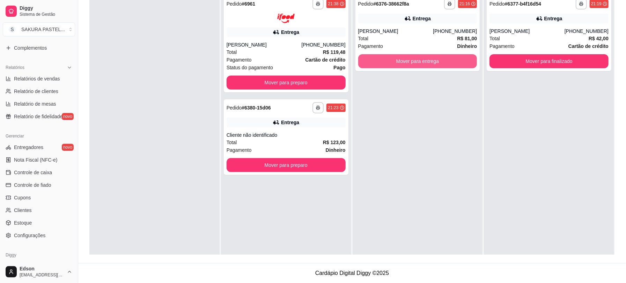
click at [425, 62] on button "Mover para entrega" at bounding box center [417, 61] width 119 height 14
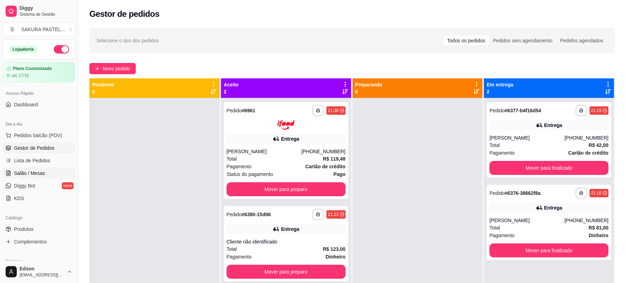
click at [49, 171] on link "Salão / Mesas" at bounding box center [39, 172] width 72 height 11
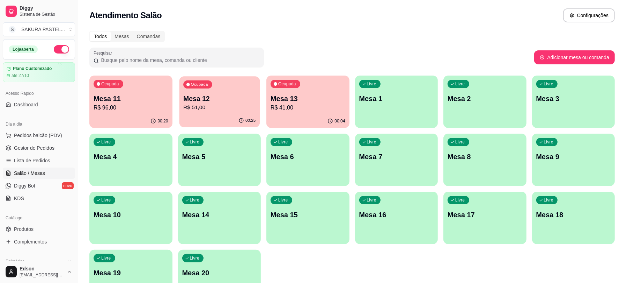
click at [206, 93] on div "Ocupada Mesa 12 R$ 51,00" at bounding box center [219, 95] width 80 height 38
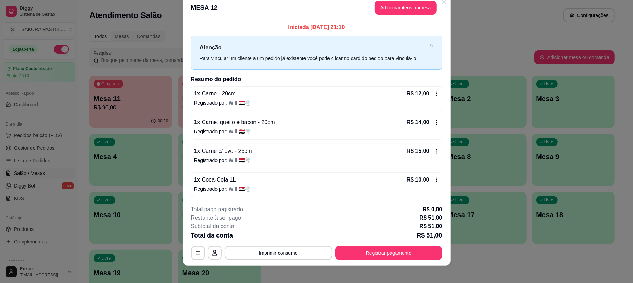
scroll to position [17, 0]
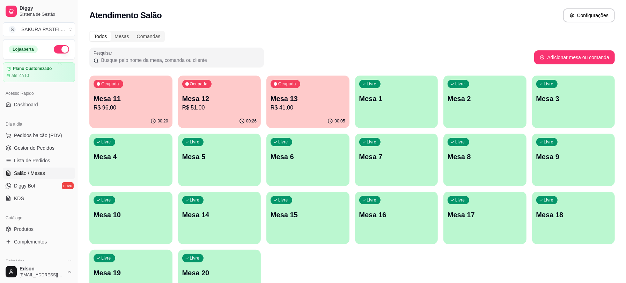
click at [264, 97] on div "Ocupada Mesa 11 R$ 96,00 00:20 Ocupada Mesa 12 R$ 51,00 00:26 Ocupada Mesa 13 R…" at bounding box center [352, 188] width 526 height 226
click at [268, 97] on div "Ocupada Mesa 13 R$ 41,00" at bounding box center [308, 95] width 80 height 38
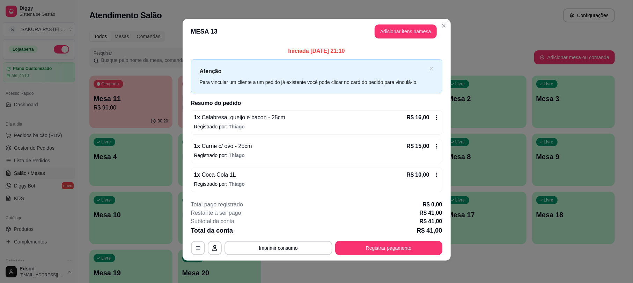
scroll to position [2, 0]
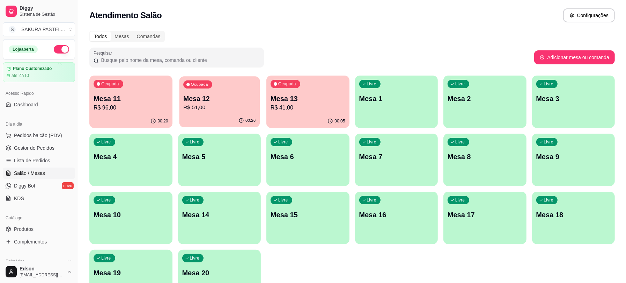
click at [228, 94] on p "Mesa 12" at bounding box center [219, 98] width 72 height 9
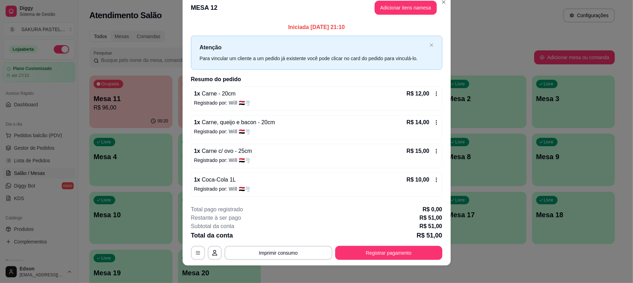
scroll to position [17, 0]
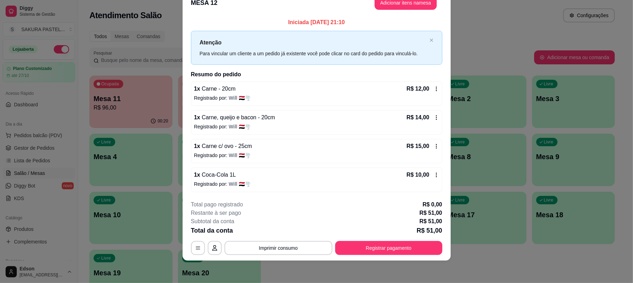
click at [392, 256] on footer "**********" at bounding box center [317, 228] width 268 height 66
click at [392, 255] on footer "**********" at bounding box center [317, 228] width 268 height 66
click at [392, 253] on button "Registrar pagamento" at bounding box center [388, 248] width 107 height 14
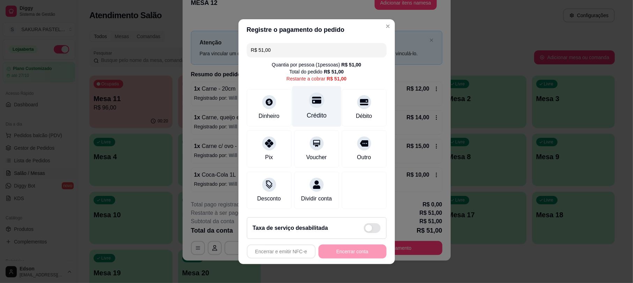
click at [307, 111] on div "Crédito" at bounding box center [317, 115] width 20 height 9
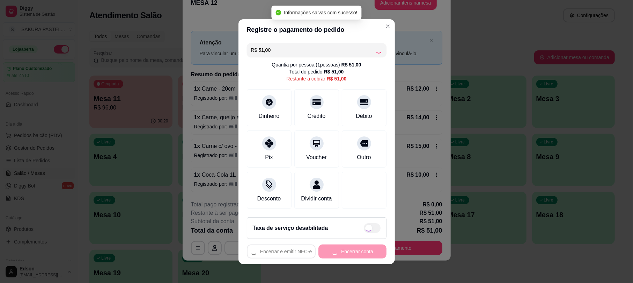
type input "R$ 0,00"
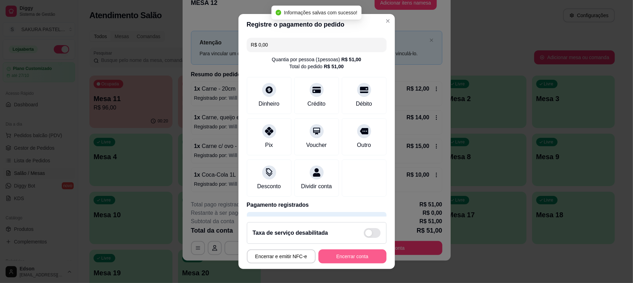
click at [365, 256] on button "Encerrar conta" at bounding box center [353, 256] width 68 height 14
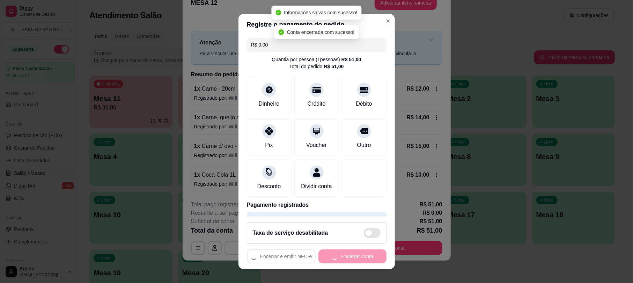
scroll to position [0, 0]
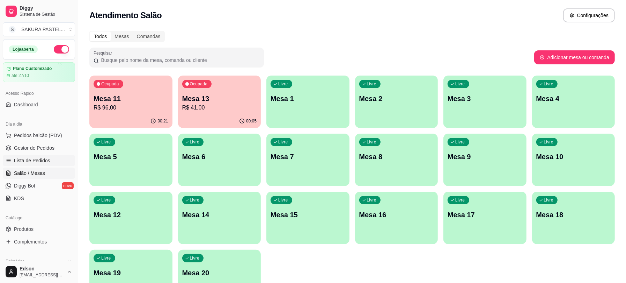
click at [58, 157] on link "Lista de Pedidos" at bounding box center [39, 160] width 72 height 11
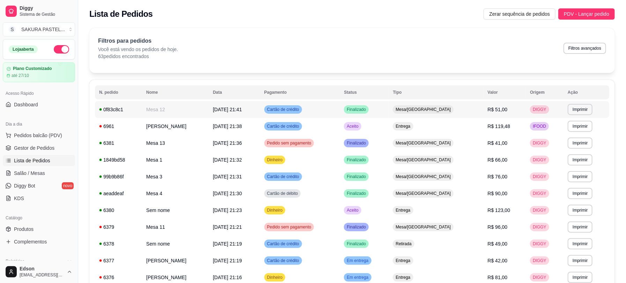
click at [183, 105] on td "Mesa 12" at bounding box center [175, 109] width 67 height 17
click at [49, 171] on link "Salão / Mesas" at bounding box center [39, 172] width 72 height 11
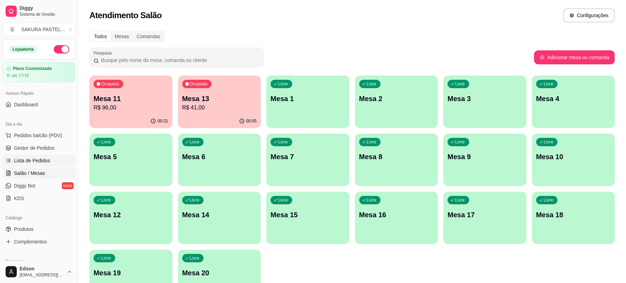
click at [47, 158] on span "Lista de Pedidos" at bounding box center [32, 160] width 36 height 7
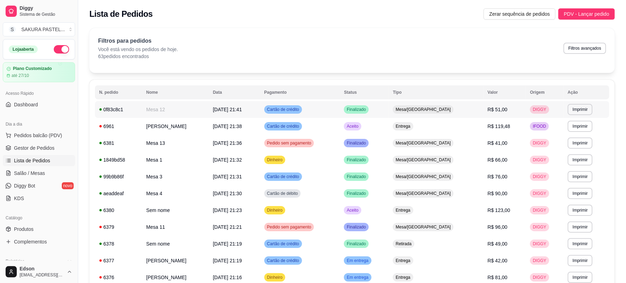
click at [209, 110] on td "Mesa 12" at bounding box center [175, 109] width 67 height 17
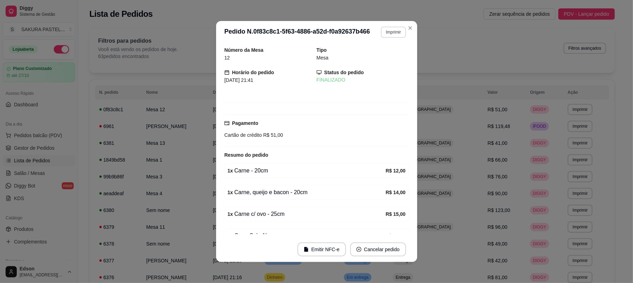
click at [390, 28] on button "Imprimir" at bounding box center [393, 32] width 25 height 11
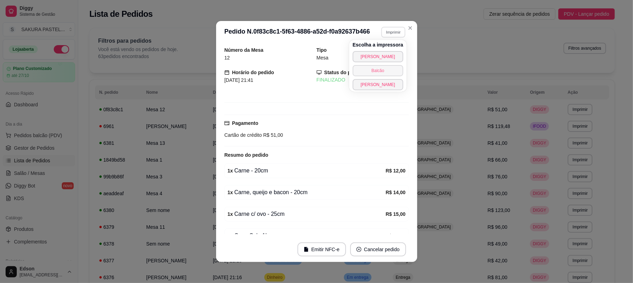
click at [382, 72] on button "Balcão" at bounding box center [378, 70] width 51 height 11
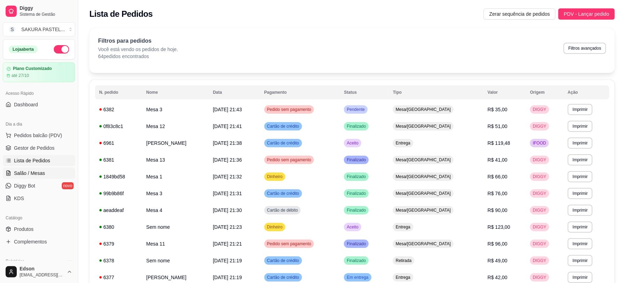
click at [43, 171] on span "Salão / Mesas" at bounding box center [29, 172] width 31 height 7
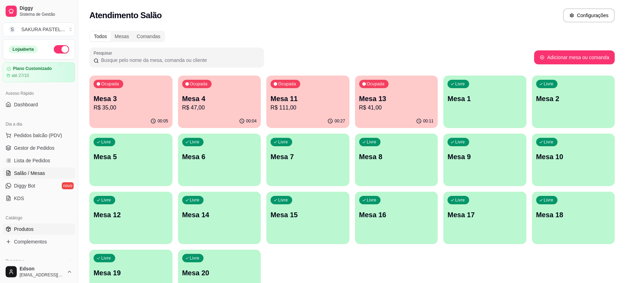
click at [42, 231] on link "Produtos" at bounding box center [39, 228] width 72 height 11
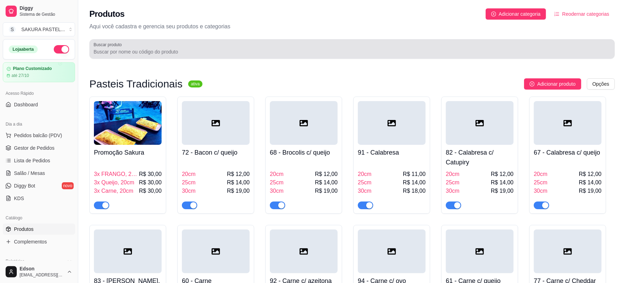
click at [239, 42] on div at bounding box center [352, 49] width 517 height 14
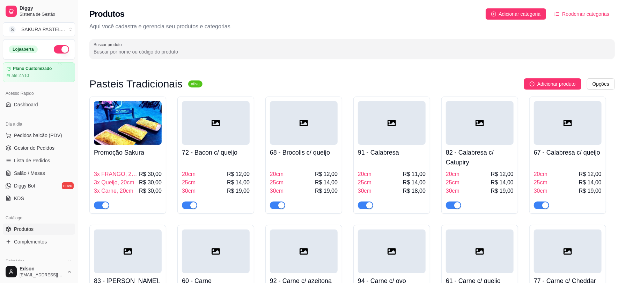
click at [236, 18] on div "Produtos Adicionar categoria Reodernar categorias" at bounding box center [352, 13] width 526 height 11
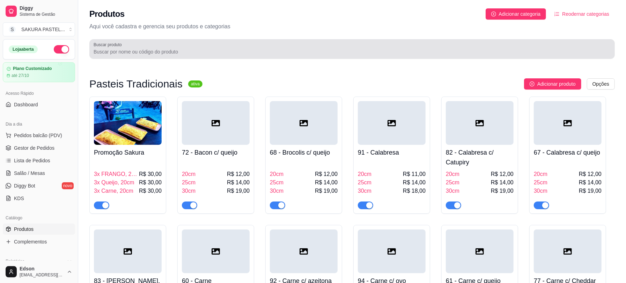
click at [240, 44] on div at bounding box center [352, 49] width 517 height 14
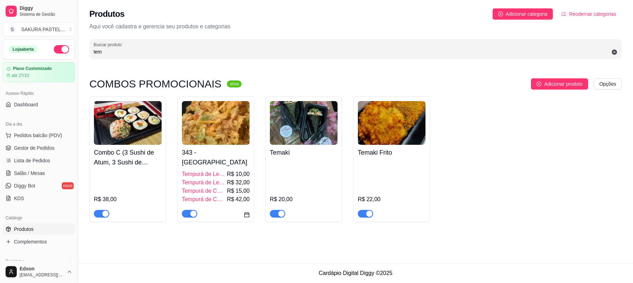
click at [212, 115] on img at bounding box center [216, 123] width 68 height 44
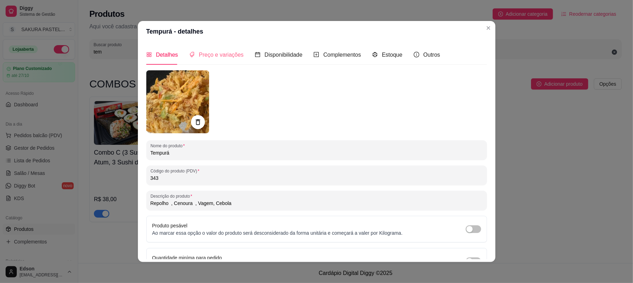
click at [226, 60] on div "Preço e variações" at bounding box center [216, 55] width 55 height 20
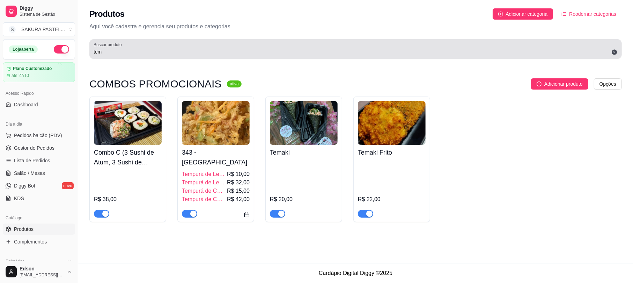
click at [383, 58] on div "Buscar produto tem" at bounding box center [355, 49] width 533 height 20
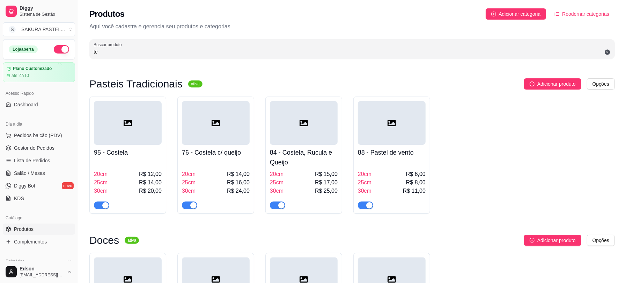
type input "t"
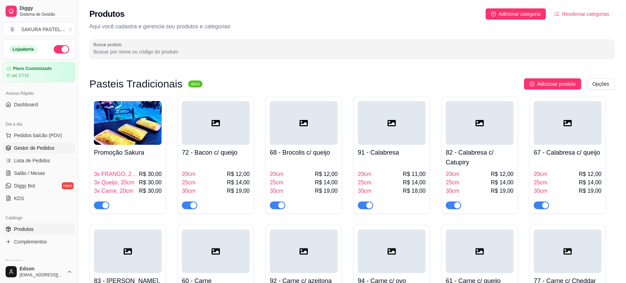
click at [43, 149] on span "Gestor de Pedidos" at bounding box center [34, 147] width 41 height 7
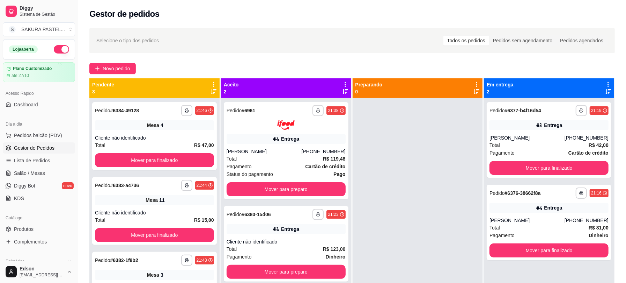
click at [214, 84] on icon at bounding box center [214, 84] width 6 height 6
click at [205, 101] on span "Com essa opção você tem a opção de mover todos os pedidos que estão em uma etap…" at bounding box center [169, 105] width 83 height 13
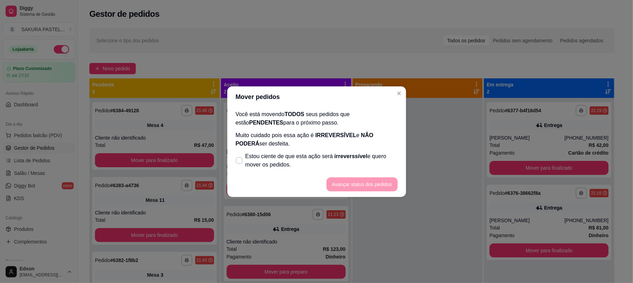
click at [281, 152] on span "Estou ciente de que esta ação será irreverssível e quero mover os pedidos." at bounding box center [322, 160] width 152 height 17
click at [240, 161] on input "Estou ciente de que esta ação será irreverssível e quero mover os pedidos." at bounding box center [237, 163] width 5 height 5
checkbox input "true"
click at [337, 172] on footer "Avançar status dos pedidos" at bounding box center [316, 184] width 179 height 25
click at [344, 181] on button "Avançar status dos pedidos" at bounding box center [362, 184] width 71 height 14
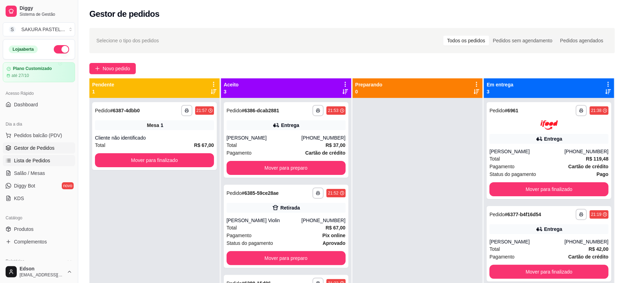
drag, startPoint x: 45, startPoint y: 159, endPoint x: 41, endPoint y: 157, distance: 5.0
click at [45, 160] on span "Lista de Pedidos" at bounding box center [32, 160] width 36 height 7
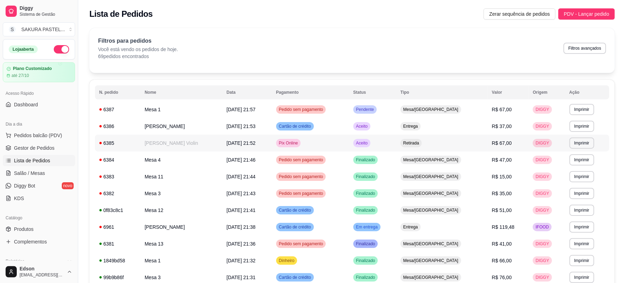
click at [205, 139] on td "[PERSON_NAME] Violin" at bounding box center [181, 143] width 82 height 17
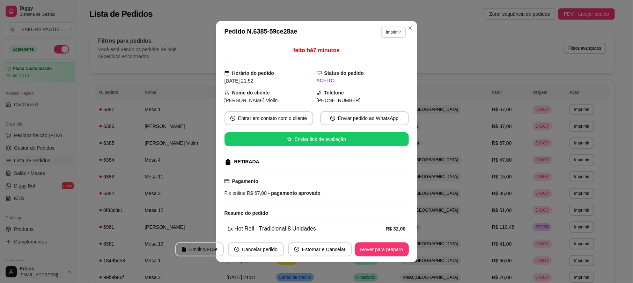
scroll to position [54, 0]
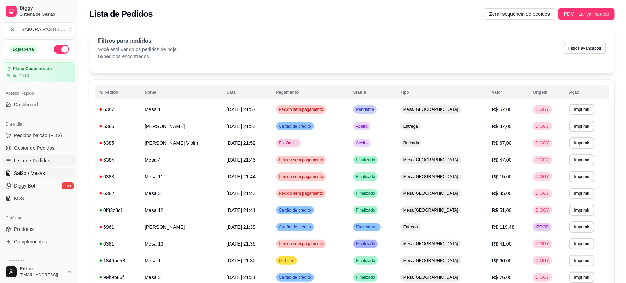
click at [42, 172] on span "Salão / Mesas" at bounding box center [29, 172] width 31 height 7
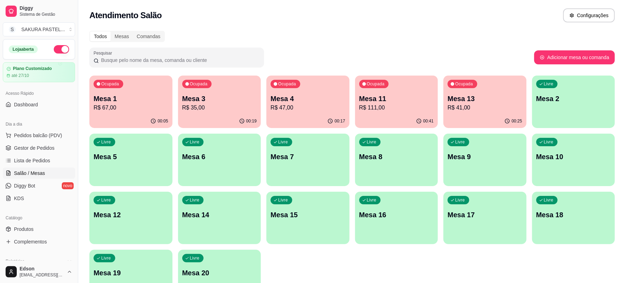
click at [405, 95] on p "Mesa 11" at bounding box center [397, 99] width 75 height 10
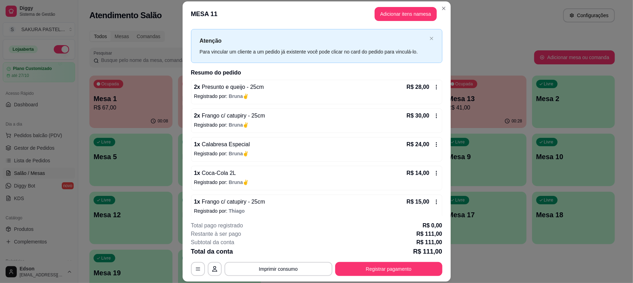
scroll to position [20, 0]
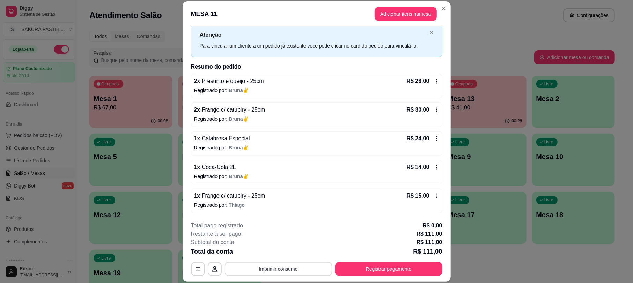
click at [300, 267] on button "Imprimir consumo" at bounding box center [279, 269] width 108 height 14
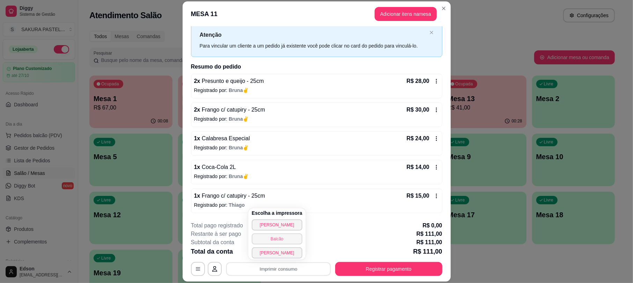
click at [294, 238] on button "Balcão" at bounding box center [277, 238] width 51 height 11
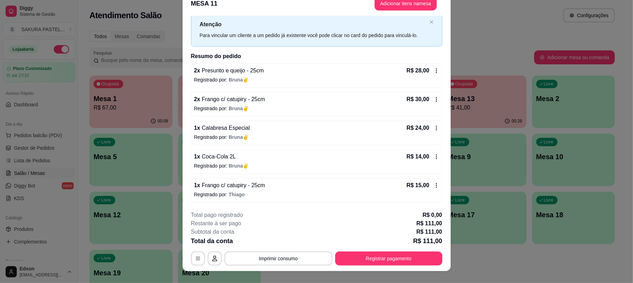
scroll to position [21, 0]
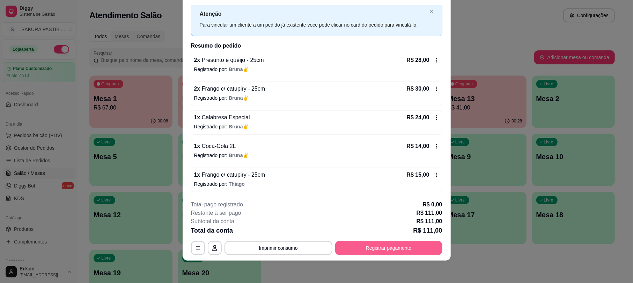
click at [404, 251] on button "Registrar pagamento" at bounding box center [388, 248] width 107 height 14
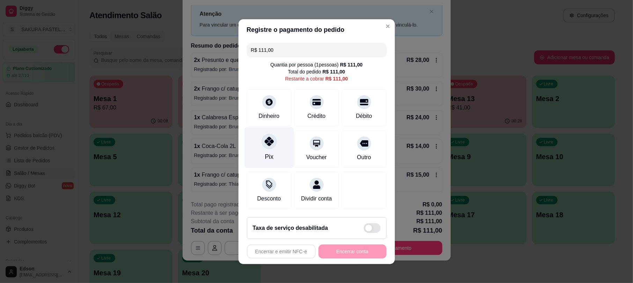
click at [266, 152] on div "Pix" at bounding box center [269, 156] width 8 height 9
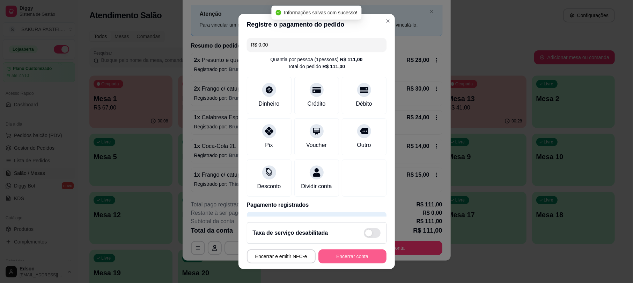
type input "R$ 0,00"
click at [349, 259] on button "Encerrar conta" at bounding box center [353, 256] width 66 height 14
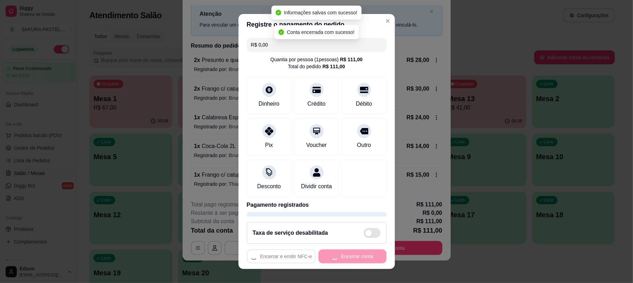
scroll to position [0, 0]
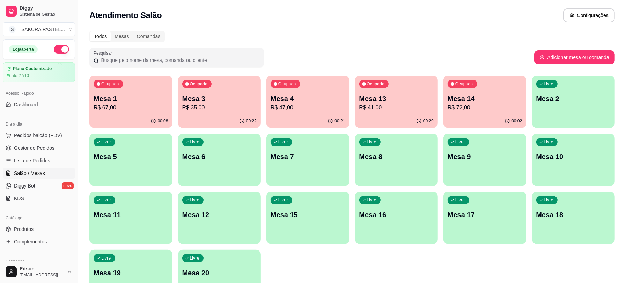
click at [421, 84] on div "Ocupada Mesa 13 R$ 41,00" at bounding box center [396, 94] width 83 height 39
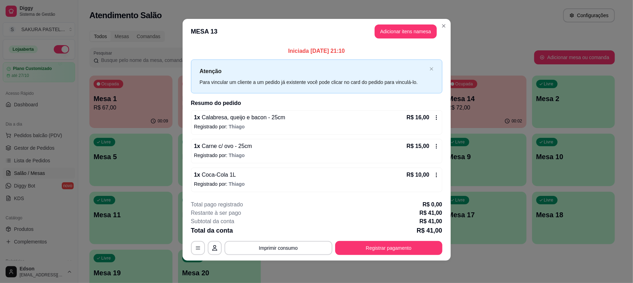
scroll to position [2, 0]
click at [389, 243] on button "Registrar pagamento" at bounding box center [388, 248] width 107 height 14
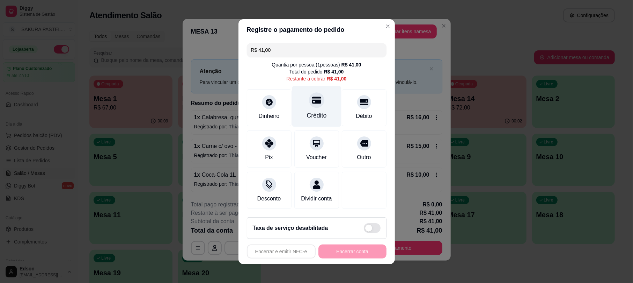
click at [307, 104] on div "Crédito" at bounding box center [316, 106] width 49 height 41
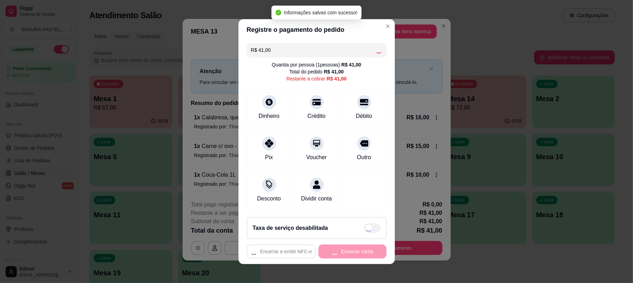
type input "R$ 0,00"
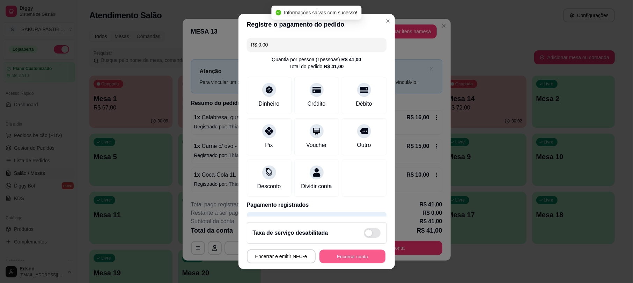
click at [355, 255] on button "Encerrar conta" at bounding box center [353, 256] width 66 height 14
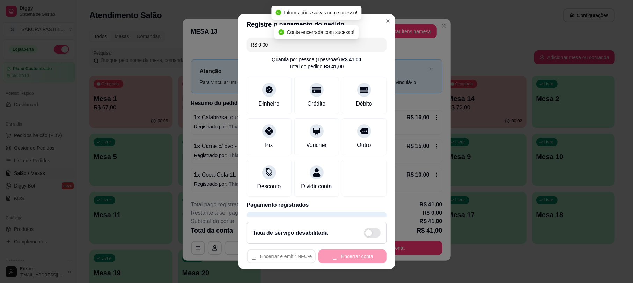
scroll to position [0, 0]
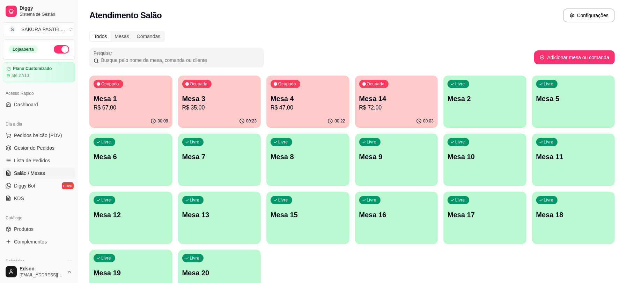
click at [314, 108] on p "R$ 47,00" at bounding box center [308, 107] width 75 height 8
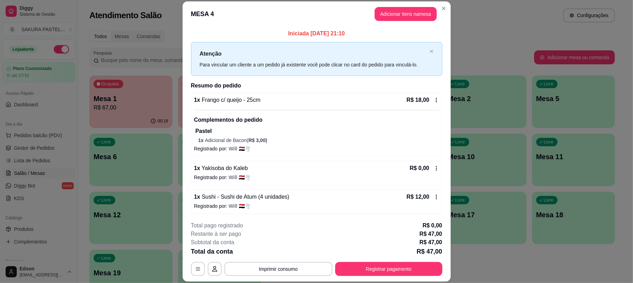
scroll to position [59, 0]
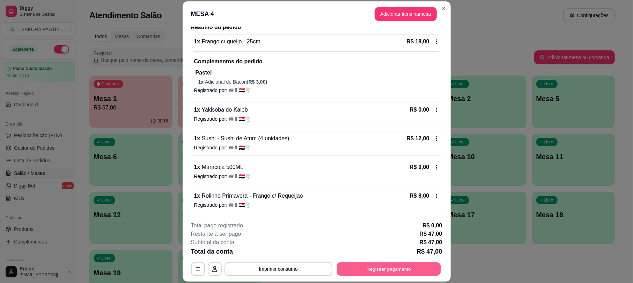
click at [396, 263] on button "Registrar pagamento" at bounding box center [389, 269] width 104 height 14
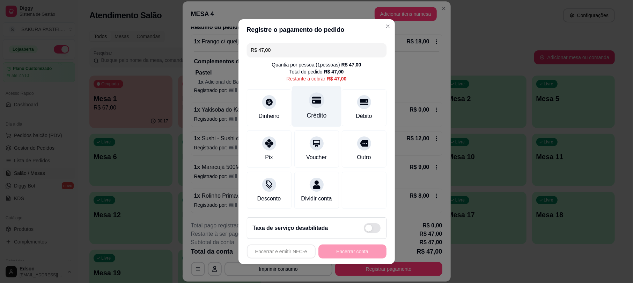
click at [307, 111] on div "Crédito" at bounding box center [317, 115] width 20 height 9
type input "R$ 0,00"
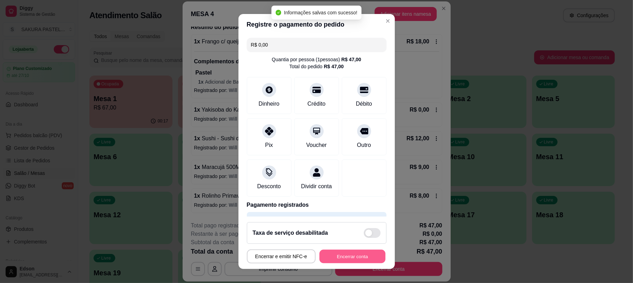
click at [346, 259] on button "Encerrar conta" at bounding box center [353, 256] width 66 height 14
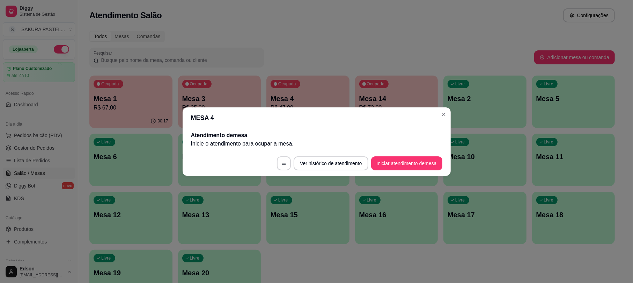
scroll to position [0, 0]
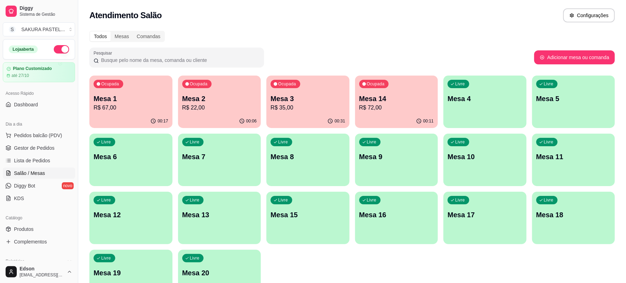
click at [325, 101] on p "Mesa 3" at bounding box center [308, 99] width 75 height 10
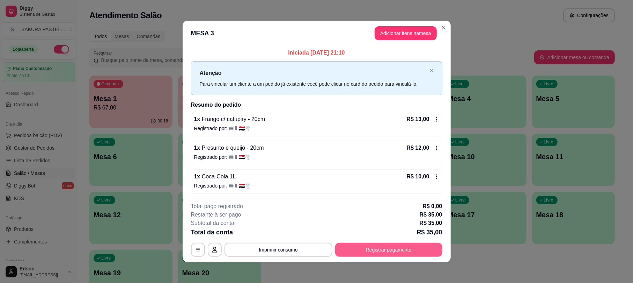
click at [425, 246] on button "Registrar pagamento" at bounding box center [388, 249] width 107 height 14
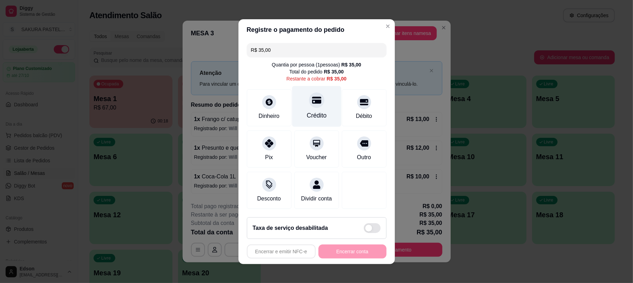
click at [315, 101] on div at bounding box center [316, 99] width 15 height 15
type input "R$ 0,00"
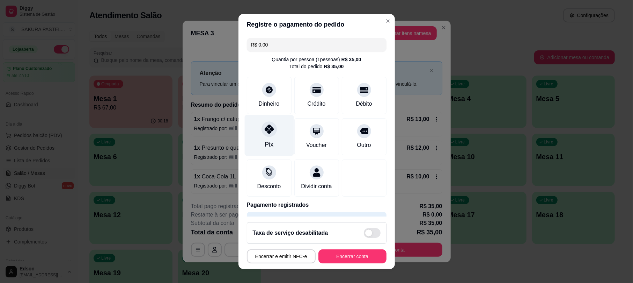
click at [268, 142] on div "Pix" at bounding box center [269, 135] width 49 height 41
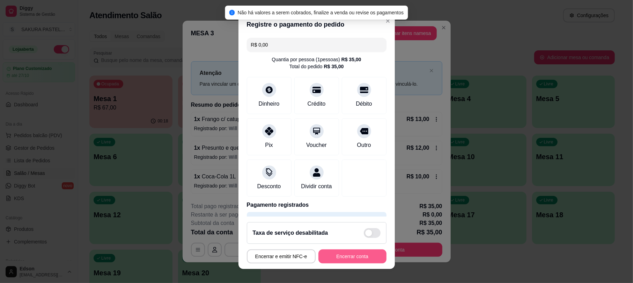
click at [344, 256] on button "Encerrar conta" at bounding box center [353, 256] width 68 height 14
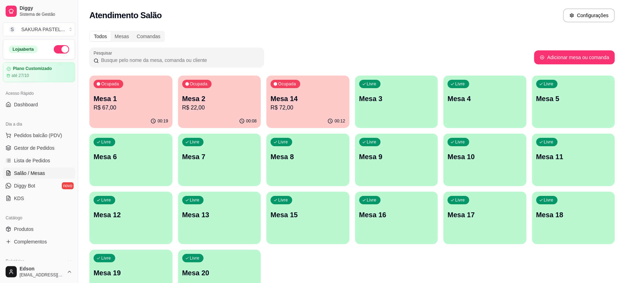
click at [327, 94] on p "Mesa 14" at bounding box center [308, 99] width 75 height 10
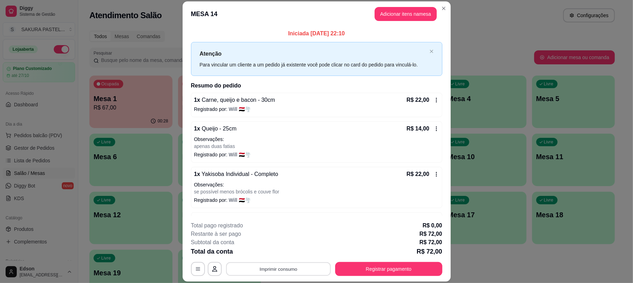
click at [274, 266] on button "Imprimir consumo" at bounding box center [278, 269] width 105 height 14
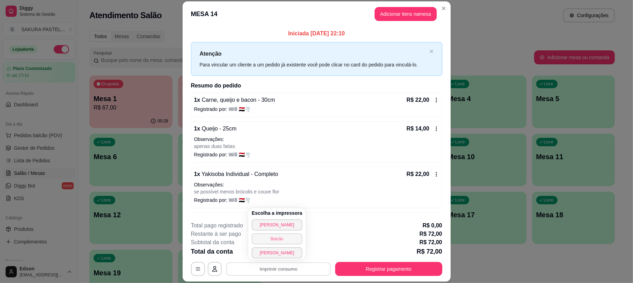
click at [276, 238] on button "Balcão" at bounding box center [277, 238] width 51 height 11
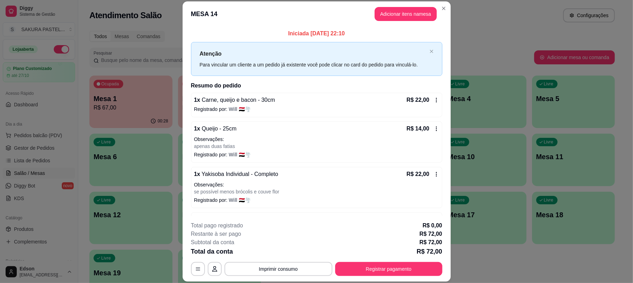
click at [368, 276] on footer "**********" at bounding box center [317, 249] width 268 height 66
click at [370, 268] on button "Registrar pagamento" at bounding box center [389, 269] width 104 height 14
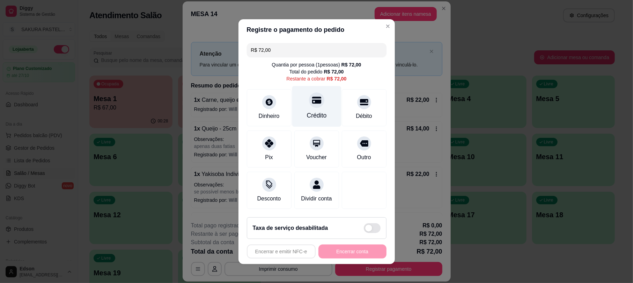
click at [301, 90] on div "Crédito" at bounding box center [316, 106] width 49 height 41
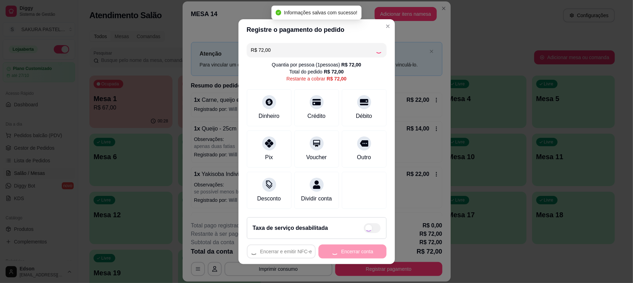
type input "R$ 0,00"
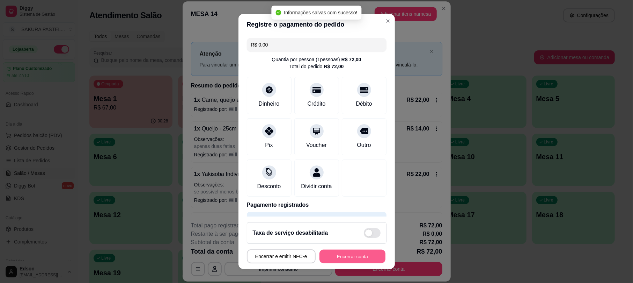
click at [363, 251] on button "Encerrar conta" at bounding box center [353, 256] width 66 height 14
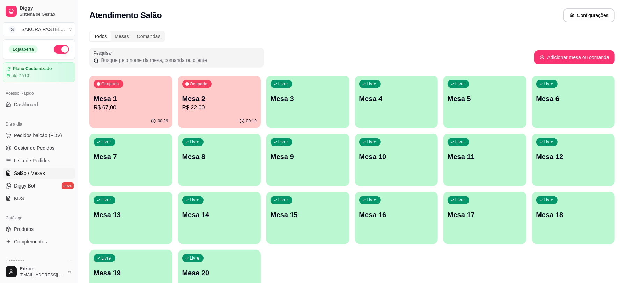
click at [101, 99] on p "Mesa 1" at bounding box center [131, 99] width 75 height 10
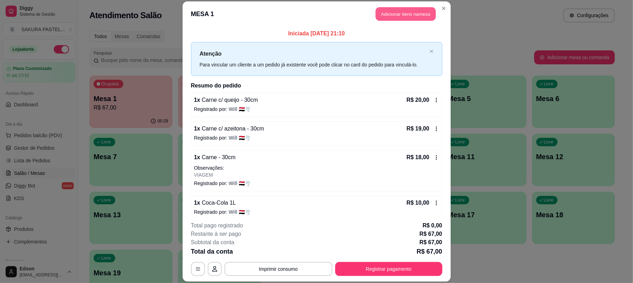
click at [411, 15] on button "Adicionar itens na mesa" at bounding box center [406, 14] width 60 height 14
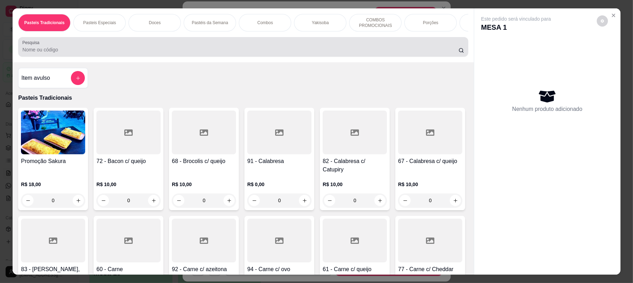
click at [153, 53] on input "Pesquisa" at bounding box center [240, 49] width 436 height 7
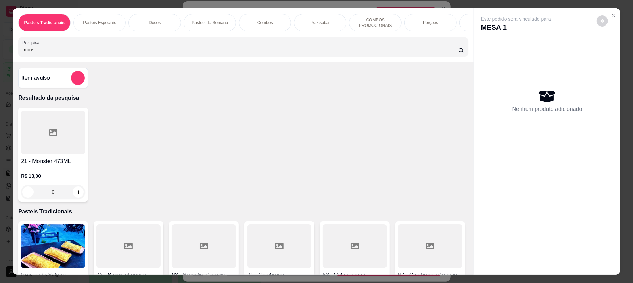
type input "monst"
click at [76, 199] on div "0" at bounding box center [53, 192] width 64 height 14
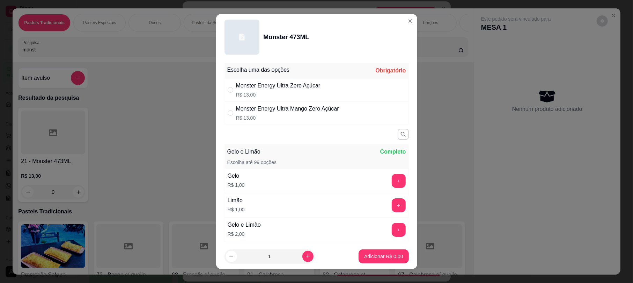
click at [302, 89] on div "Monster Energy Ultra Zero Açúcar" at bounding box center [278, 85] width 85 height 8
click at [320, 115] on p "R$ 13,00" at bounding box center [287, 117] width 103 height 7
radio input "false"
radio input "true"
click at [291, 95] on p "R$ 13,00" at bounding box center [278, 94] width 85 height 7
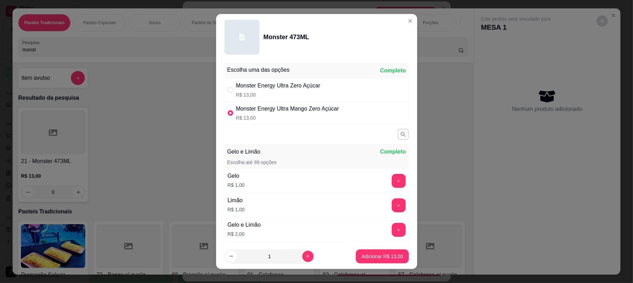
radio input "true"
radio input "false"
click at [375, 248] on footer "1 Adicionar R$ 13,00" at bounding box center [316, 256] width 201 height 25
click at [377, 255] on p "Adicionar R$ 13,00" at bounding box center [383, 256] width 42 height 7
type input "1"
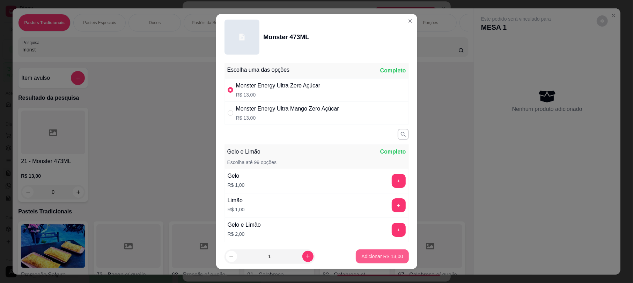
type input "1"
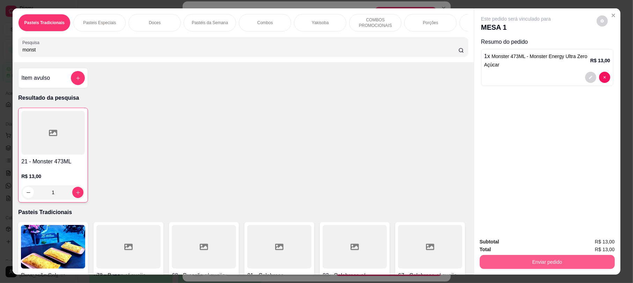
click at [537, 260] on button "Enviar pedido" at bounding box center [547, 262] width 135 height 14
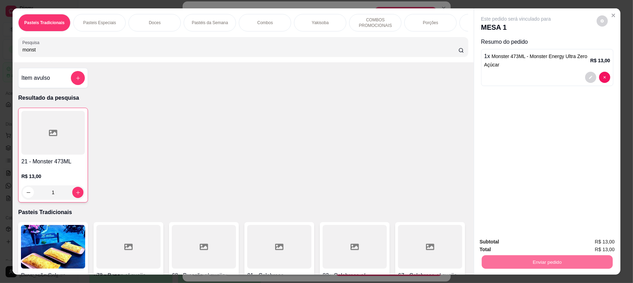
click at [609, 251] on button "Enviar pedido" at bounding box center [596, 244] width 38 height 13
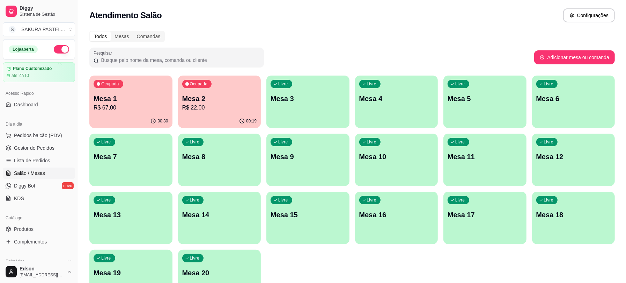
click at [224, 94] on p "Mesa 2" at bounding box center [219, 99] width 75 height 10
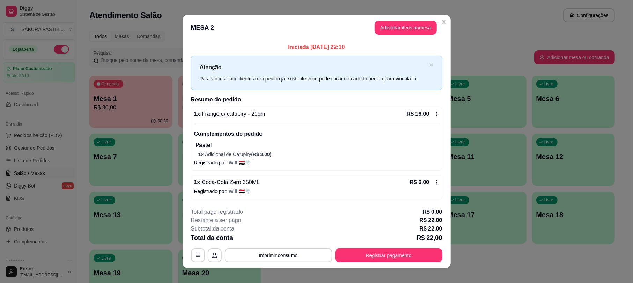
click at [354, 263] on footer "**********" at bounding box center [317, 235] width 268 height 66
click at [356, 260] on button "Registrar pagamento" at bounding box center [388, 255] width 107 height 14
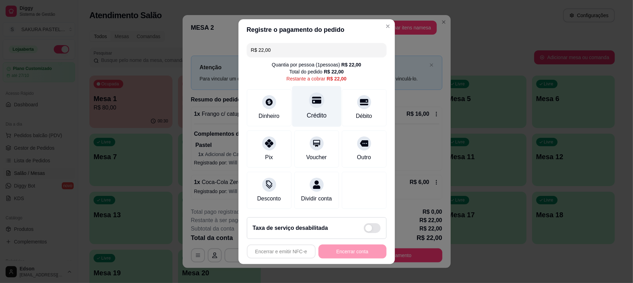
click at [316, 112] on div "Crédito" at bounding box center [317, 115] width 20 height 9
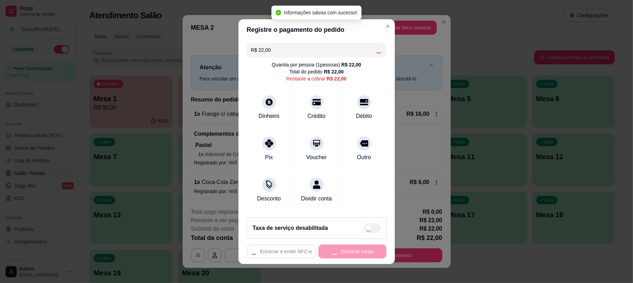
type input "R$ 0,00"
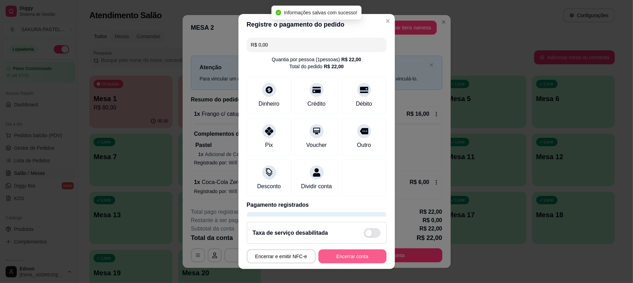
click at [347, 254] on button "Encerrar conta" at bounding box center [353, 256] width 68 height 14
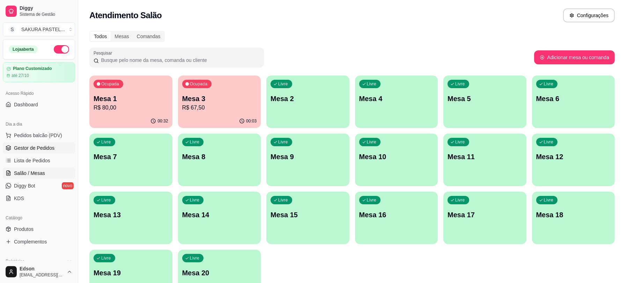
click at [41, 149] on span "Gestor de Pedidos" at bounding box center [34, 147] width 41 height 7
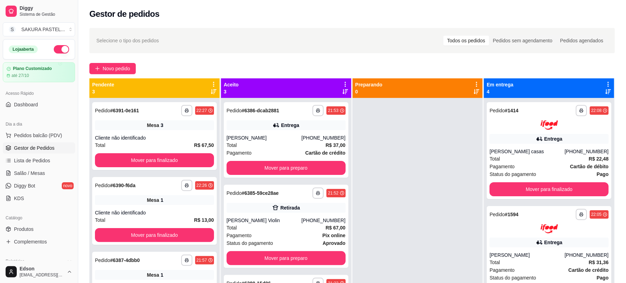
click at [214, 80] on div "Mudar para pedidos recebidos primeiro" at bounding box center [212, 82] width 78 height 8
click at [235, 56] on div "**********" at bounding box center [352, 197] width 548 height 346
click at [214, 85] on icon at bounding box center [214, 84] width 6 height 6
click at [206, 100] on div "Mover pedidos de etapa Com essa opção você tem a opção de mover todos os pedido…" at bounding box center [169, 102] width 83 height 19
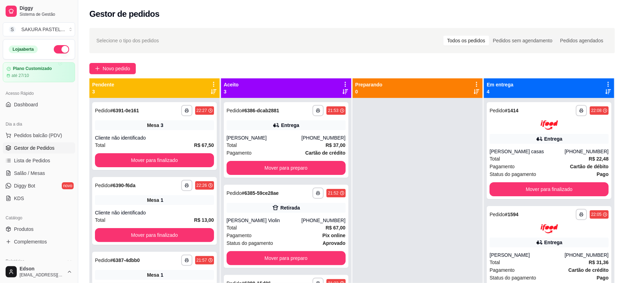
click at [270, 162] on span "Estou ciente de que esta ação será irreverssível e quero mover os pedidos." at bounding box center [322, 160] width 152 height 17
click at [240, 162] on input "Estou ciente de que esta ação será irreverssível e quero mover os pedidos." at bounding box center [237, 163] width 5 height 5
checkbox input "true"
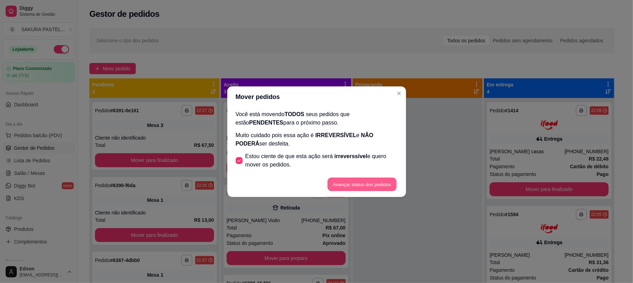
click at [362, 184] on button "Avançar status dos pedidos" at bounding box center [362, 184] width 69 height 14
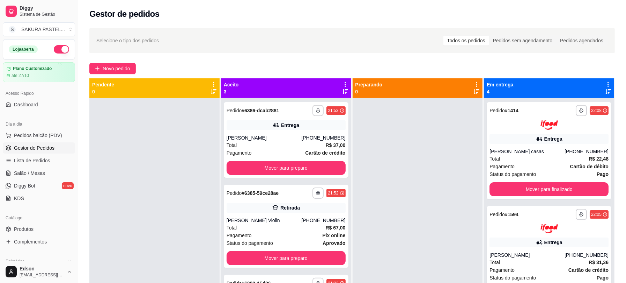
click at [345, 80] on div "Aceito 3" at bounding box center [286, 88] width 130 height 20
click at [344, 80] on div "Aceito 3" at bounding box center [286, 88] width 130 height 20
click at [343, 81] on icon at bounding box center [345, 84] width 6 height 6
click at [335, 93] on li "Mover pedidos de etapa Com essa opção você tem a opção de mover todos os pedido…" at bounding box center [299, 103] width 87 height 22
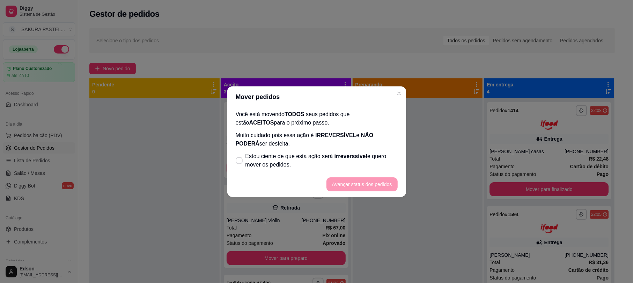
click at [303, 149] on div "Você está movendo TODOS seus pedidos que estão ACEITOS para o próximo passo. Mu…" at bounding box center [316, 139] width 179 height 64
click at [327, 159] on span "Estou ciente de que esta ação será irreverssível e quero mover os pedidos." at bounding box center [322, 160] width 152 height 17
click at [240, 161] on input "Estou ciente de que esta ação será irreverssível e quero mover os pedidos." at bounding box center [237, 163] width 5 height 5
checkbox input "true"
click at [368, 185] on button "Avançar status dos pedidos" at bounding box center [362, 184] width 71 height 14
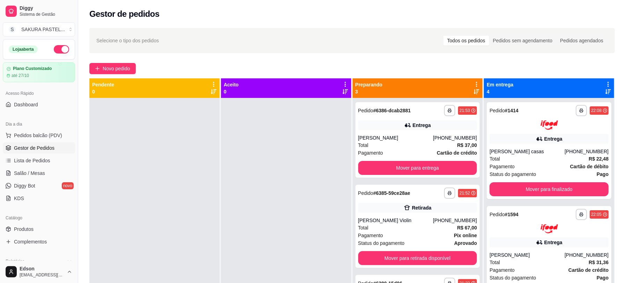
click at [474, 81] on icon at bounding box center [477, 84] width 6 height 6
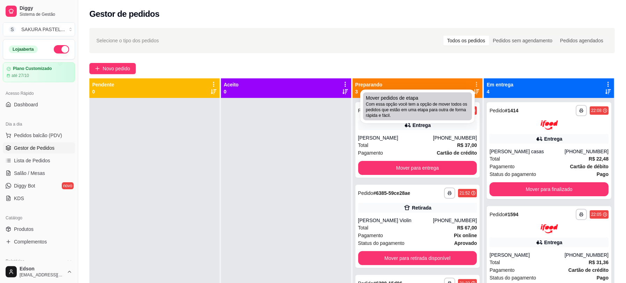
click at [443, 99] on div "Mover pedidos de etapa Com essa opção você tem a opção de mover todos os pedido…" at bounding box center [417, 106] width 103 height 24
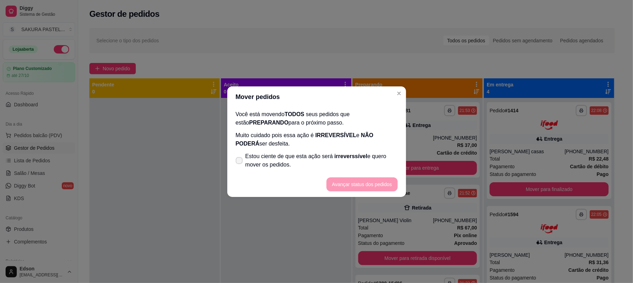
click at [353, 158] on span "irreverssível" at bounding box center [351, 156] width 33 height 6
click at [240, 161] on input "Estou ciente de que esta ação será irreverssível e quero mover os pedidos." at bounding box center [237, 163] width 5 height 5
checkbox input "true"
click at [373, 184] on button "Avançar status dos pedidos" at bounding box center [362, 184] width 69 height 14
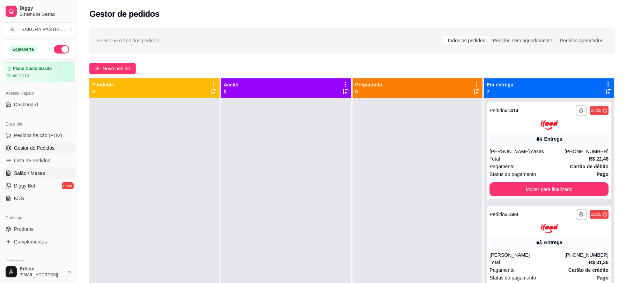
click at [43, 168] on link "Salão / Mesas" at bounding box center [39, 172] width 72 height 11
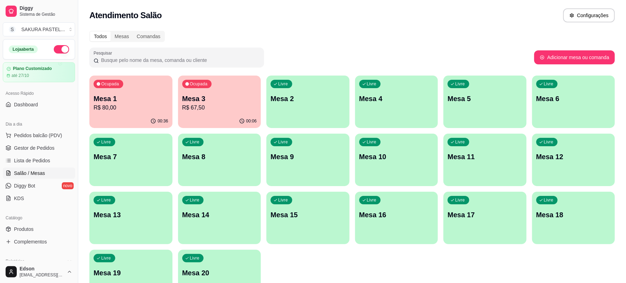
click at [192, 100] on p "Mesa 3" at bounding box center [219, 99] width 75 height 10
click at [51, 150] on span "Gestor de Pedidos" at bounding box center [34, 147] width 41 height 7
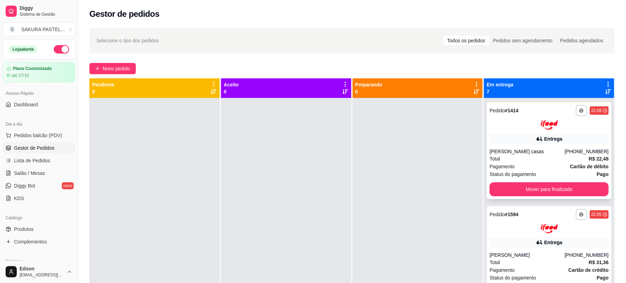
click at [555, 191] on button "Mover para finalizado" at bounding box center [549, 189] width 119 height 14
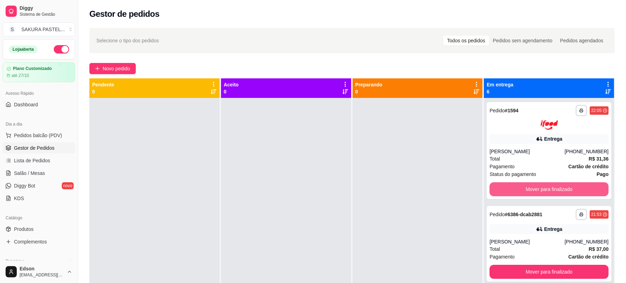
click at [555, 191] on button "Mover para finalizado" at bounding box center [549, 189] width 119 height 14
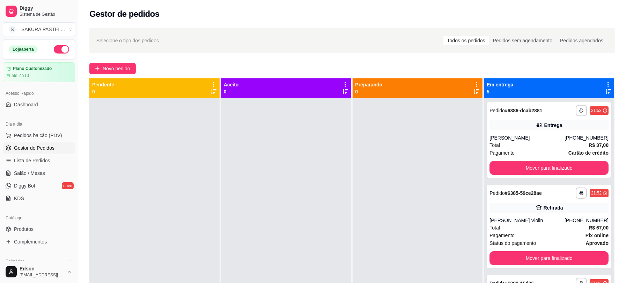
click at [555, 191] on div "**********" at bounding box center [549, 192] width 119 height 11
click at [553, 170] on button "Mover para finalizado" at bounding box center [550, 168] width 116 height 14
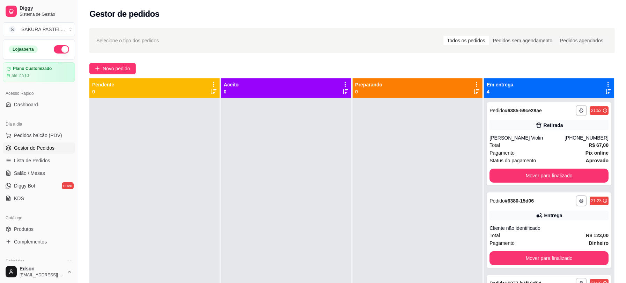
click at [606, 82] on icon at bounding box center [609, 84] width 6 height 6
click at [543, 96] on span "Mover pedidos de etapa" at bounding box center [539, 96] width 42 height 6
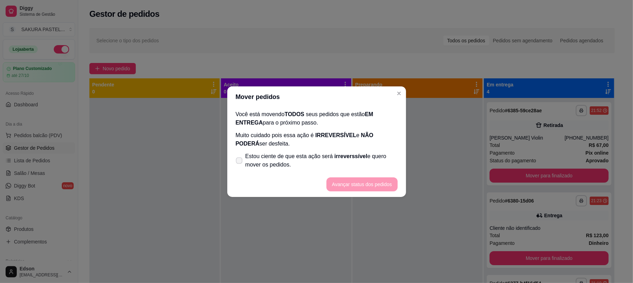
click at [343, 167] on span "Estou ciente de que esta ação será irreverssível e quero mover os pedidos." at bounding box center [322, 160] width 152 height 17
click at [240, 166] on input "Estou ciente de que esta ação será irreverssível e quero mover os pedidos." at bounding box center [237, 163] width 5 height 5
checkbox input "true"
click at [365, 185] on button "Avançar status dos pedidos" at bounding box center [362, 184] width 69 height 14
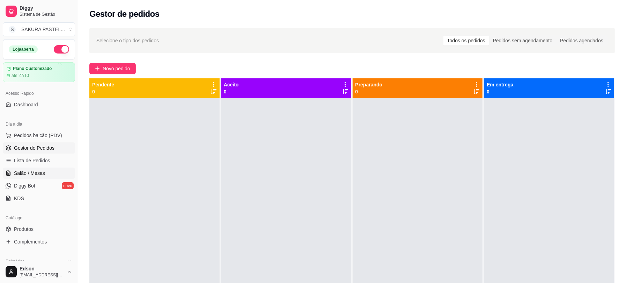
click at [48, 171] on link "Salão / Mesas" at bounding box center [39, 172] width 72 height 11
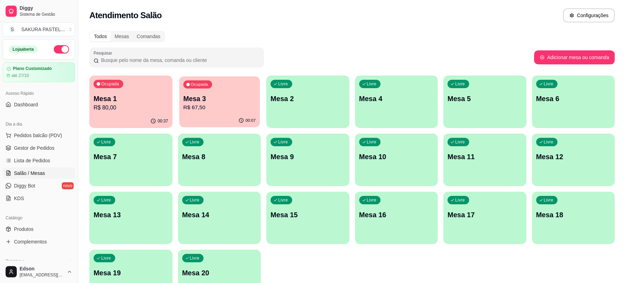
click at [204, 108] on p "R$ 67,50" at bounding box center [219, 107] width 72 height 8
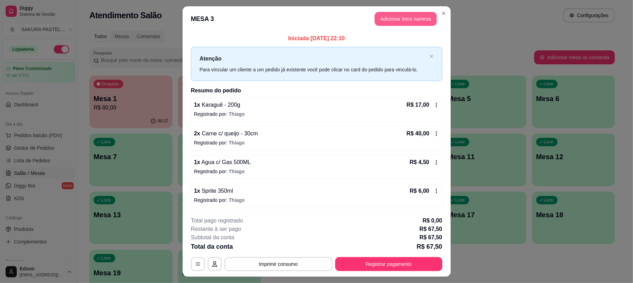
click at [416, 15] on button "Adicionar itens na mesa" at bounding box center [406, 19] width 62 height 14
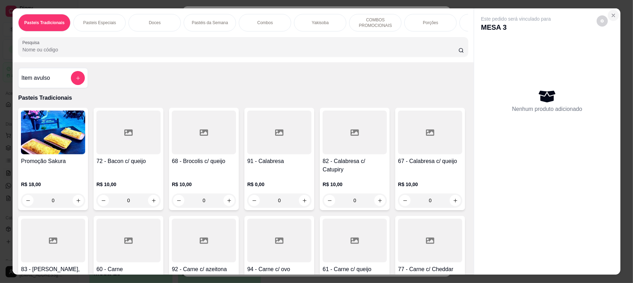
click at [608, 11] on button "Close" at bounding box center [613, 15] width 11 height 11
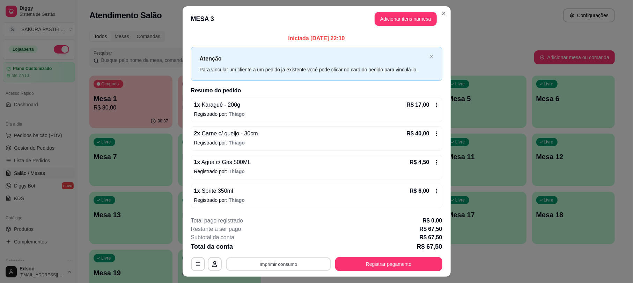
click at [294, 261] on button "Imprimir consumo" at bounding box center [278, 264] width 105 height 14
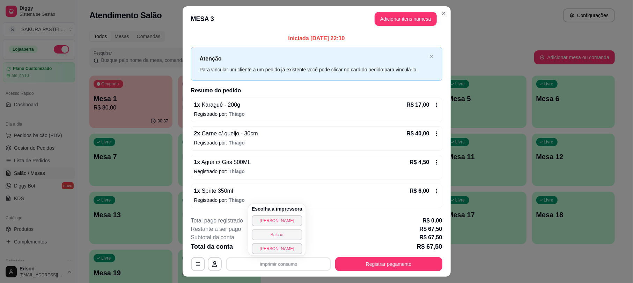
click at [289, 238] on button "Balcão" at bounding box center [277, 234] width 51 height 11
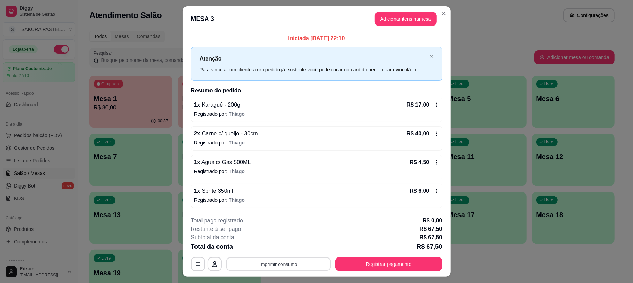
click at [291, 262] on button "Imprimir consumo" at bounding box center [278, 264] width 105 height 14
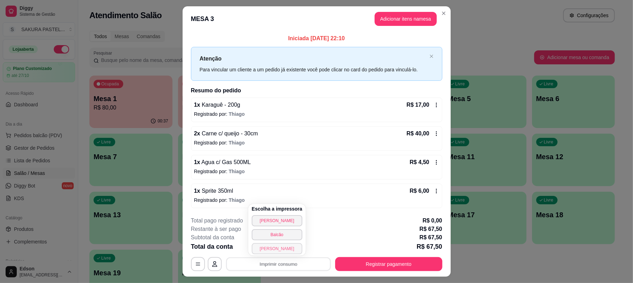
click at [290, 249] on button "[PERSON_NAME]" at bounding box center [277, 248] width 51 height 11
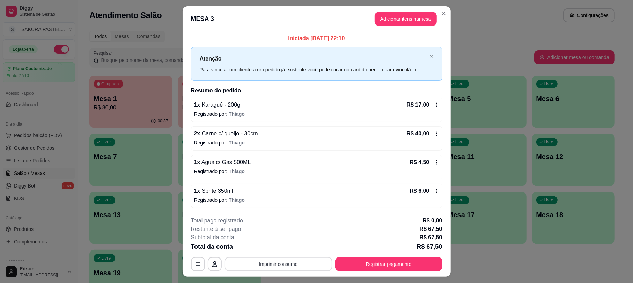
click at [292, 267] on button "Imprimir consumo" at bounding box center [279, 264] width 108 height 14
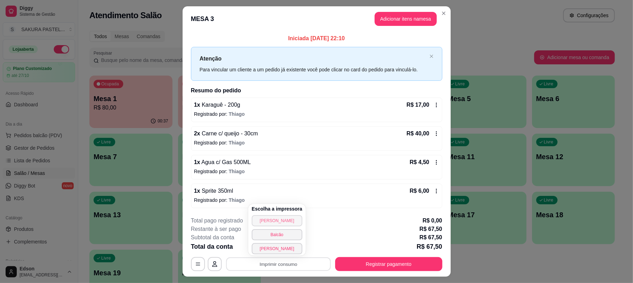
click at [287, 221] on button "[PERSON_NAME]" at bounding box center [277, 220] width 51 height 11
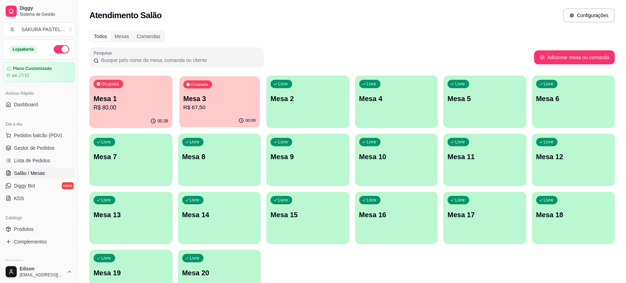
click at [217, 90] on div "Ocupada Mesa 3 R$ 67,50" at bounding box center [219, 95] width 80 height 38
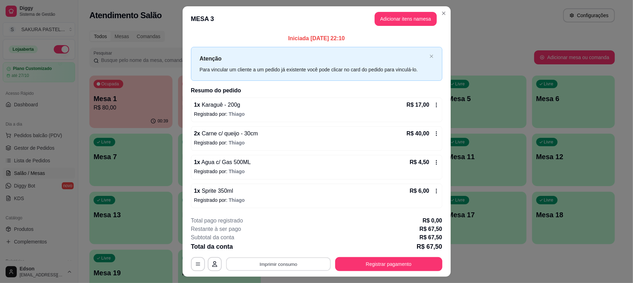
click at [291, 266] on button "Imprimir consumo" at bounding box center [278, 264] width 105 height 14
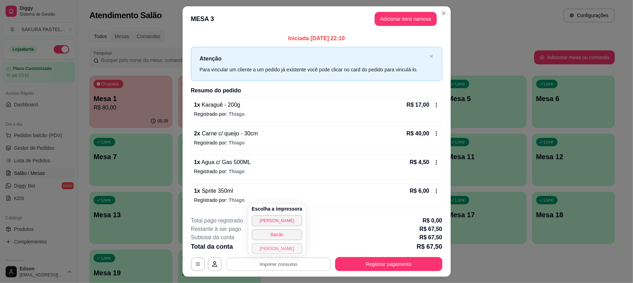
click at [289, 250] on button "[PERSON_NAME]" at bounding box center [277, 248] width 51 height 11
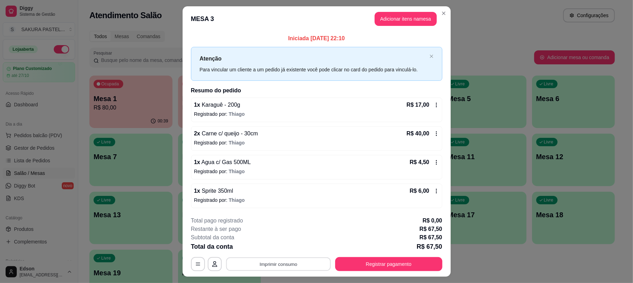
click at [298, 262] on button "Imprimir consumo" at bounding box center [278, 264] width 105 height 14
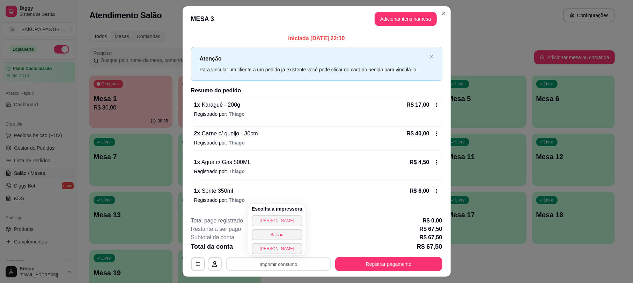
click at [286, 223] on button "[PERSON_NAME]" at bounding box center [277, 220] width 51 height 11
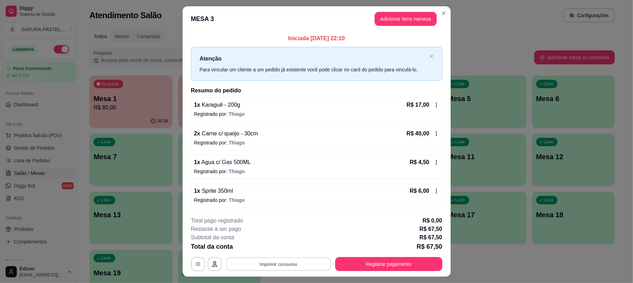
click at [300, 262] on button "Imprimir consumo" at bounding box center [278, 264] width 105 height 14
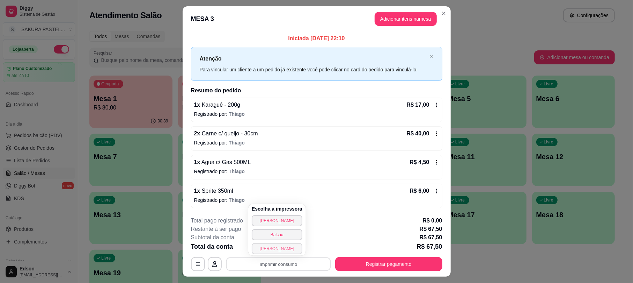
click at [291, 250] on button "[PERSON_NAME]" at bounding box center [277, 248] width 51 height 11
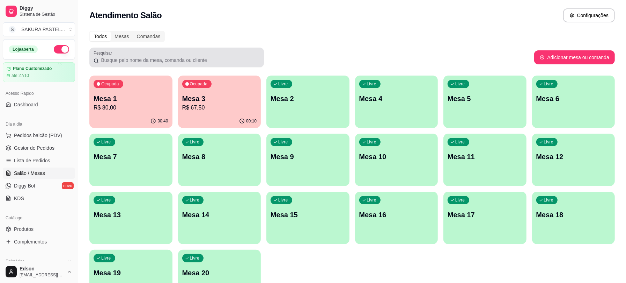
click at [207, 107] on p "R$ 67,50" at bounding box center [219, 107] width 75 height 8
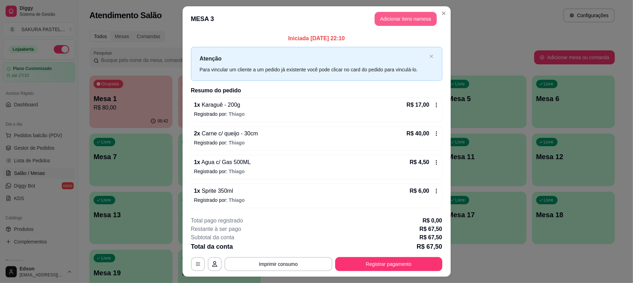
click at [400, 20] on button "Adicionar itens na mesa" at bounding box center [406, 19] width 62 height 14
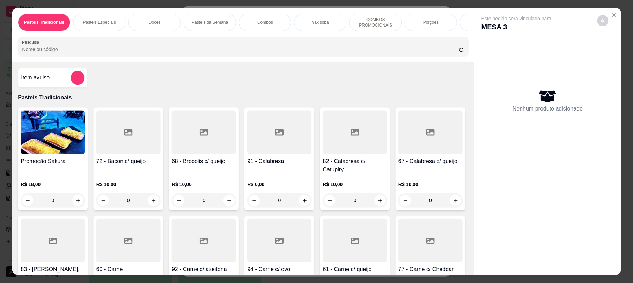
drag, startPoint x: 247, startPoint y: 95, endPoint x: 145, endPoint y: 128, distance: 107.7
click at [247, 96] on div "Item avulso Pasteis Tradicionais Promoção Sakura R$ 18,00 0 72 - Bacon c/ queij…" at bounding box center [243, 168] width 462 height 212
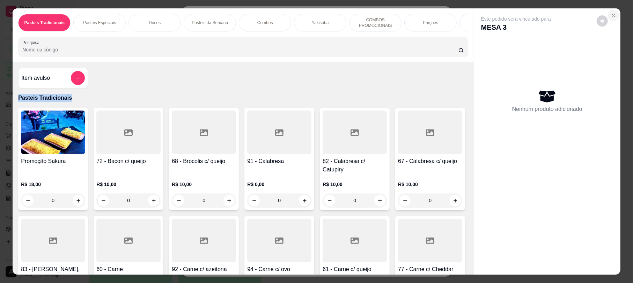
click at [611, 11] on button "Close" at bounding box center [613, 15] width 11 height 11
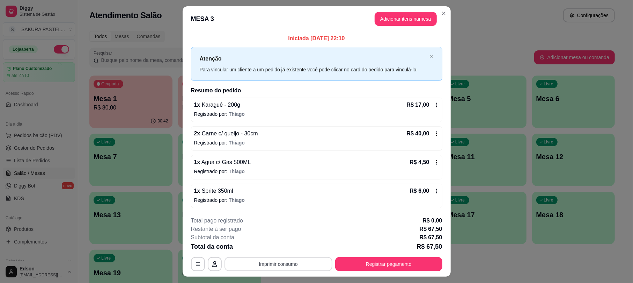
click at [281, 263] on button "Imprimir consumo" at bounding box center [279, 264] width 108 height 14
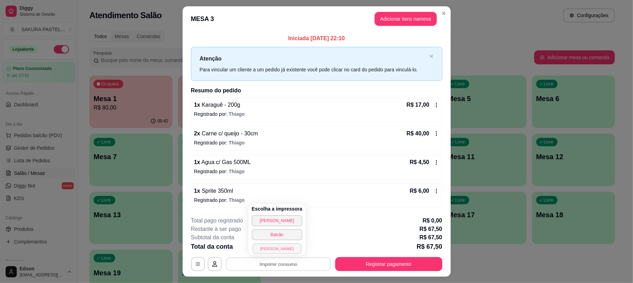
click at [284, 252] on button "[PERSON_NAME]" at bounding box center [277, 248] width 49 height 11
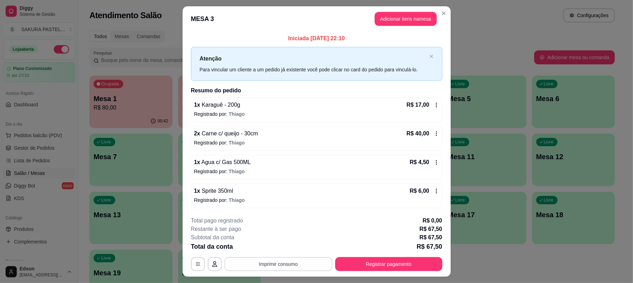
click at [281, 263] on button "Imprimir consumo" at bounding box center [279, 264] width 108 height 14
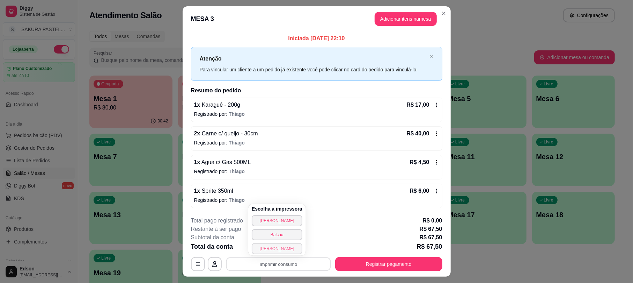
click at [280, 251] on button "[PERSON_NAME]" at bounding box center [277, 248] width 51 height 11
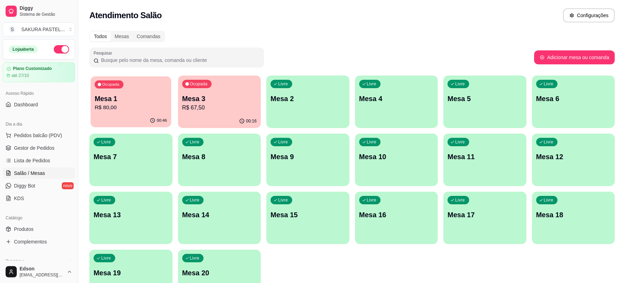
click at [128, 99] on p "Mesa 1" at bounding box center [131, 98] width 72 height 9
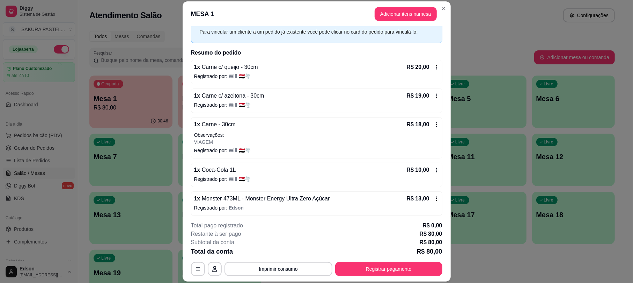
scroll to position [37, 0]
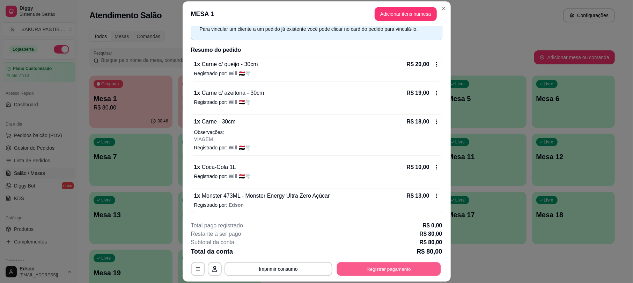
click at [391, 270] on button "Registrar pagamento" at bounding box center [389, 269] width 104 height 14
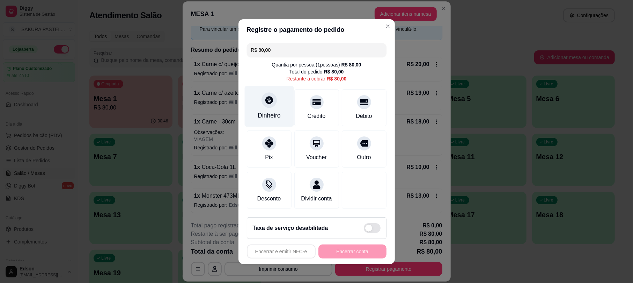
click at [266, 89] on div "Dinheiro" at bounding box center [269, 106] width 49 height 41
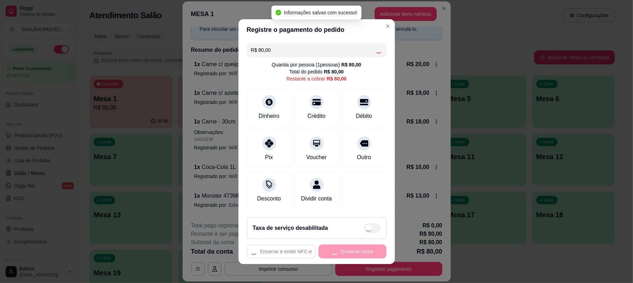
type input "R$ 0,00"
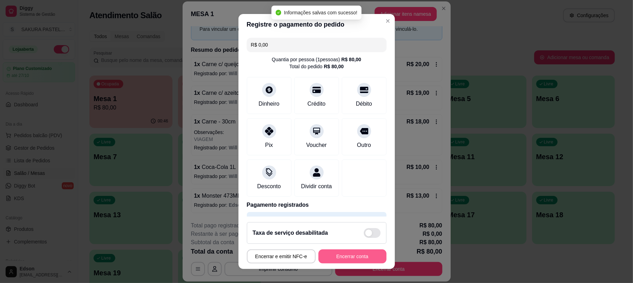
click at [351, 253] on button "Encerrar conta" at bounding box center [353, 256] width 68 height 14
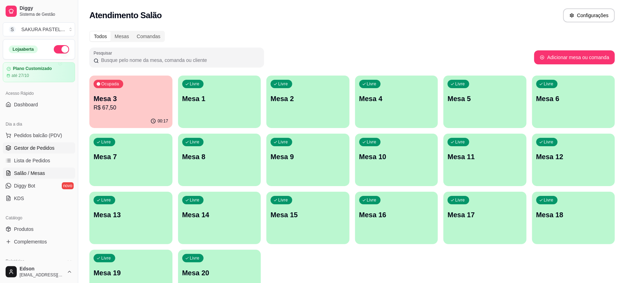
click at [48, 145] on span "Gestor de Pedidos" at bounding box center [34, 147] width 41 height 7
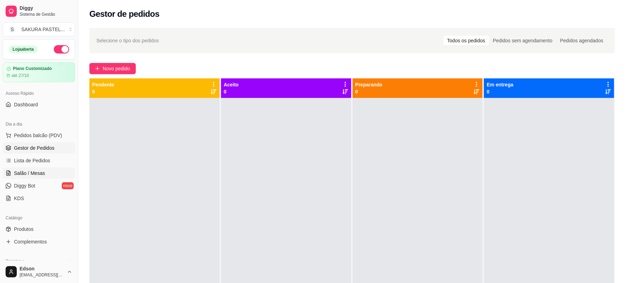
click at [33, 172] on span "Salão / Mesas" at bounding box center [29, 172] width 31 height 7
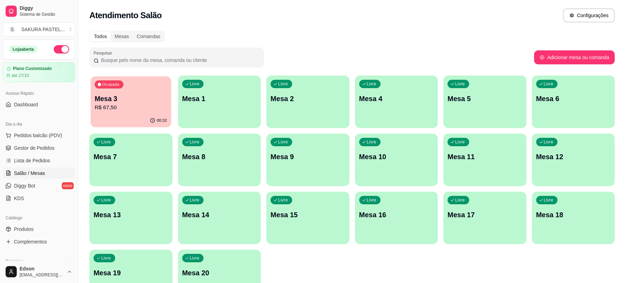
click at [126, 90] on div "Ocupada Mesa 3 R$ 67,50" at bounding box center [131, 95] width 80 height 38
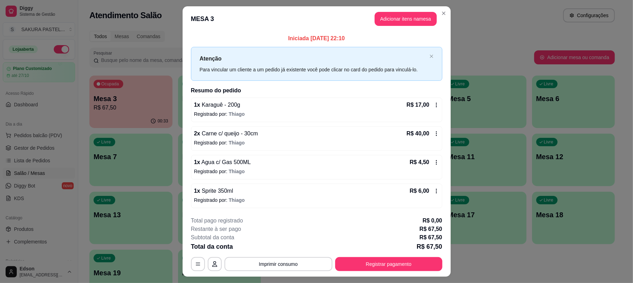
scroll to position [17, 0]
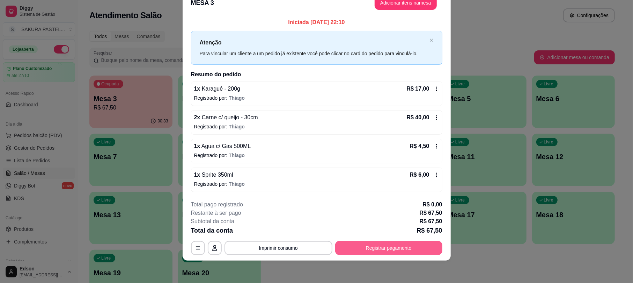
click at [383, 251] on button "Registrar pagamento" at bounding box center [388, 248] width 107 height 14
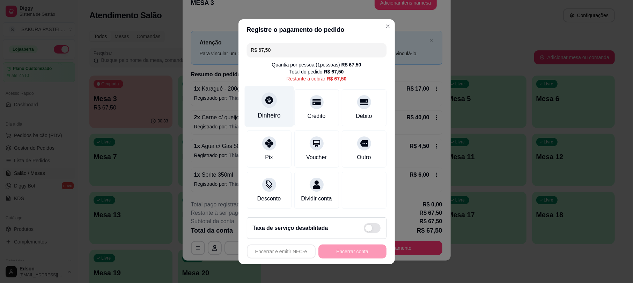
click at [273, 101] on div "Dinheiro" at bounding box center [269, 106] width 49 height 41
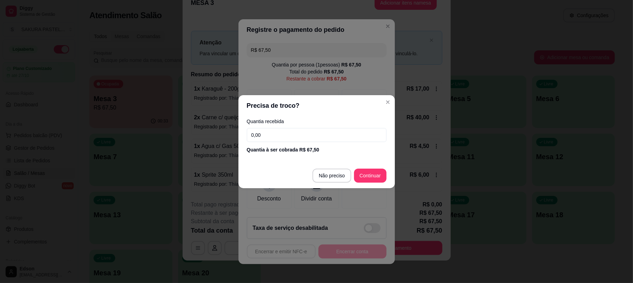
click at [336, 160] on section "Precisa de troco? Quantia recebida 0,00 Quantia à ser cobrada R$ 67,50 Não prec…" at bounding box center [317, 141] width 157 height 93
click at [336, 137] on input "0,00" at bounding box center [317, 135] width 140 height 14
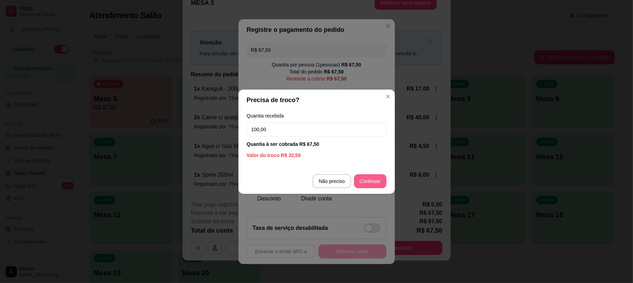
type input "100,00"
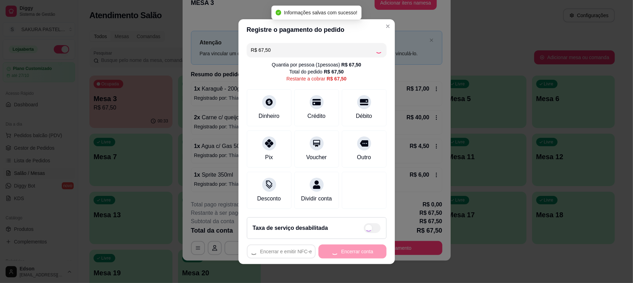
type input "R$ 0,00"
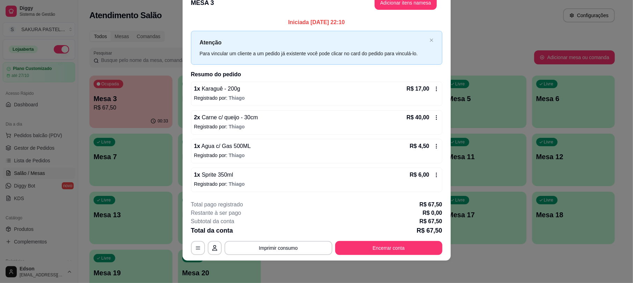
click at [416, 241] on button "Encerrar conta" at bounding box center [388, 248] width 107 height 14
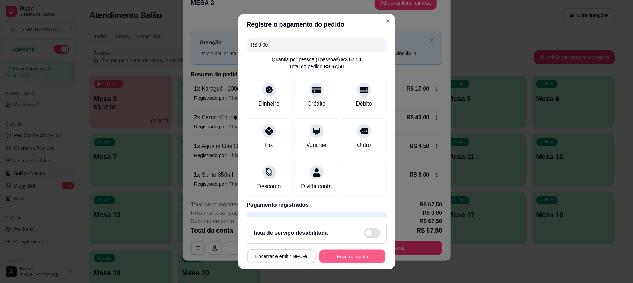
click at [353, 258] on button "Encerrar conta" at bounding box center [353, 256] width 66 height 14
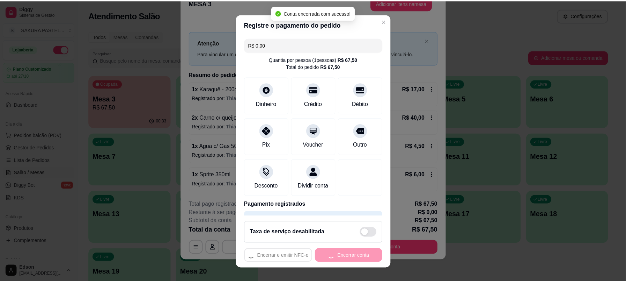
scroll to position [0, 0]
